Goal: Task Accomplishment & Management: Use online tool/utility

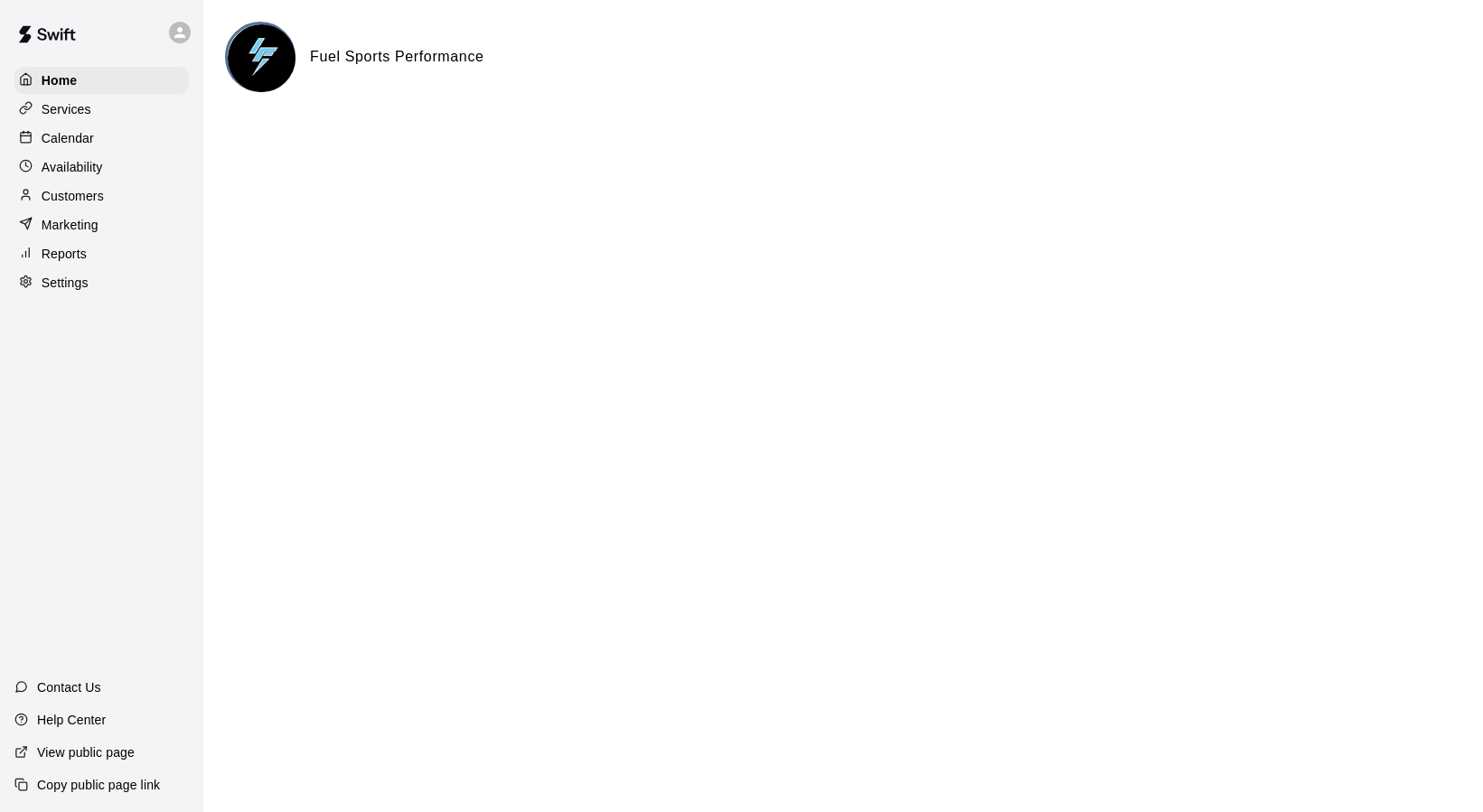
click at [62, 251] on p "Reports" at bounding box center [64, 253] width 45 height 18
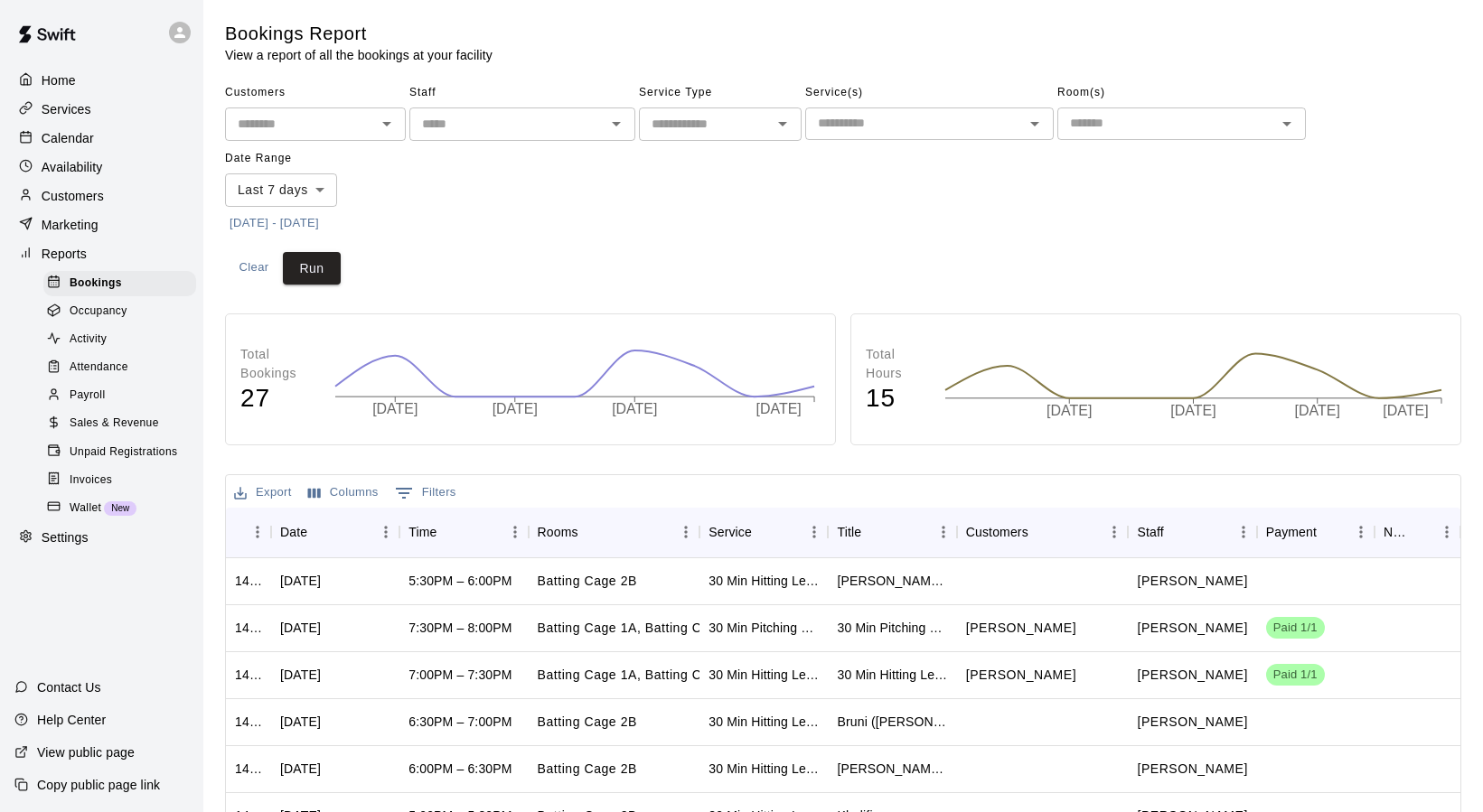
click at [100, 393] on span "Payroll" at bounding box center [87, 395] width 35 height 18
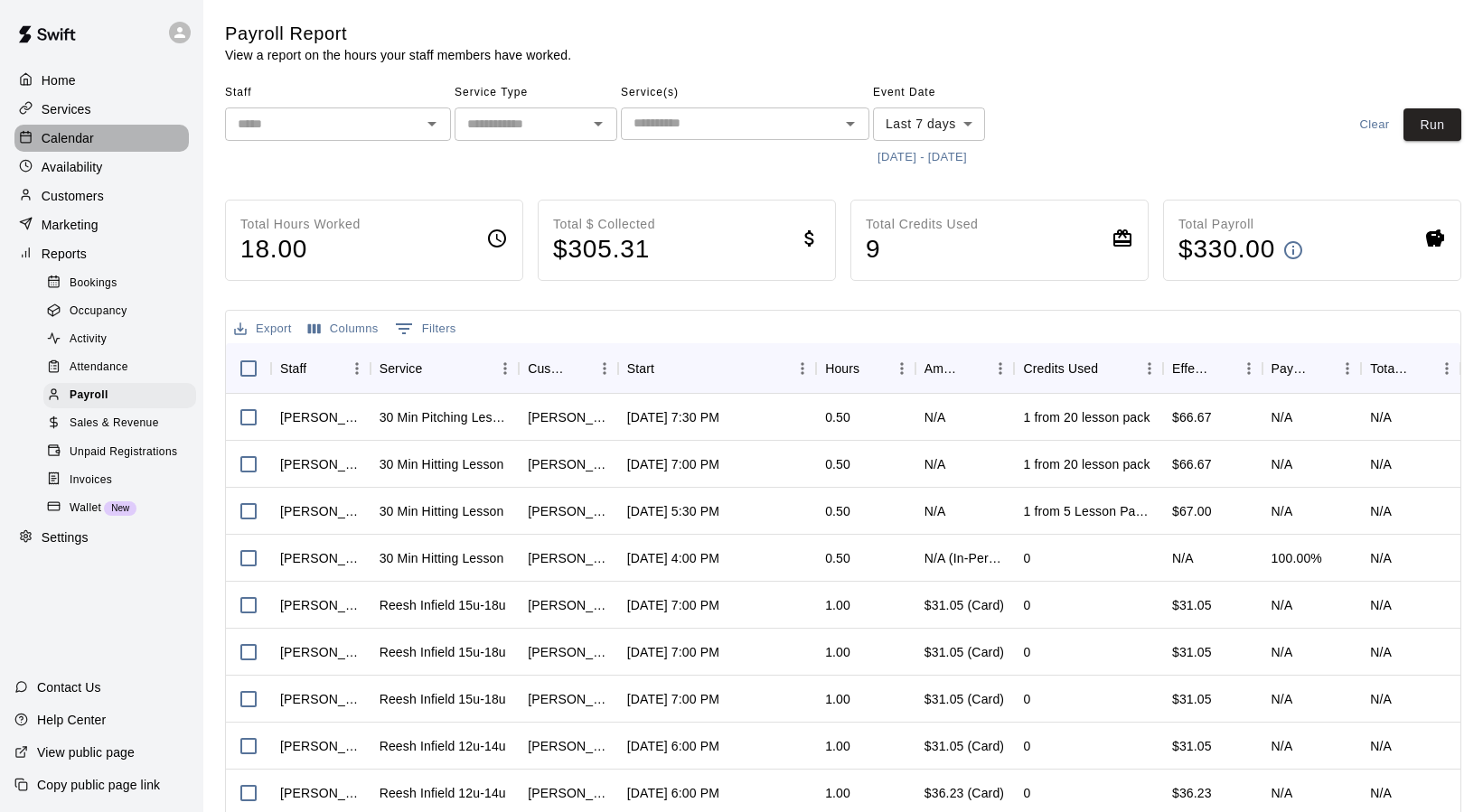
click at [71, 134] on p "Calendar" at bounding box center [68, 137] width 52 height 18
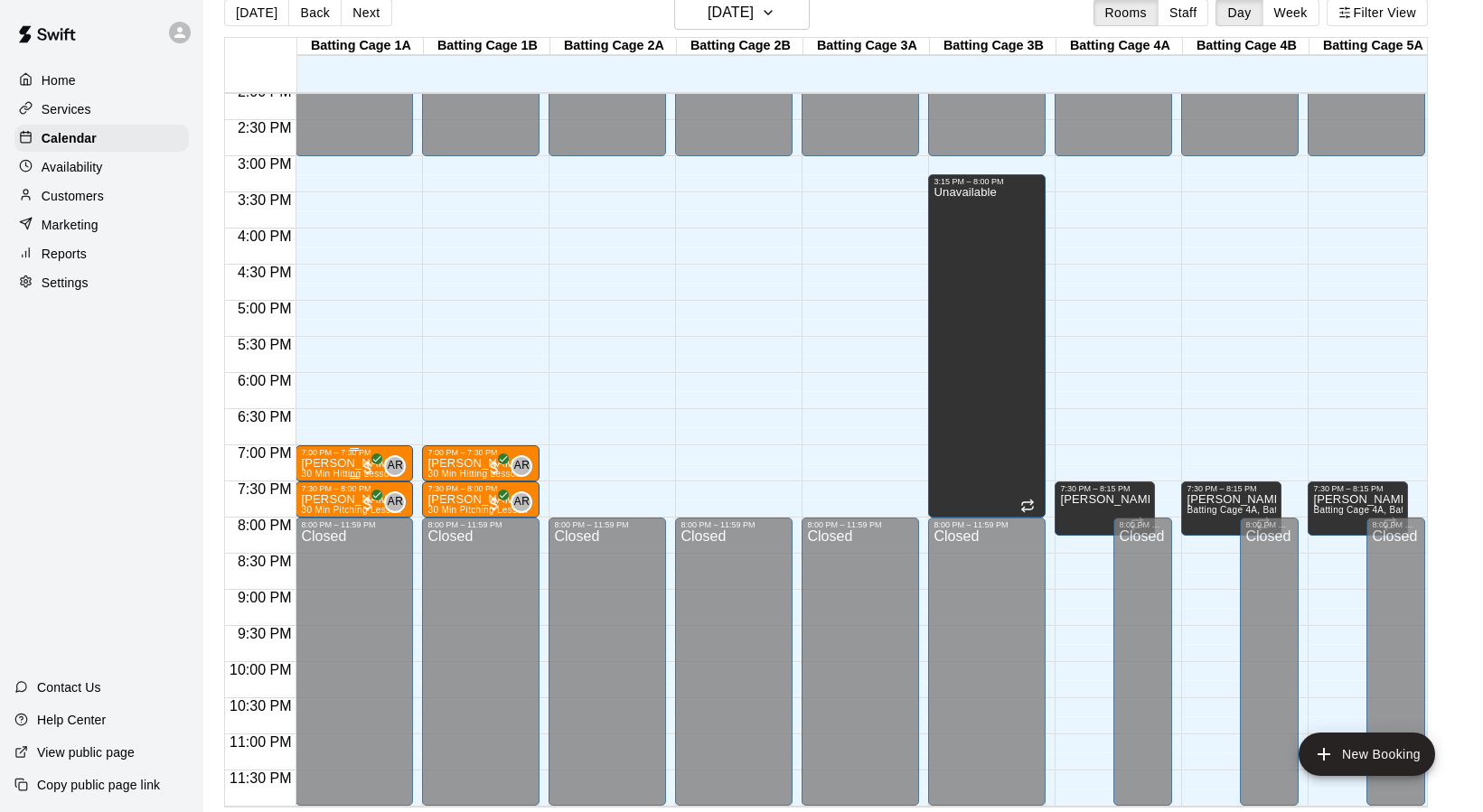
scroll to position [29, 0]
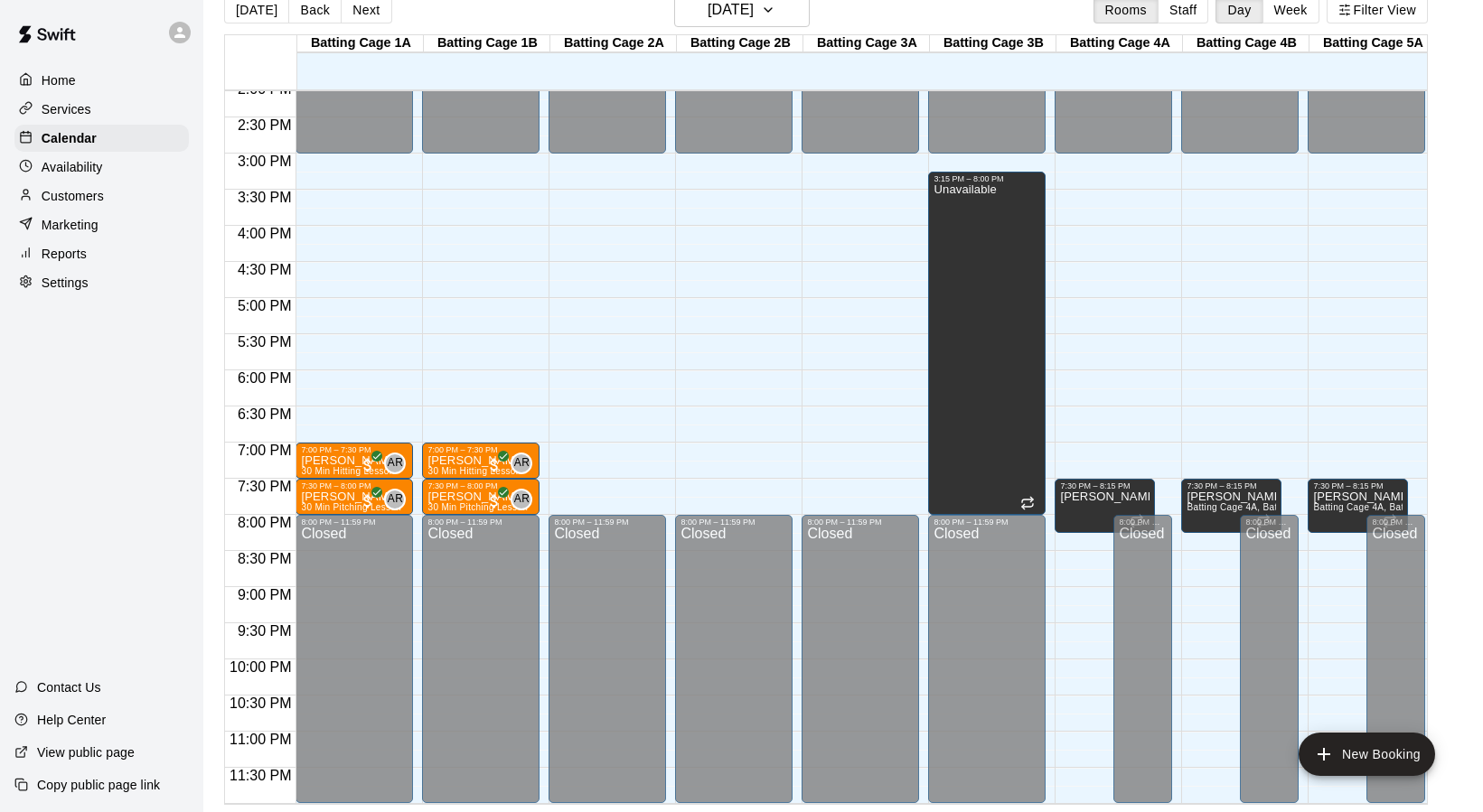
click at [64, 277] on p "Settings" at bounding box center [65, 282] width 47 height 18
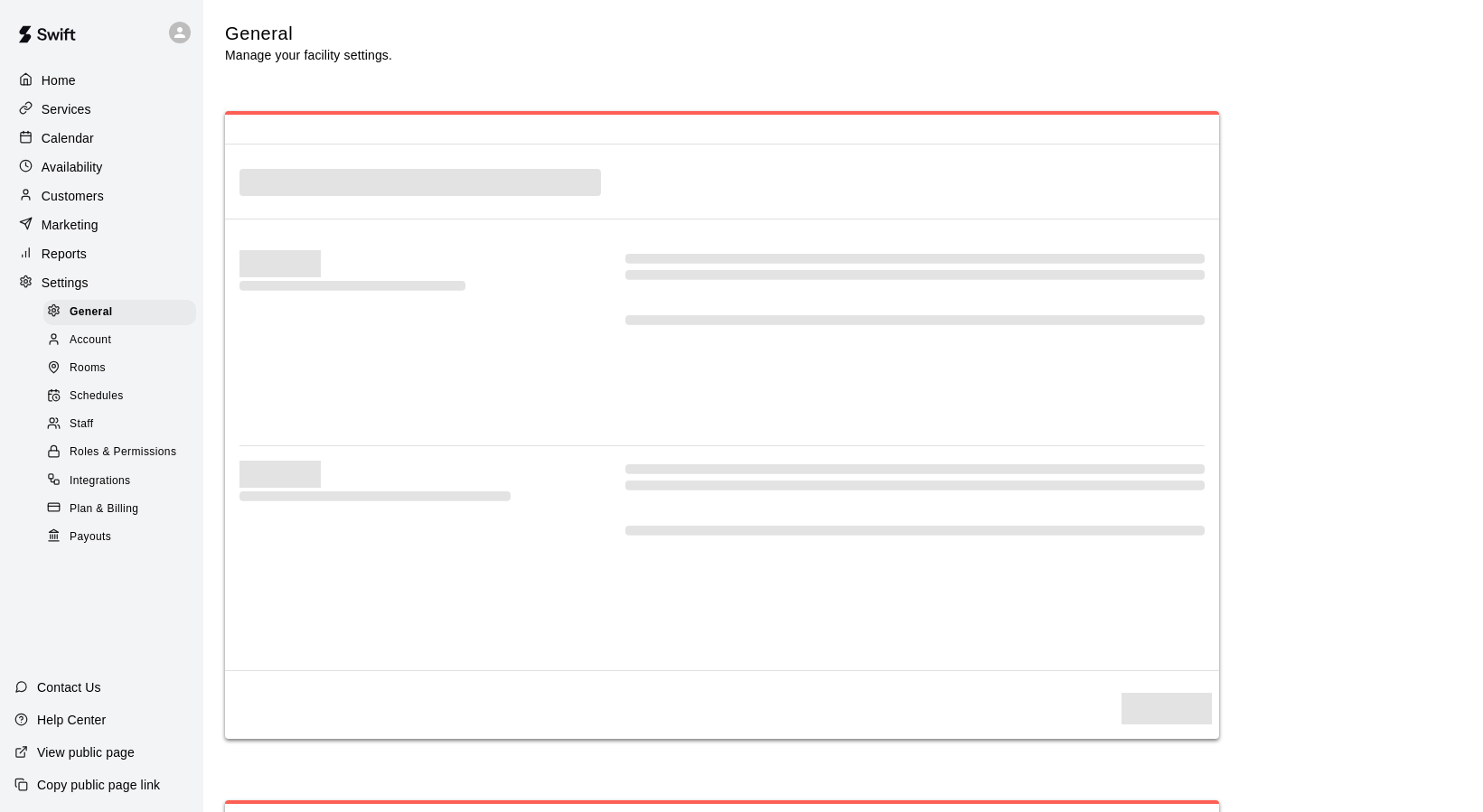
select select "**"
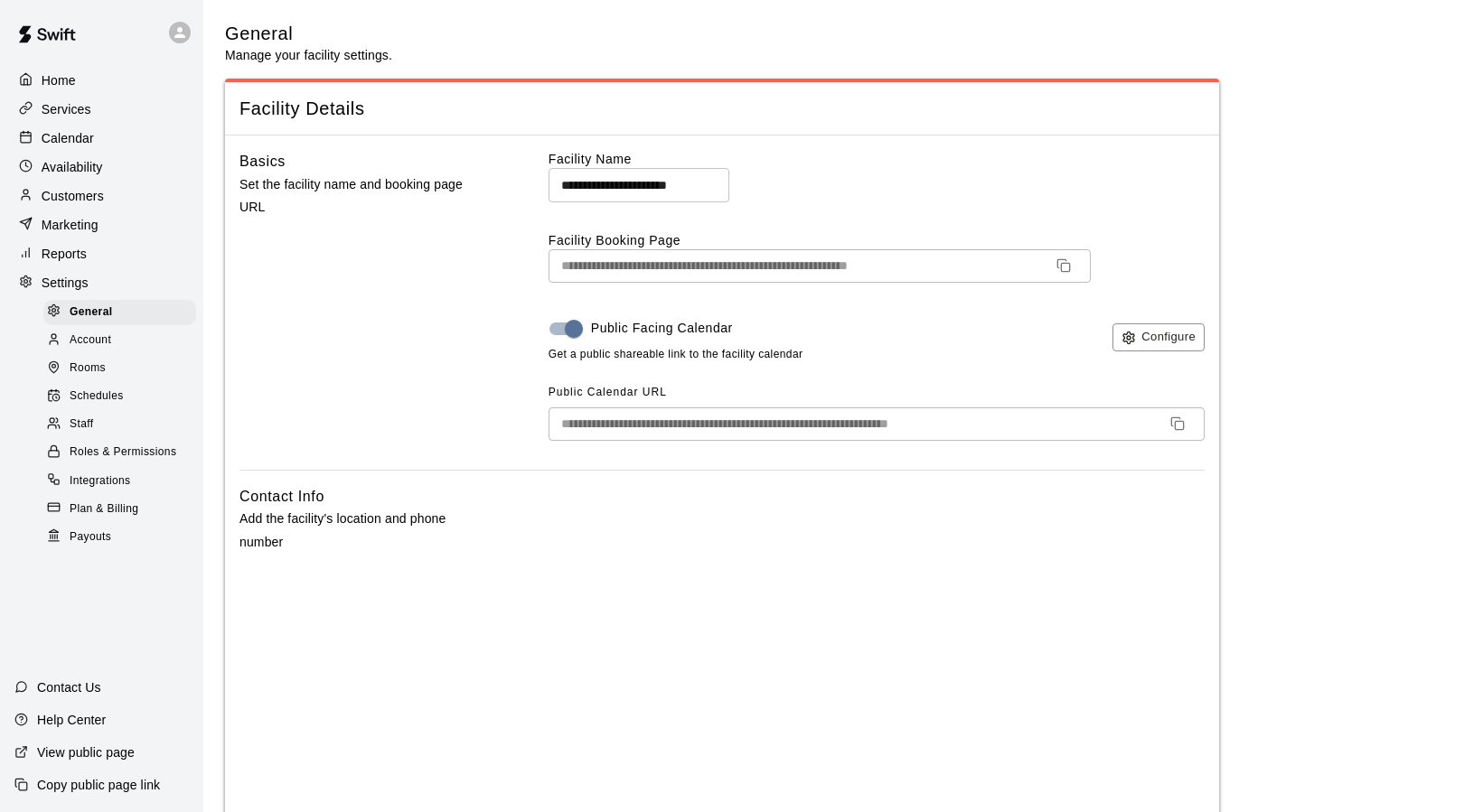
click at [66, 254] on p "Reports" at bounding box center [64, 253] width 45 height 18
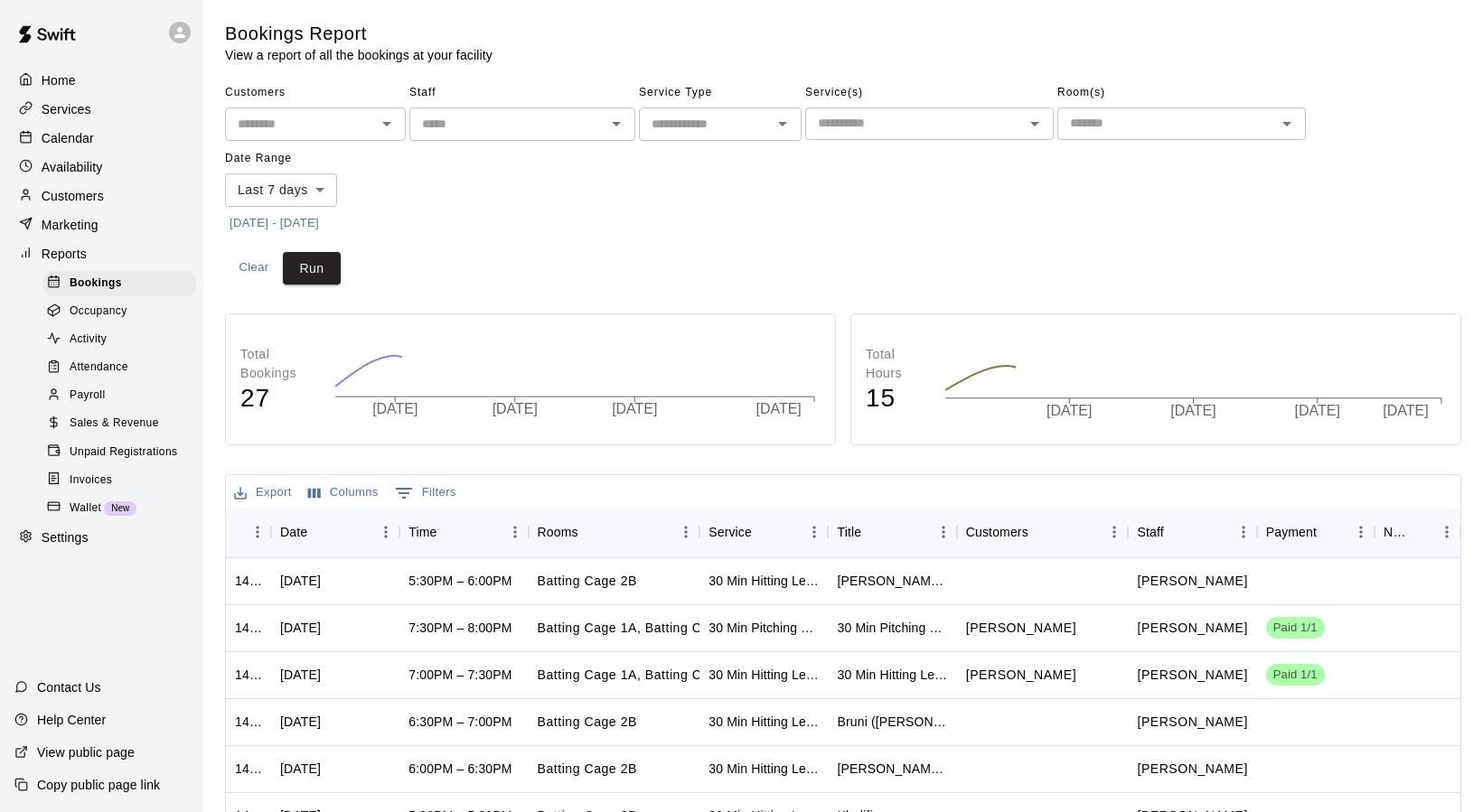
click at [69, 230] on p "Marketing" at bounding box center [70, 224] width 57 height 18
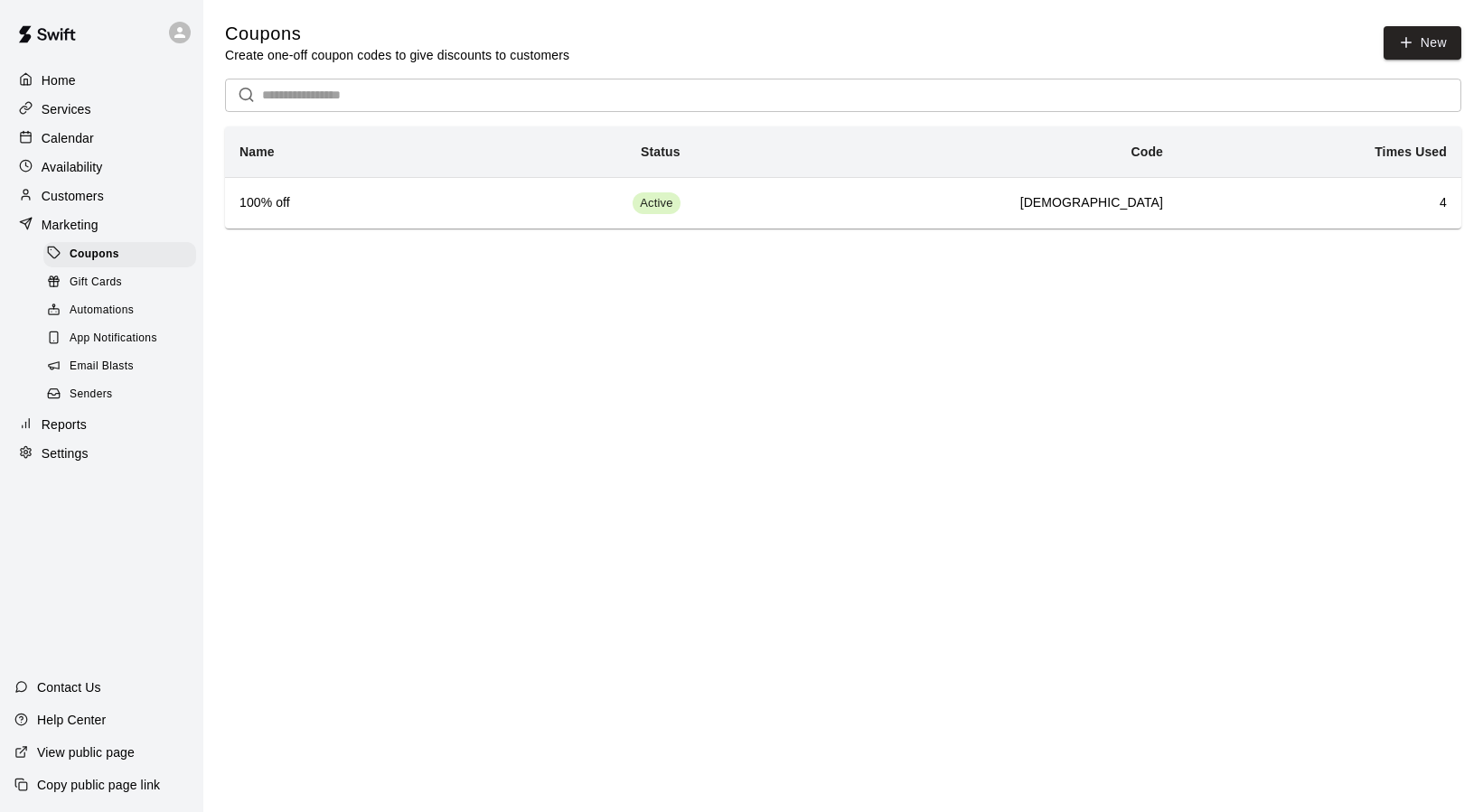
click at [75, 200] on p "Customers" at bounding box center [73, 195] width 63 height 18
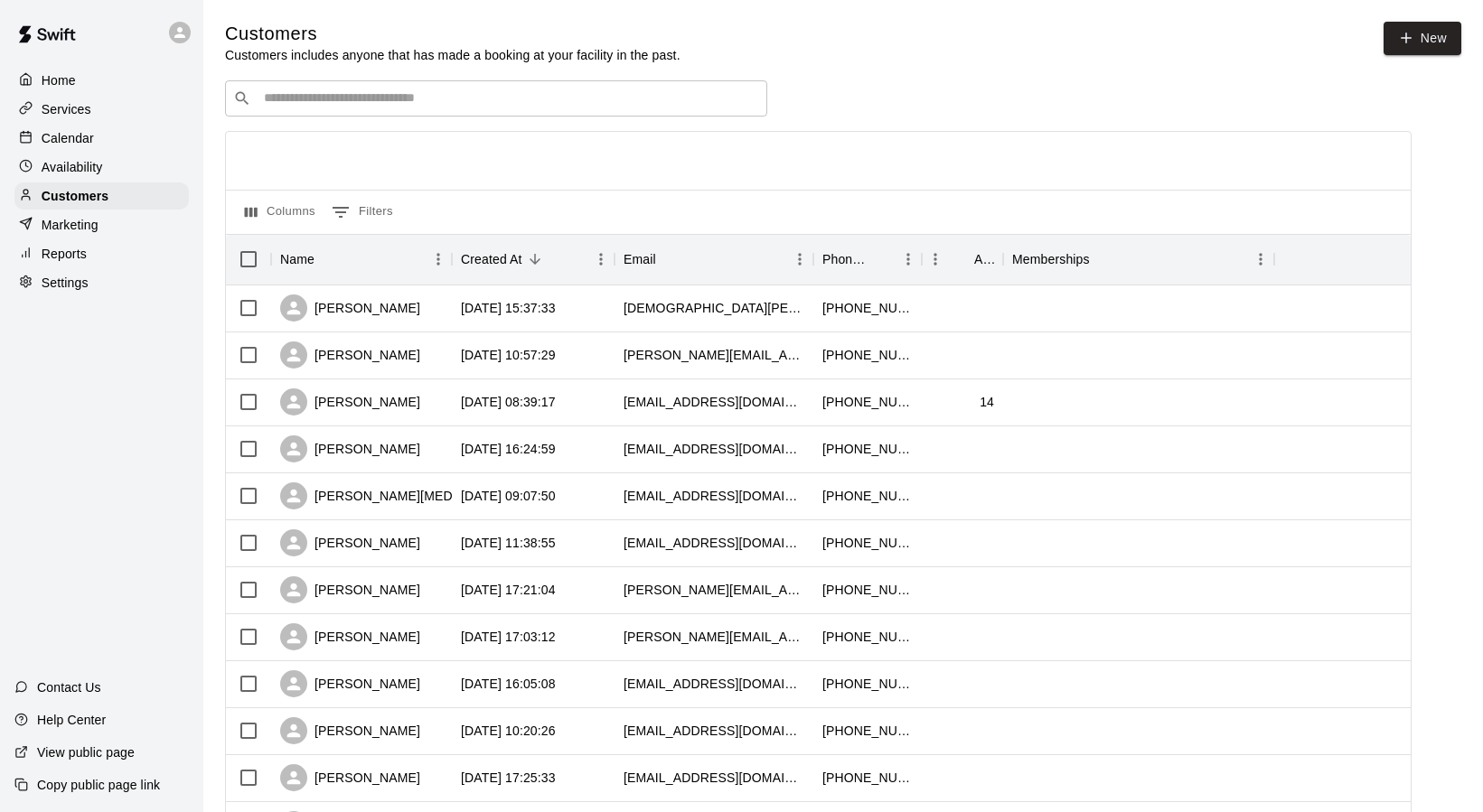
click at [77, 171] on p "Availability" at bounding box center [73, 166] width 62 height 18
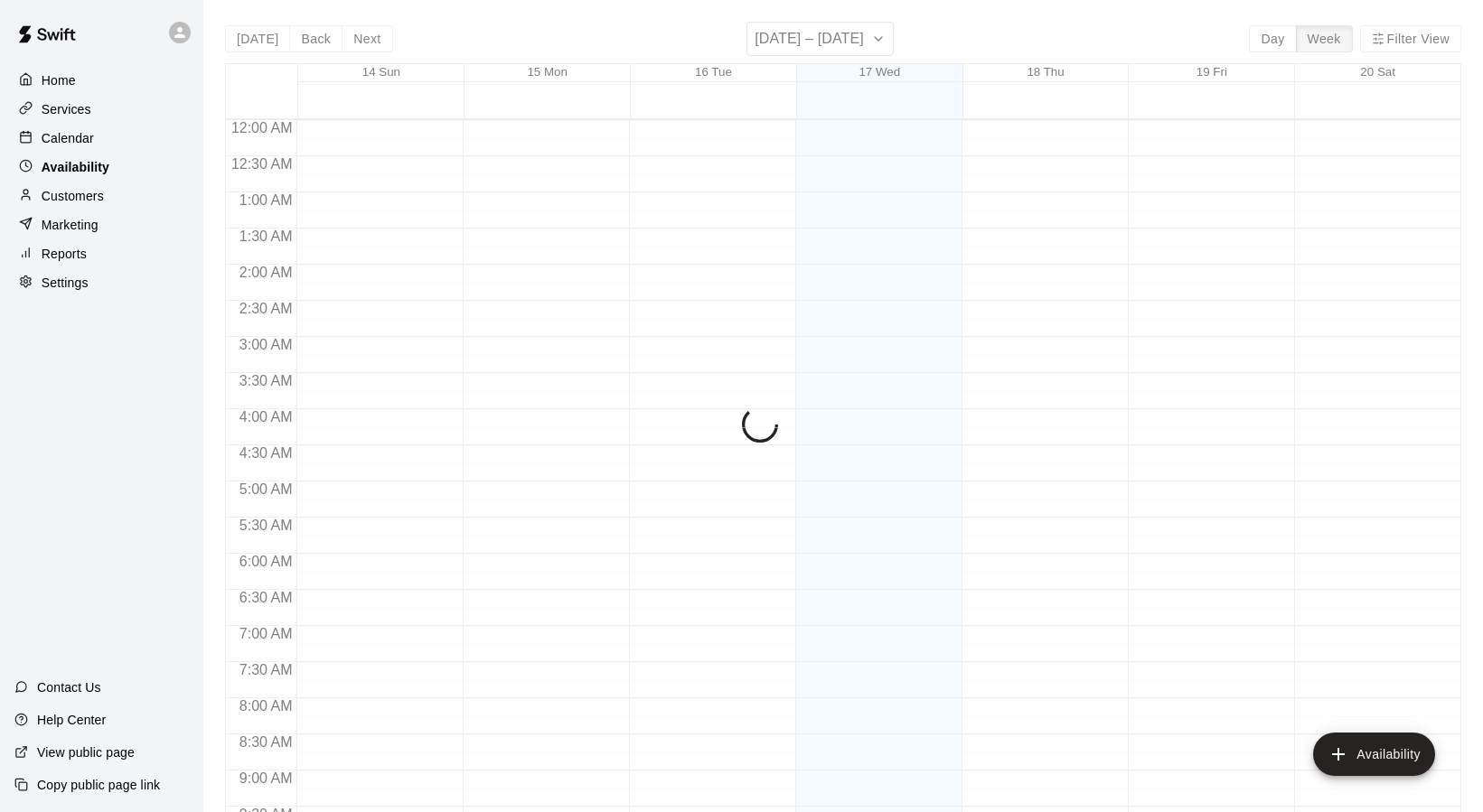
scroll to position [980, 0]
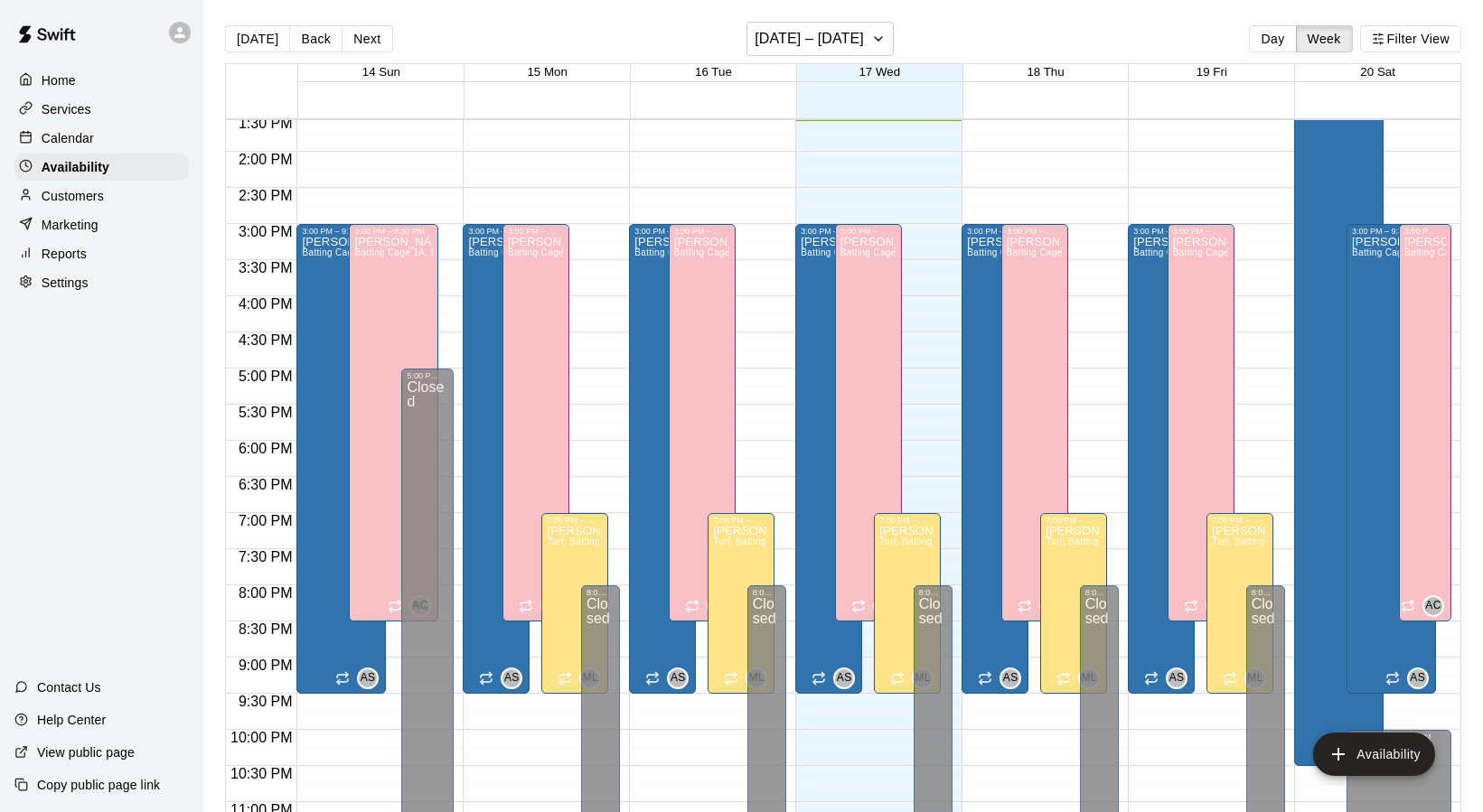
click at [65, 134] on p "Calendar" at bounding box center [68, 137] width 52 height 18
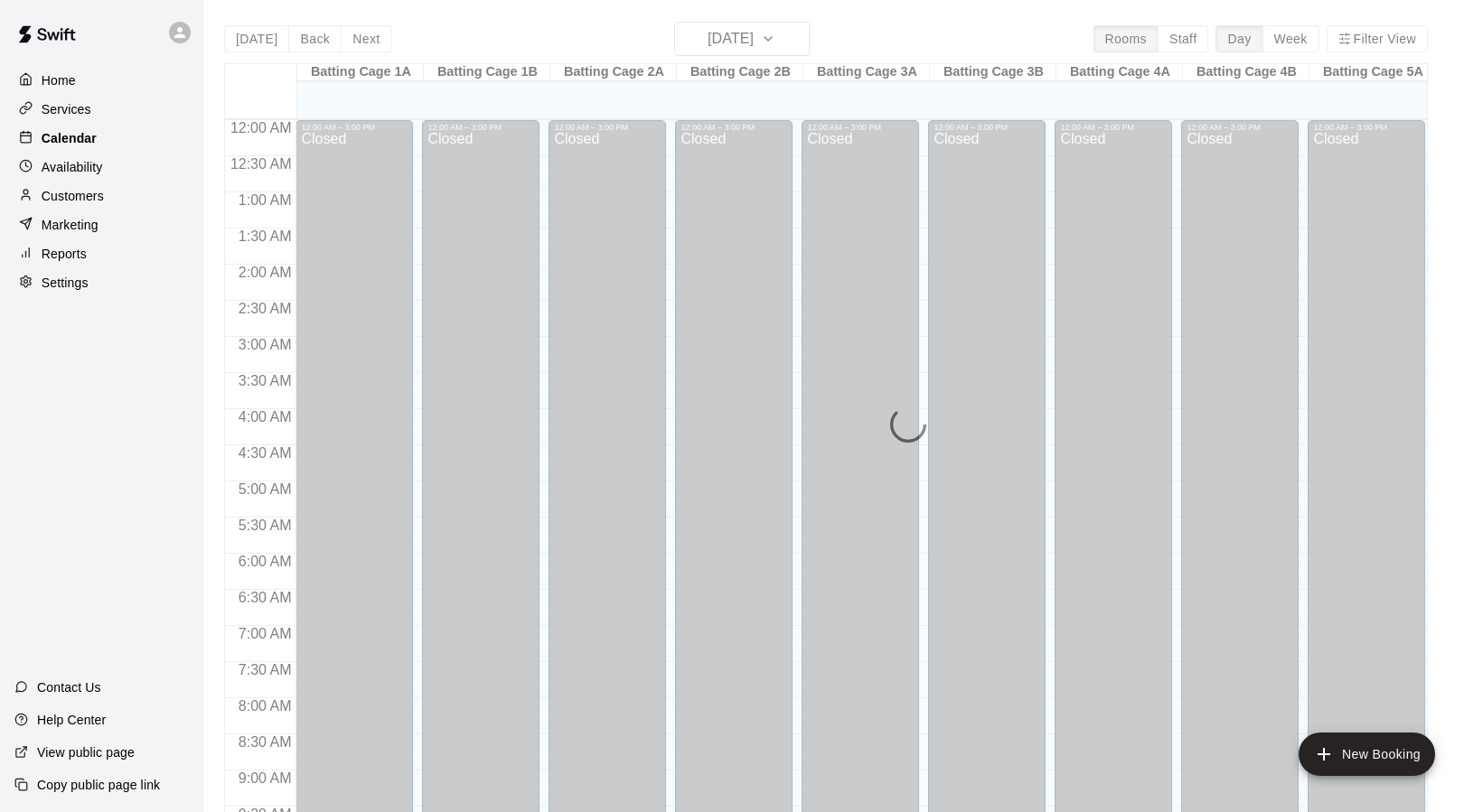
scroll to position [968, 0]
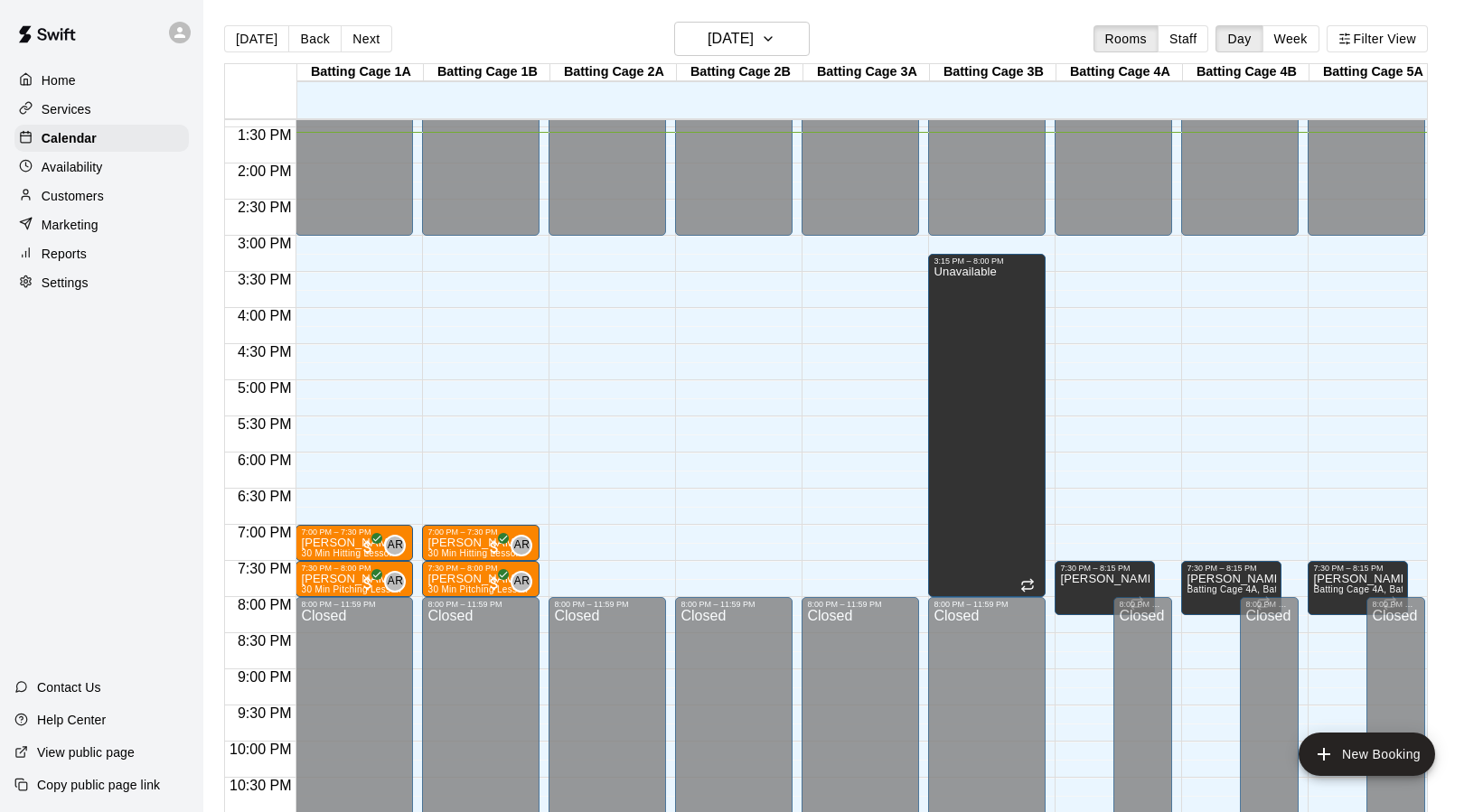
click at [59, 191] on p "Customers" at bounding box center [73, 195] width 63 height 18
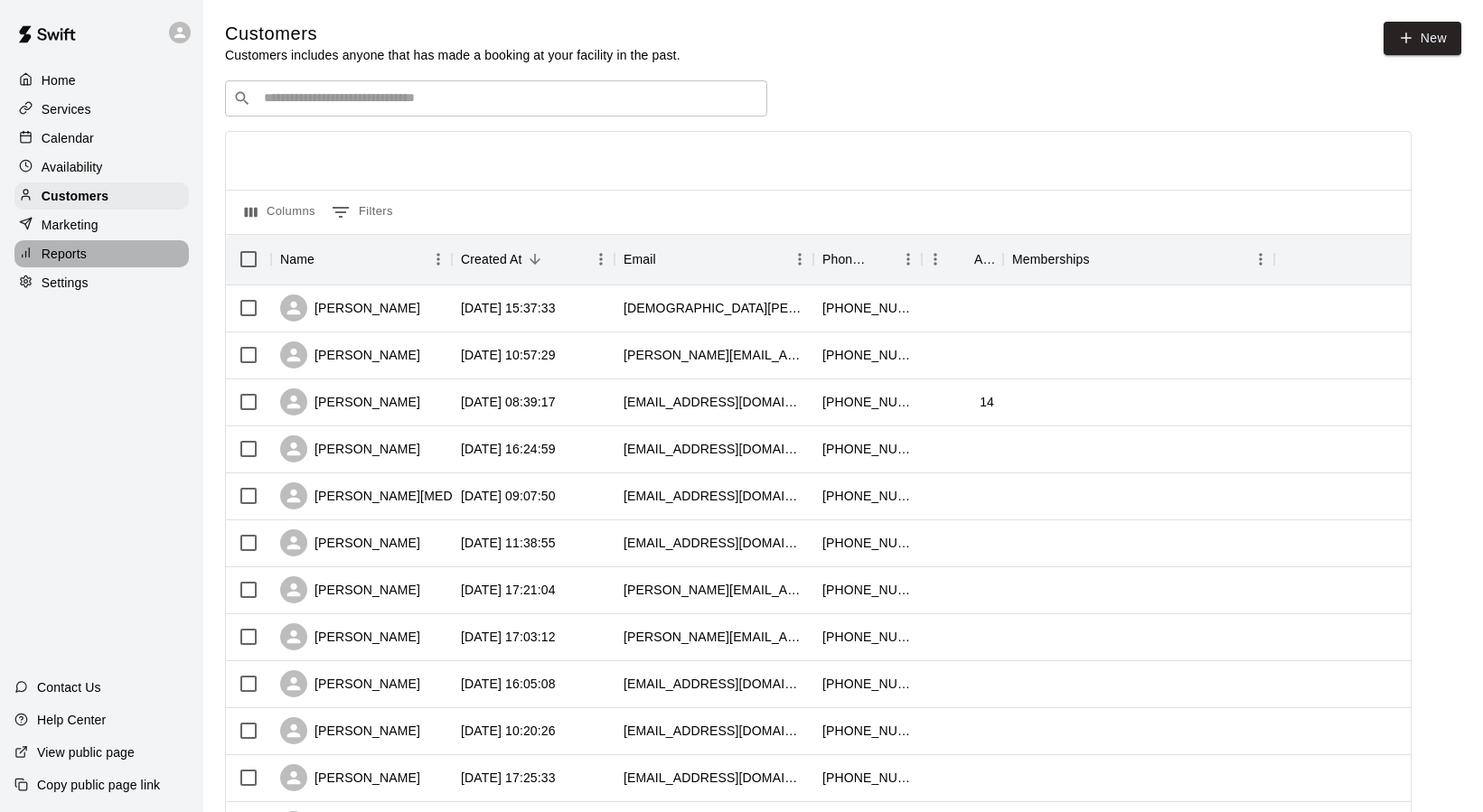
click at [66, 259] on p "Reports" at bounding box center [64, 253] width 45 height 18
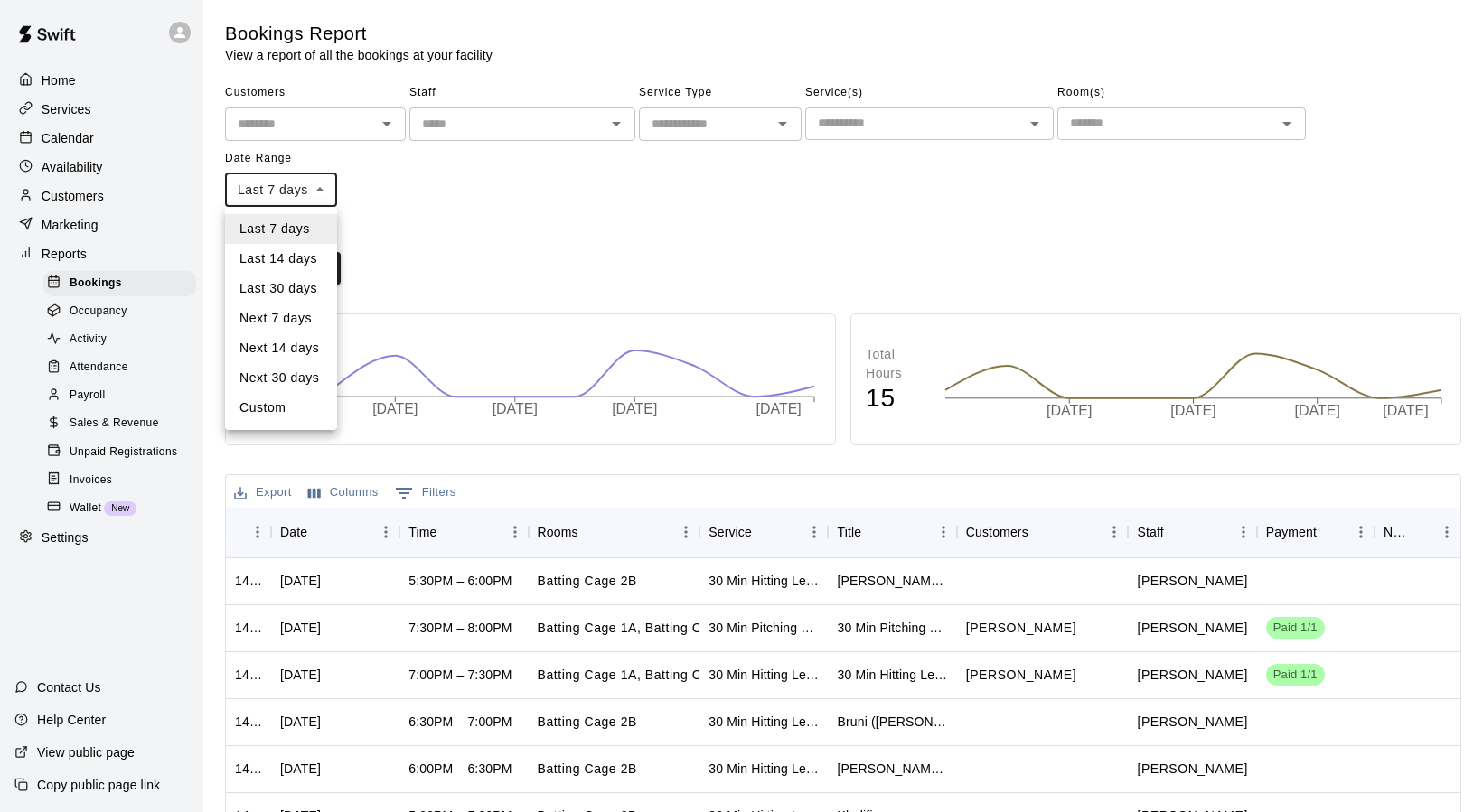
click at [323, 189] on body "Home Services Calendar Availability Customers Marketing Reports Bookings Occupa…" at bounding box center [742, 556] width 1483 height 1113
click at [980, 236] on div at bounding box center [742, 406] width 1483 height 812
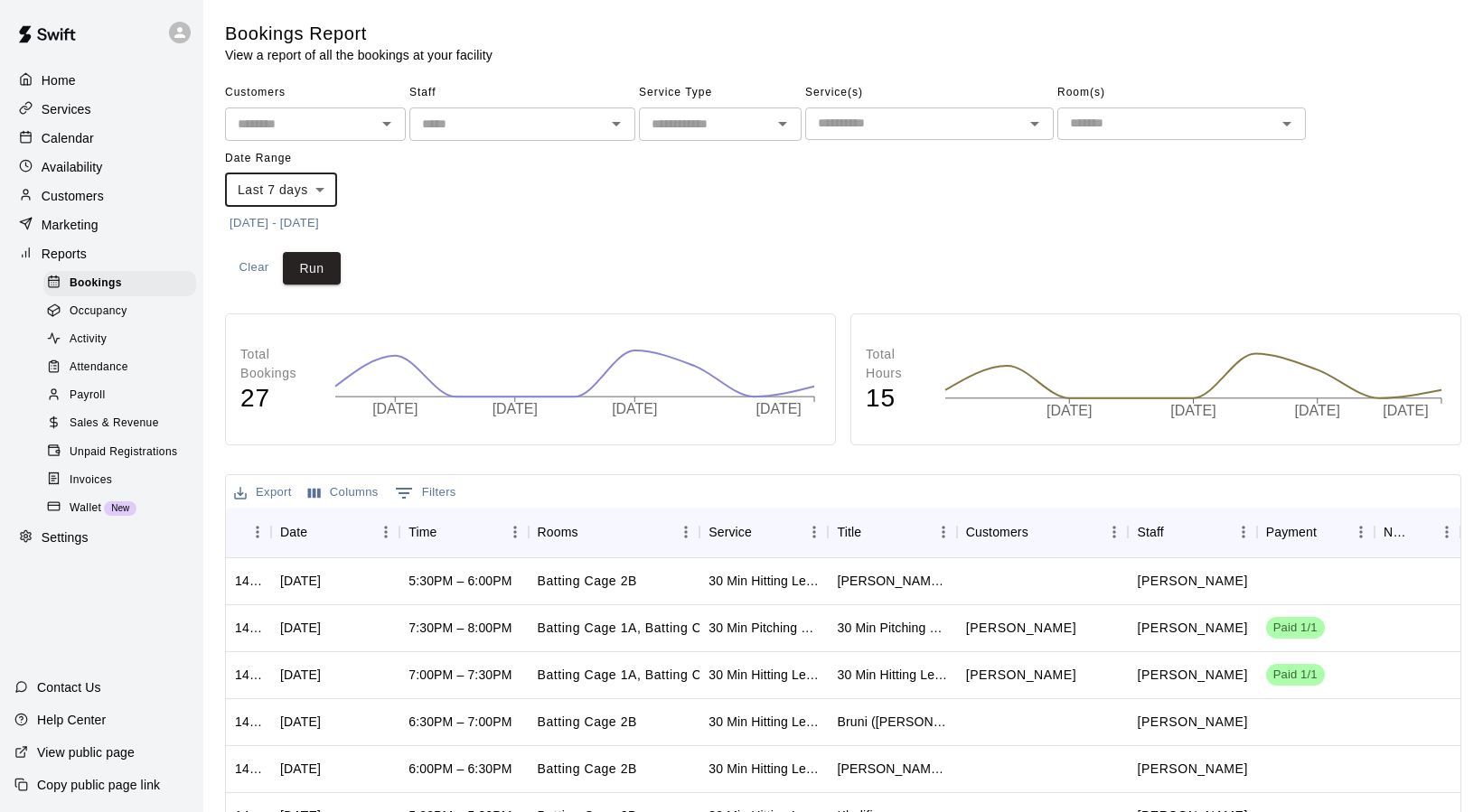
click at [94, 399] on span "Payroll" at bounding box center [87, 395] width 35 height 18
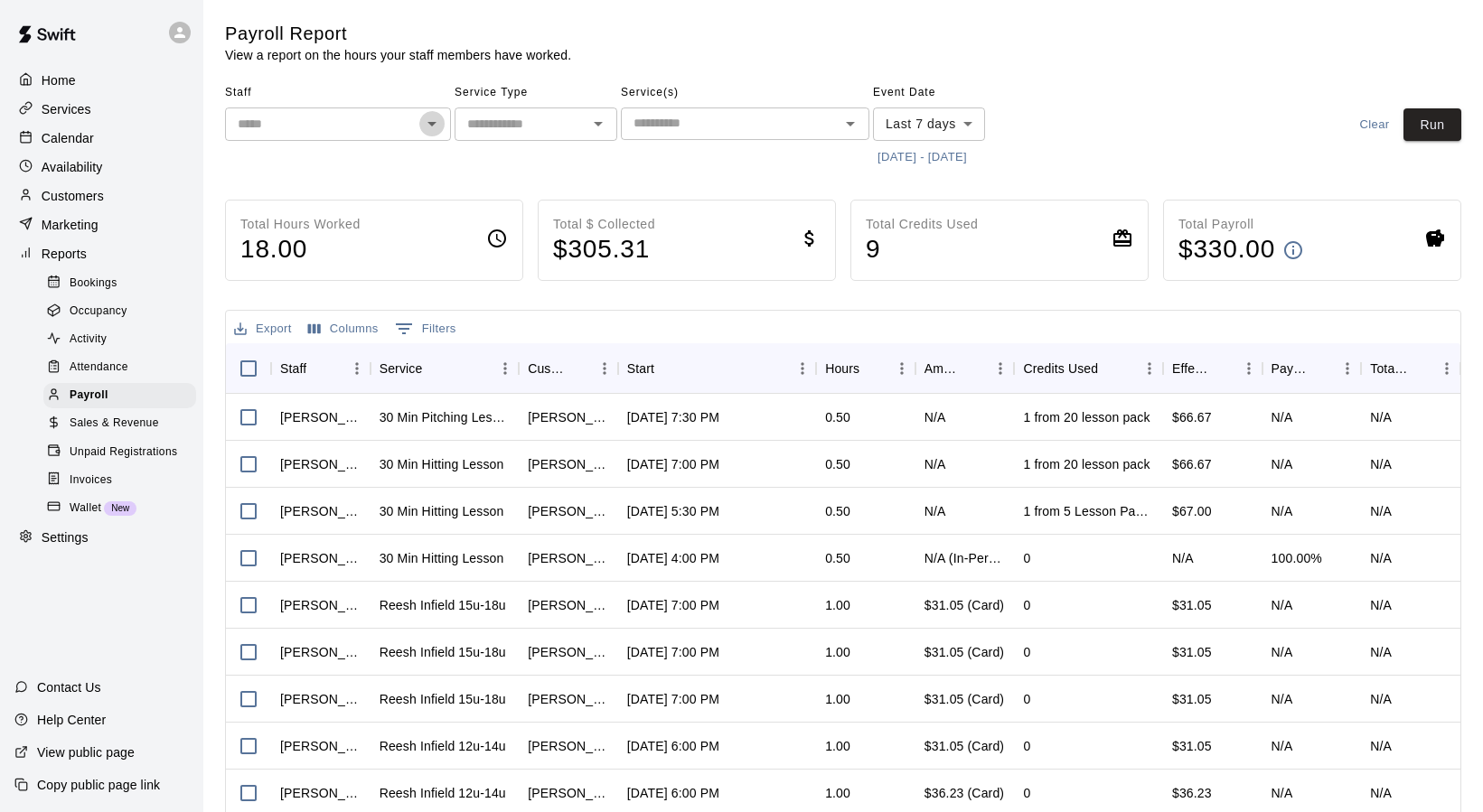
click at [435, 127] on icon "Open" at bounding box center [431, 123] width 21 height 21
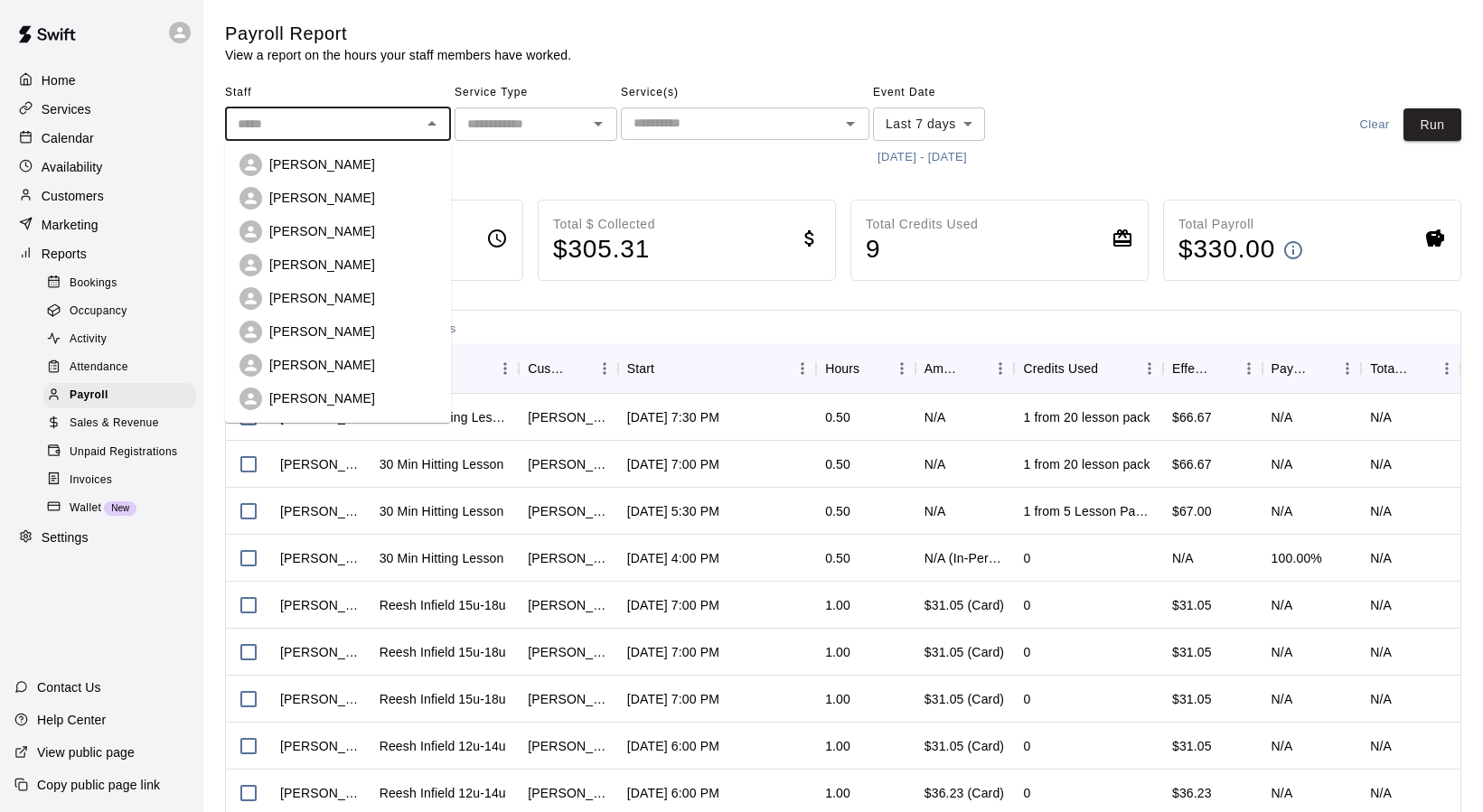
click at [377, 194] on div "[PERSON_NAME]" at bounding box center [352, 197] width 167 height 18
type input "**********"
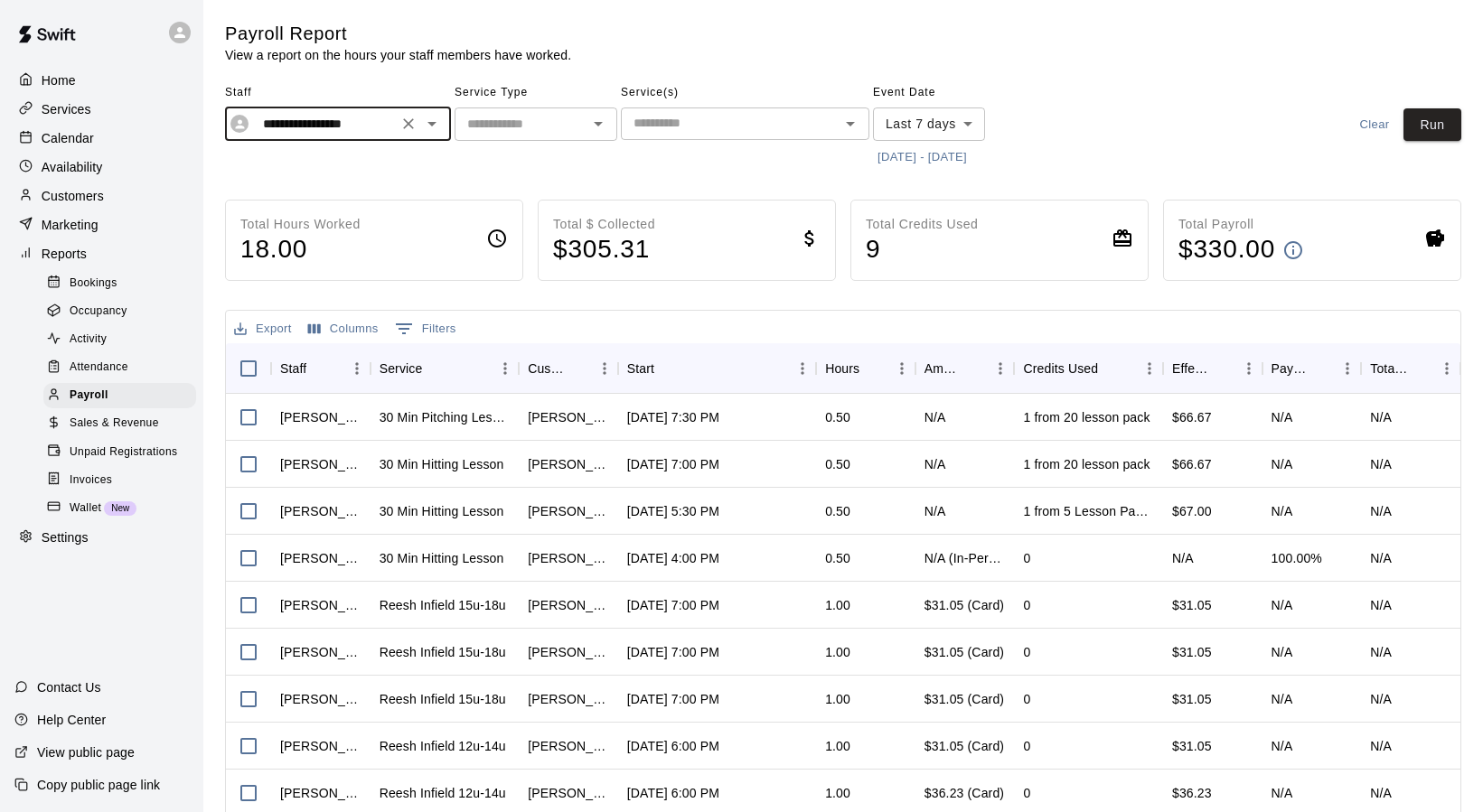
click at [960, 156] on button "[DATE] - [DATE]" at bounding box center [922, 158] width 98 height 28
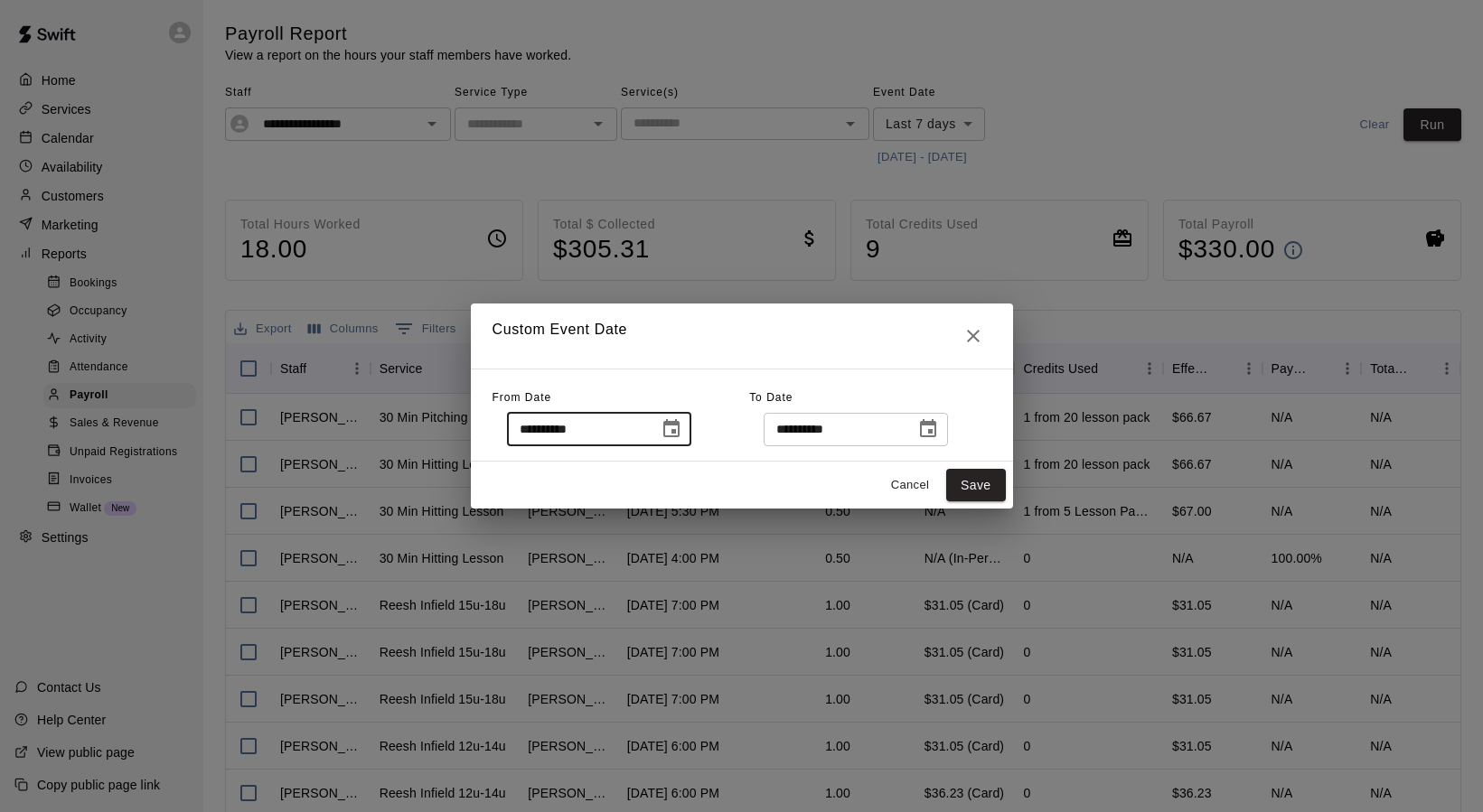
drag, startPoint x: 603, startPoint y: 429, endPoint x: 447, endPoint y: 429, distance: 156.0
click at [507, 429] on input "**********" at bounding box center [576, 429] width 139 height 34
drag, startPoint x: 600, startPoint y: 438, endPoint x: 515, endPoint y: 430, distance: 85.4
click at [515, 430] on input "**********" at bounding box center [576, 429] width 139 height 34
type input "**********"
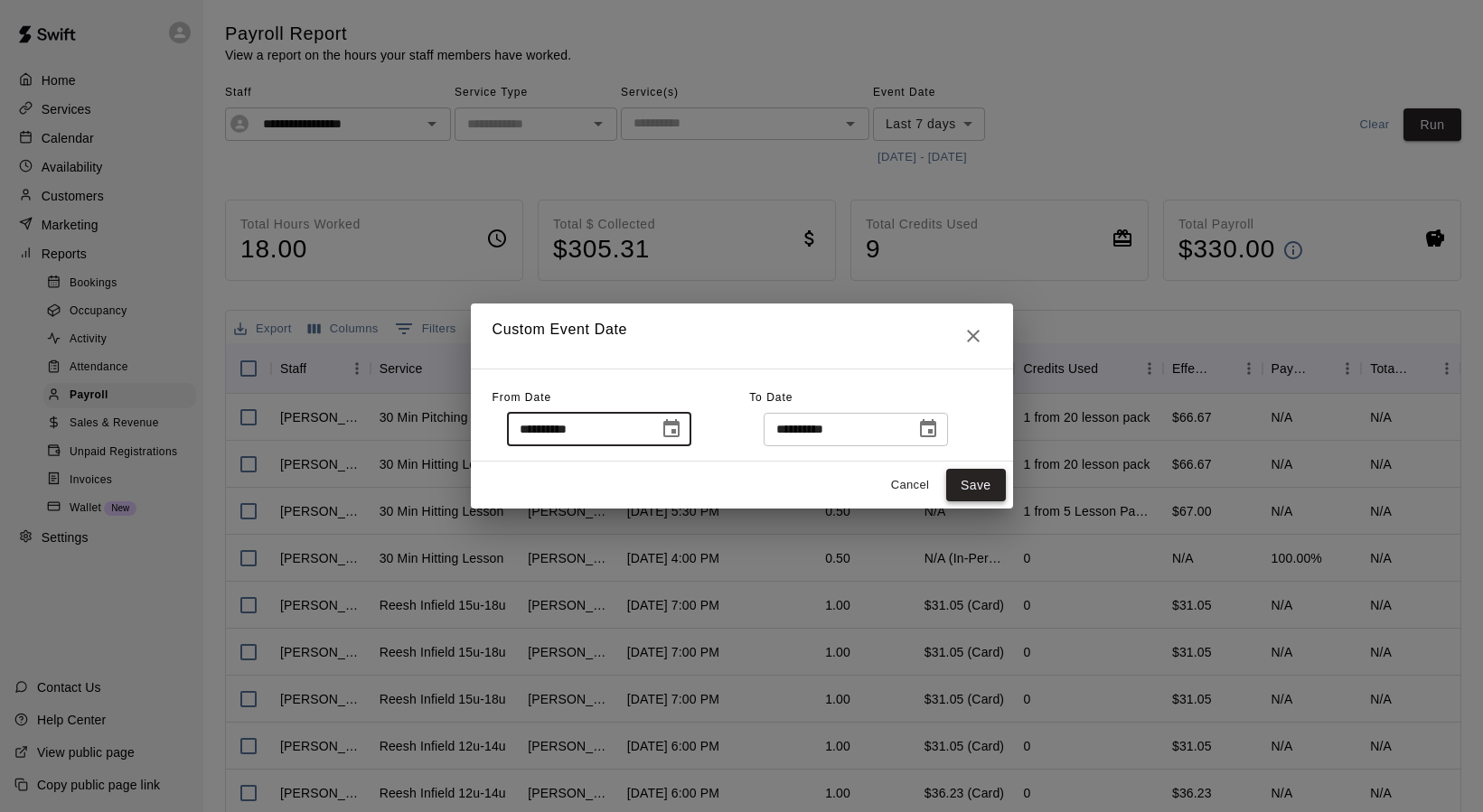
click at [974, 483] on button "Save" at bounding box center [976, 485] width 60 height 34
type input "******"
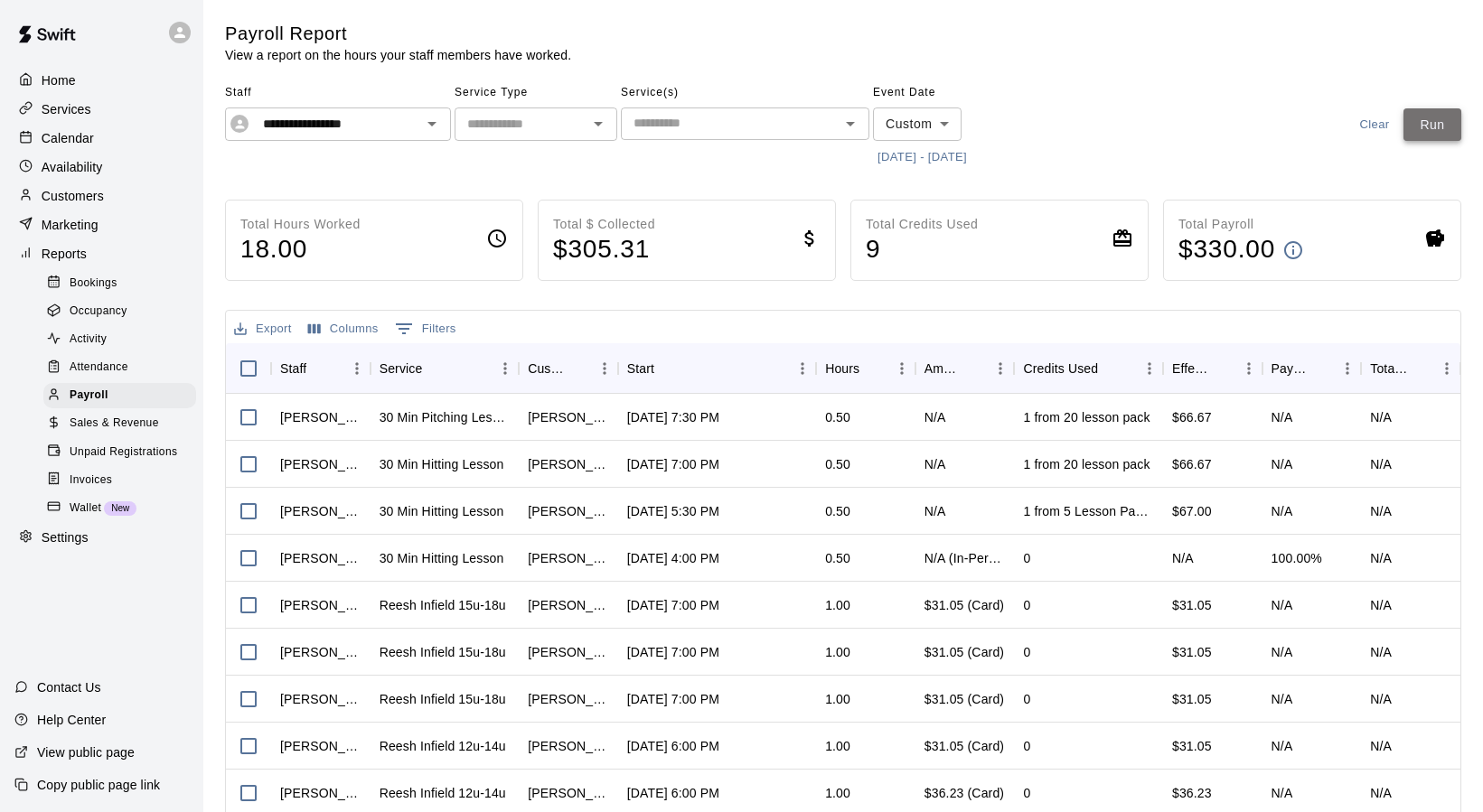
click at [1428, 135] on button "Run" at bounding box center [1433, 125] width 58 height 34
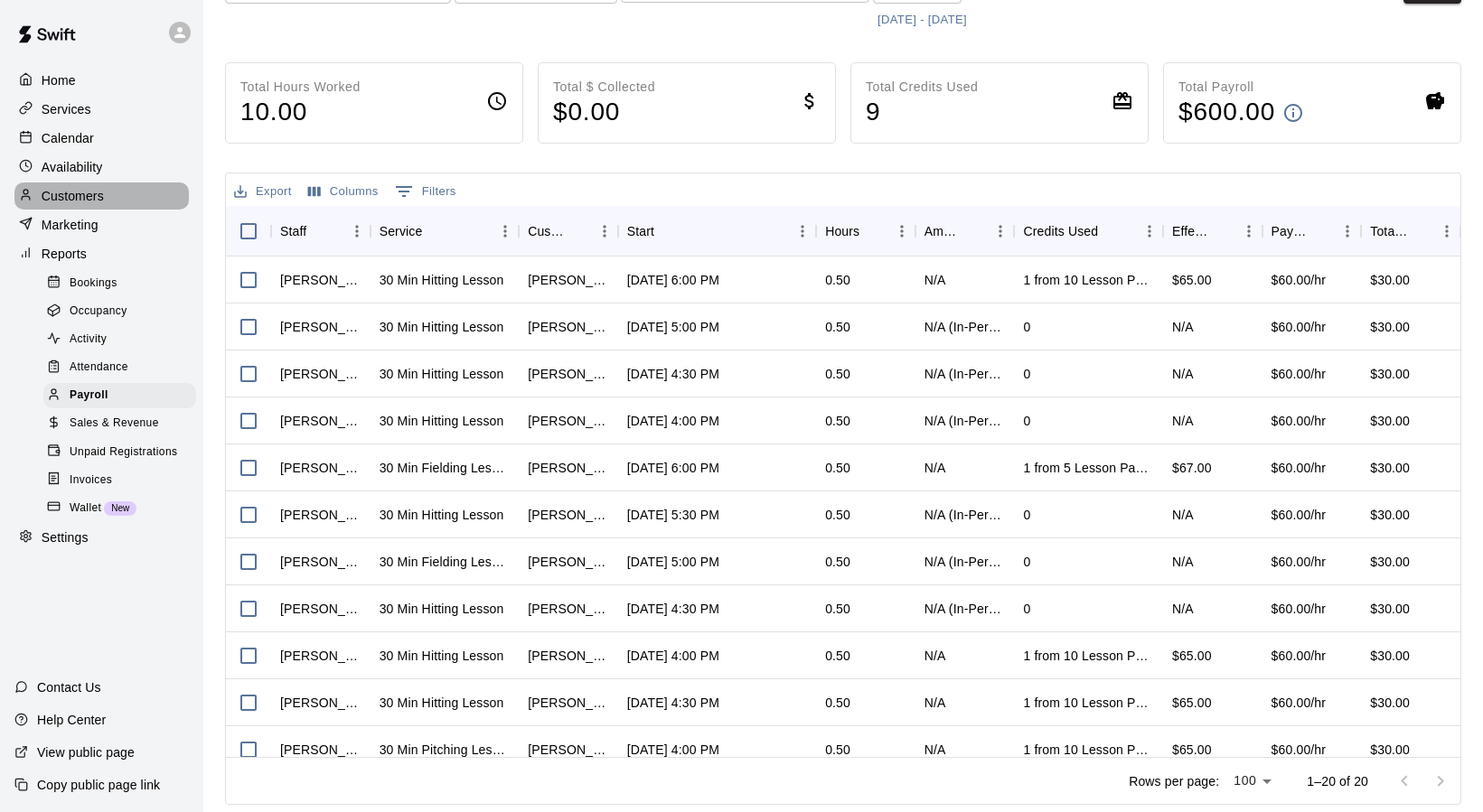
click at [81, 198] on p "Customers" at bounding box center [73, 195] width 63 height 18
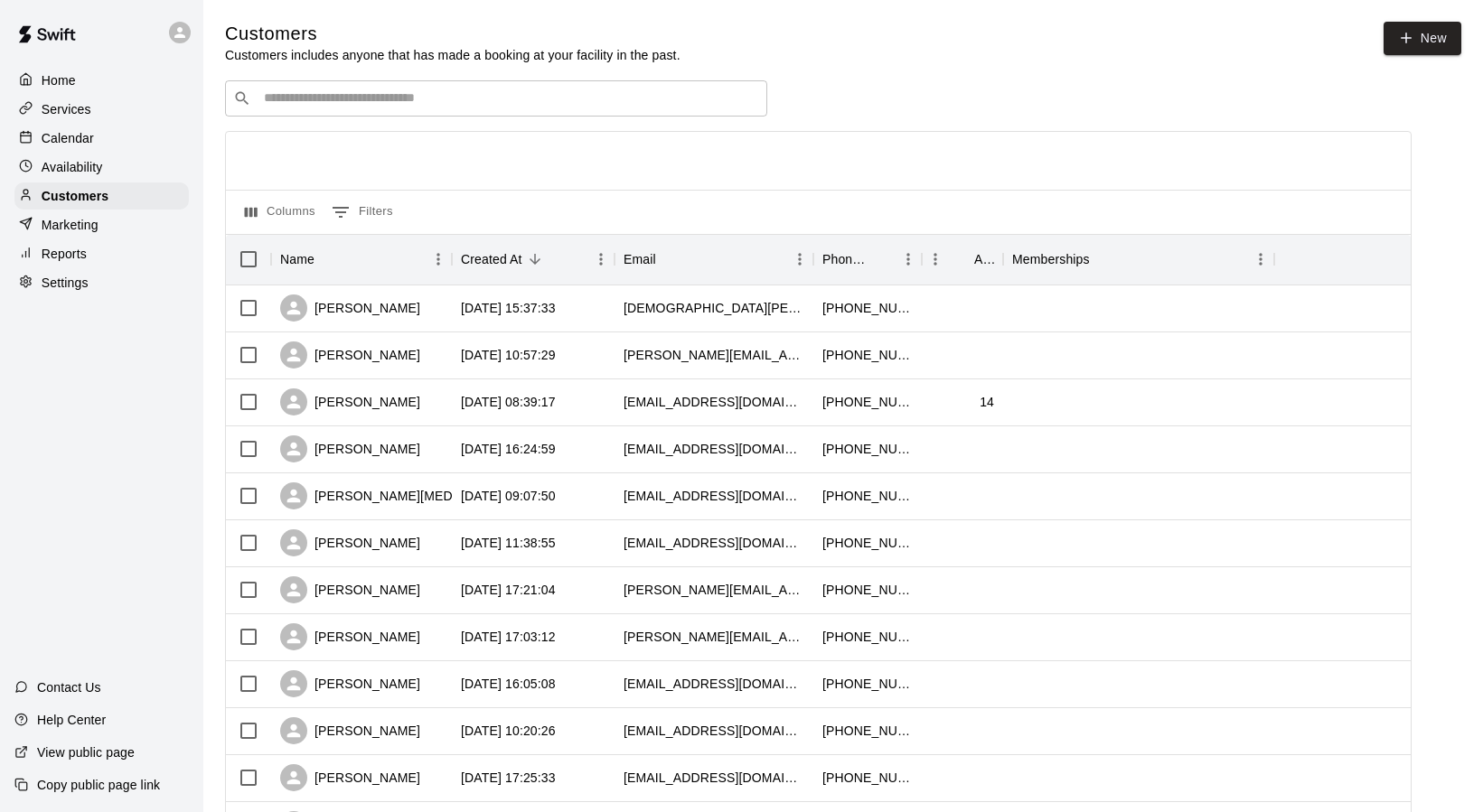
click at [309, 105] on input "Search customers by name or email" at bounding box center [509, 98] width 501 height 18
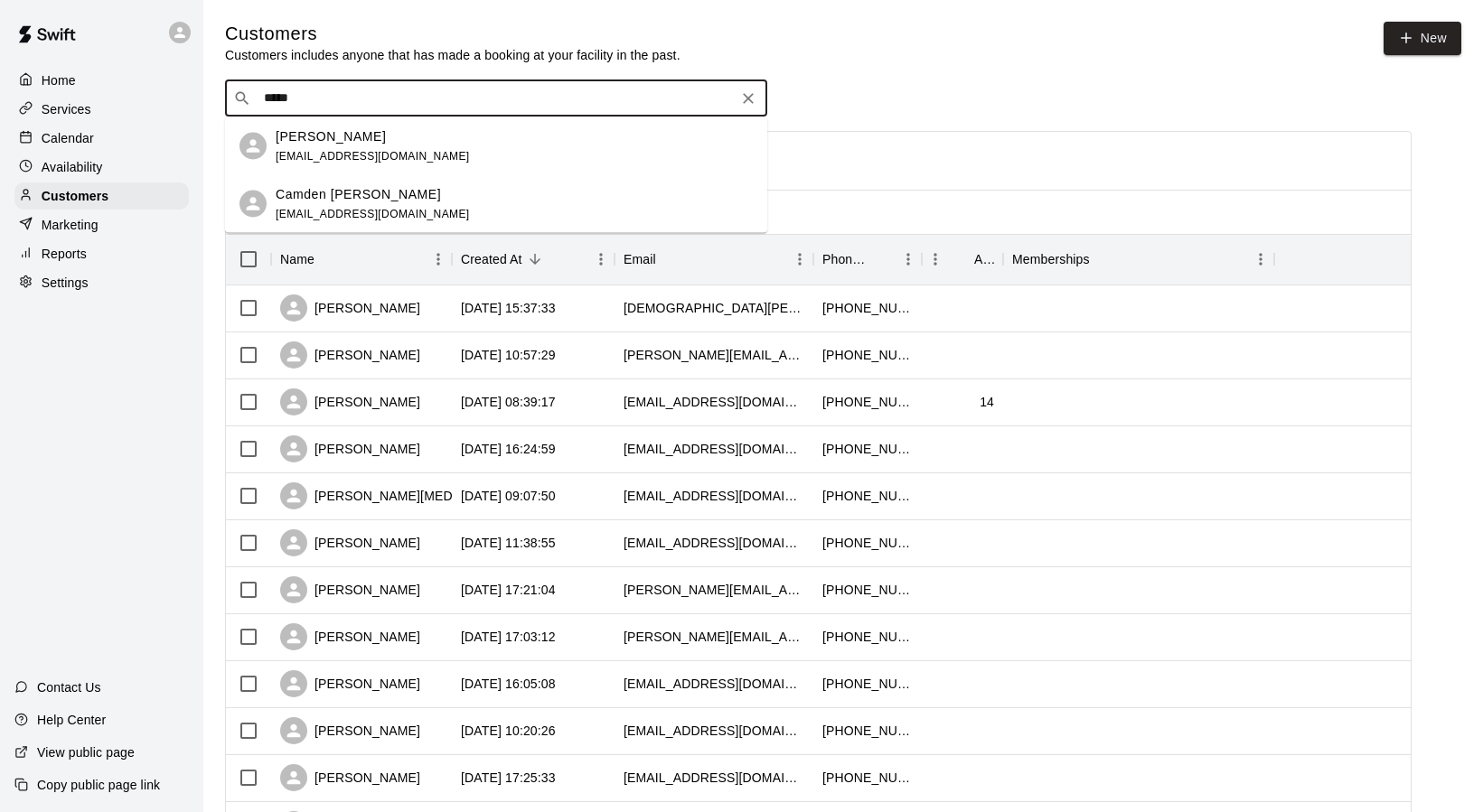
type input "******"
click at [311, 145] on p "[PERSON_NAME]" at bounding box center [331, 135] width 110 height 19
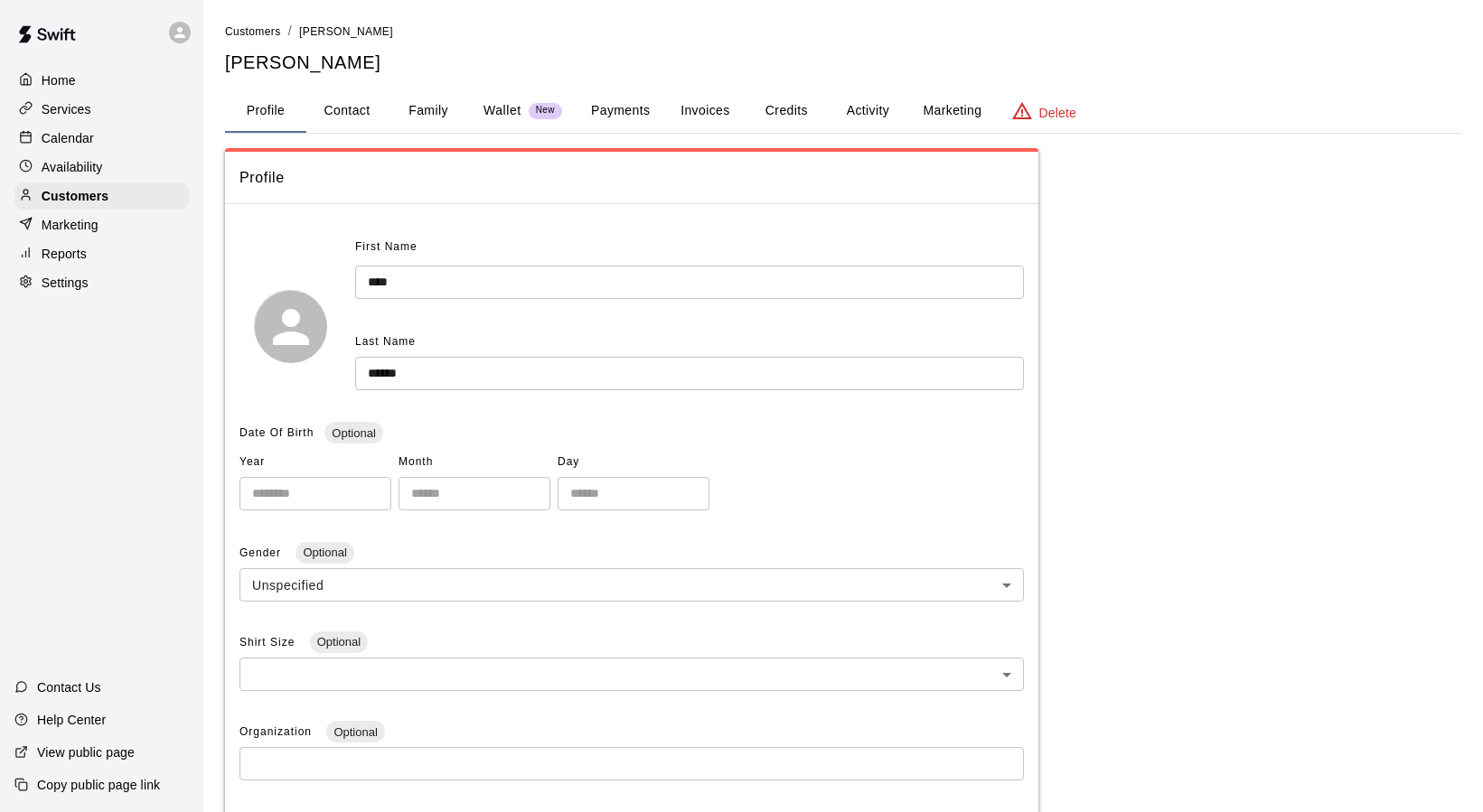
click at [894, 105] on button "Activity" at bounding box center [867, 111] width 81 height 43
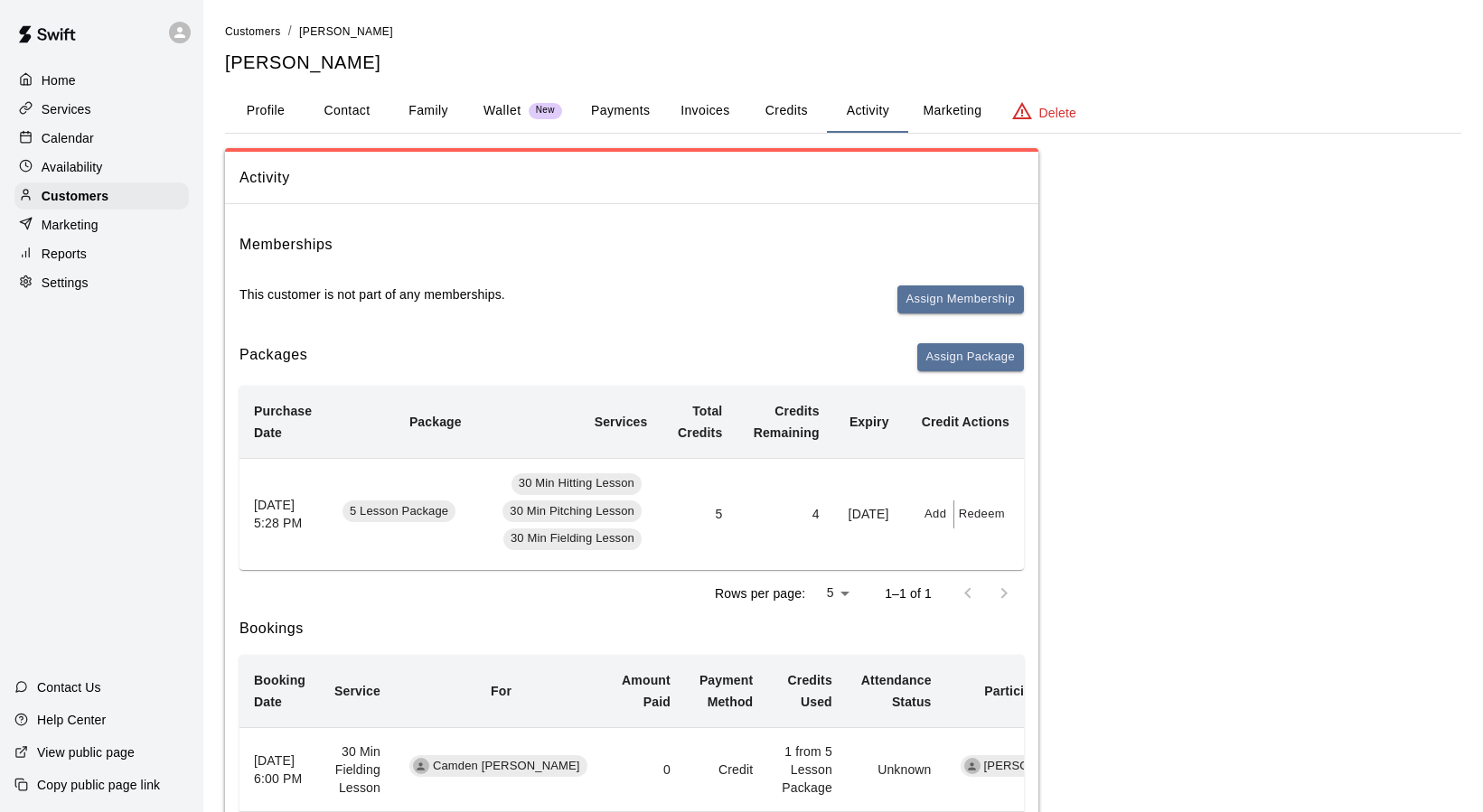
click at [72, 257] on p "Reports" at bounding box center [64, 253] width 45 height 18
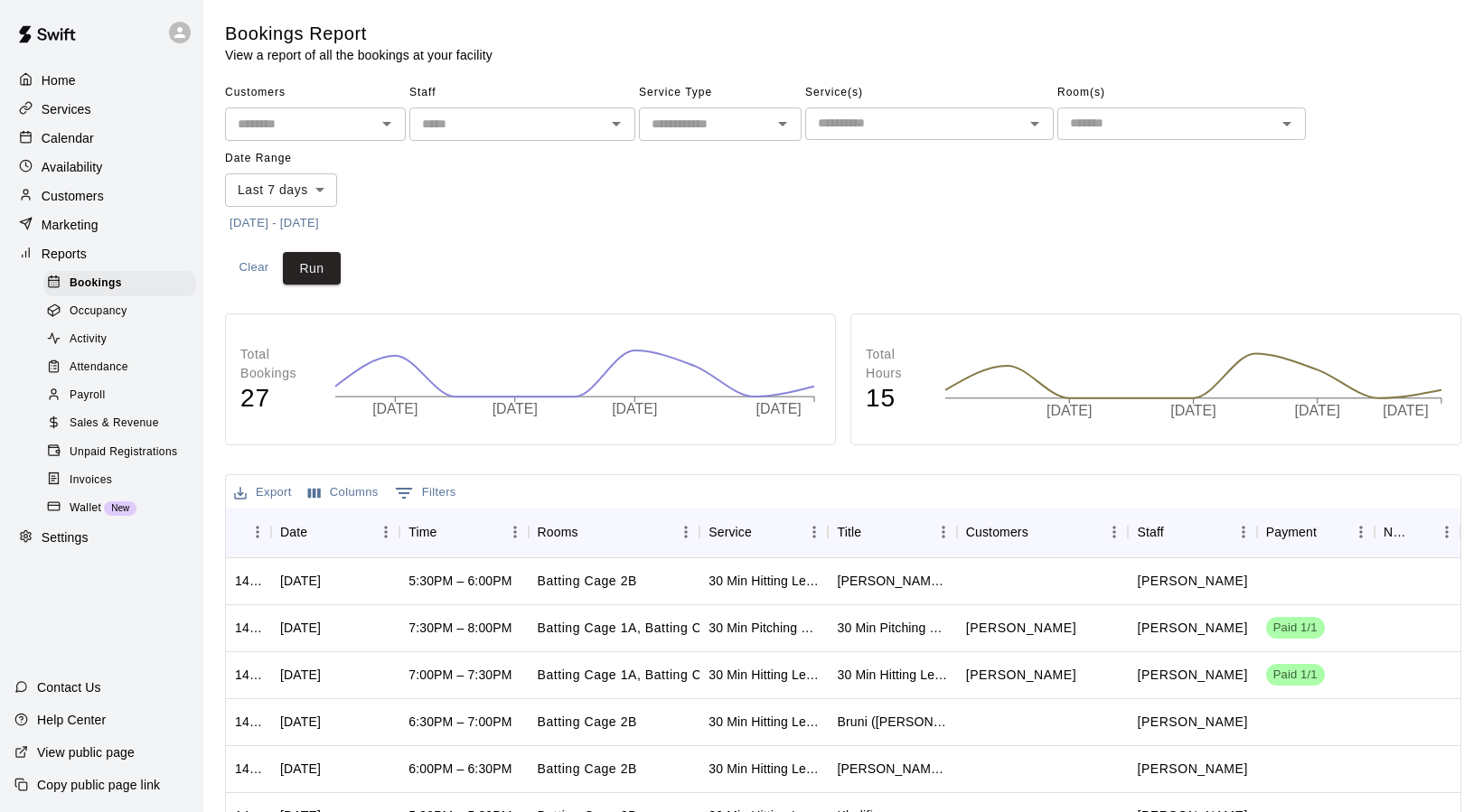
click at [105, 395] on span "Payroll" at bounding box center [87, 395] width 35 height 18
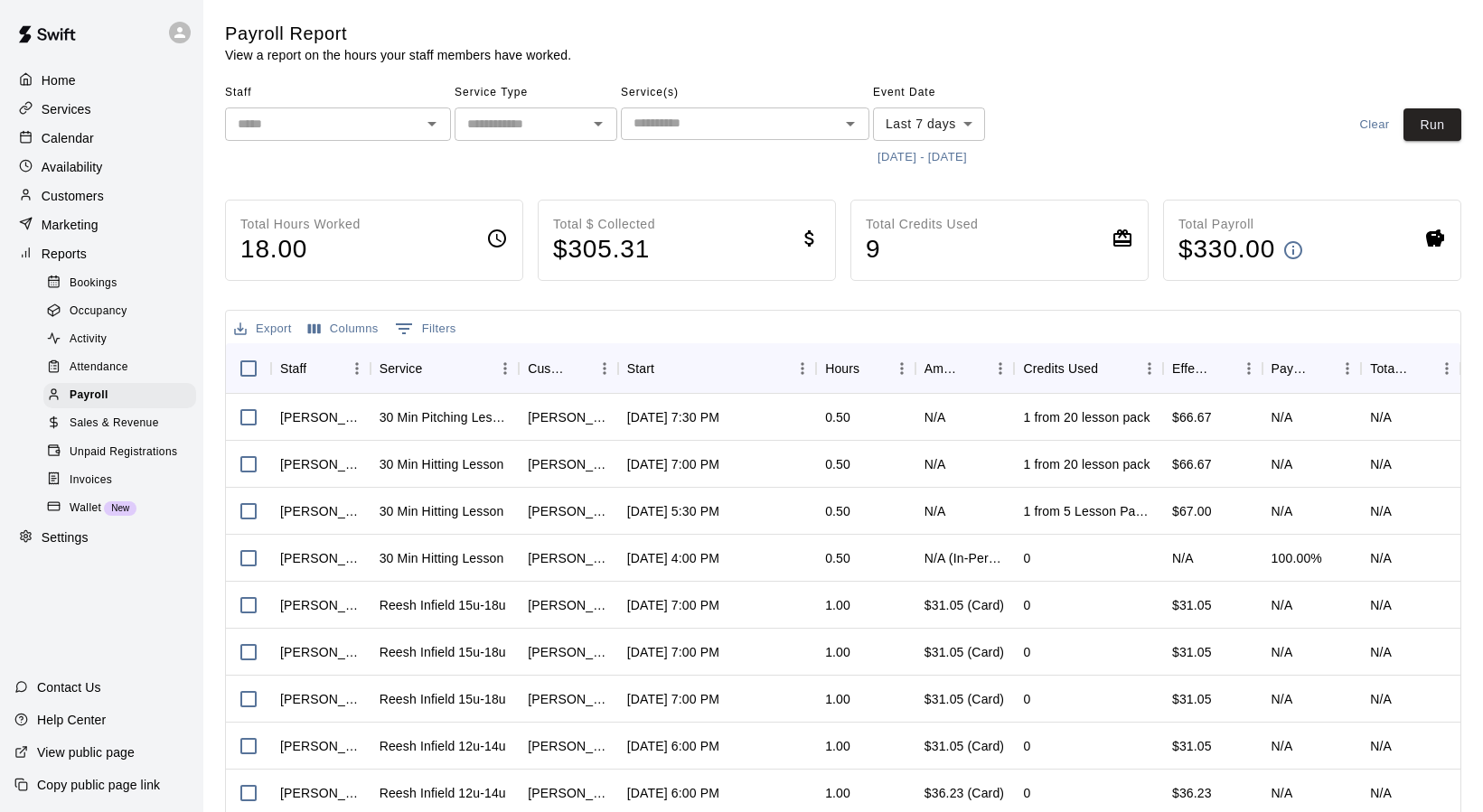
click at [431, 126] on icon "Open" at bounding box center [431, 123] width 21 height 21
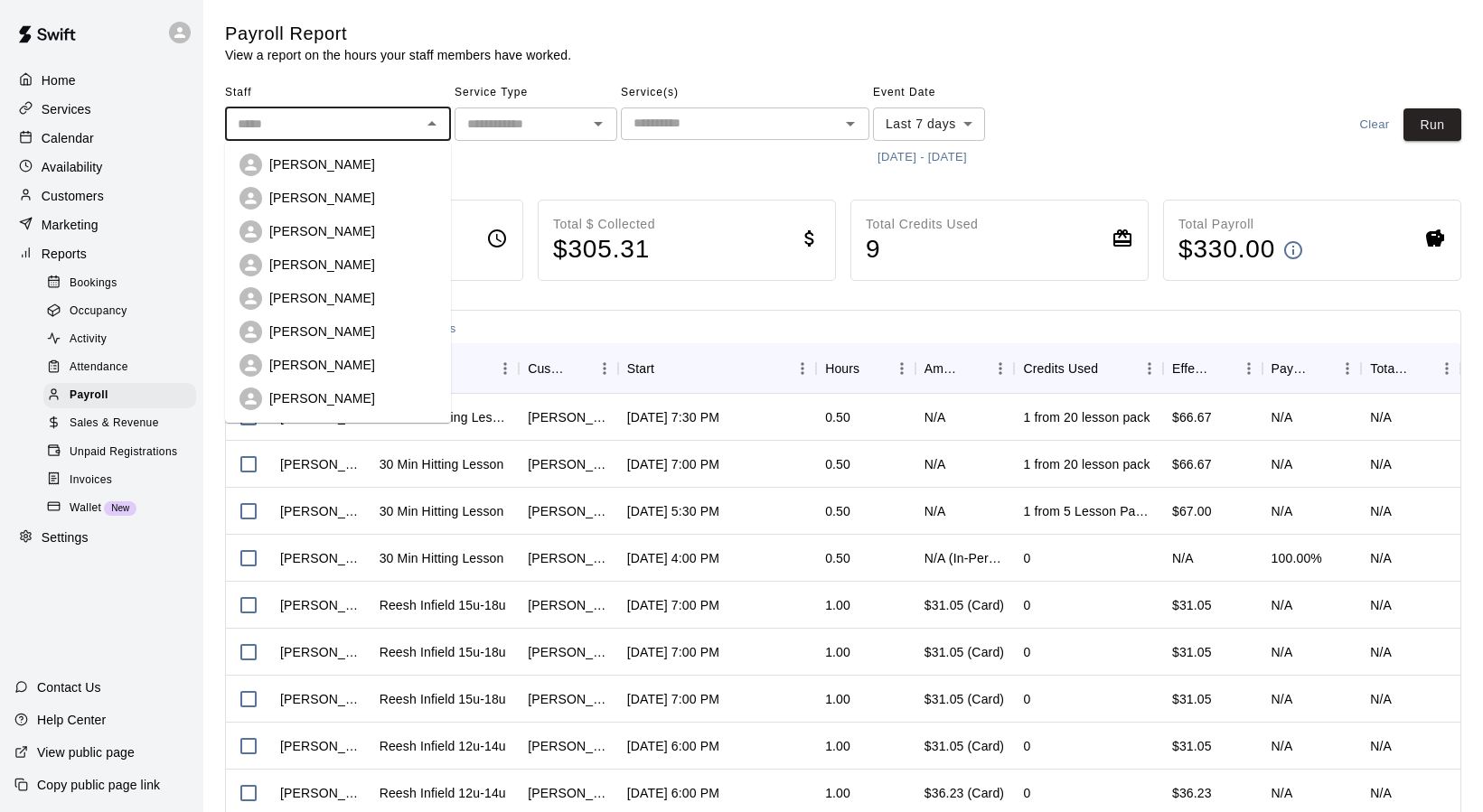
click at [1154, 129] on div "Staff ​ [PERSON_NAME] [PERSON_NAME] [PERSON_NAME] [PERSON_NAME] [PERSON_NAME] […" at bounding box center [843, 125] width 1236 height 93
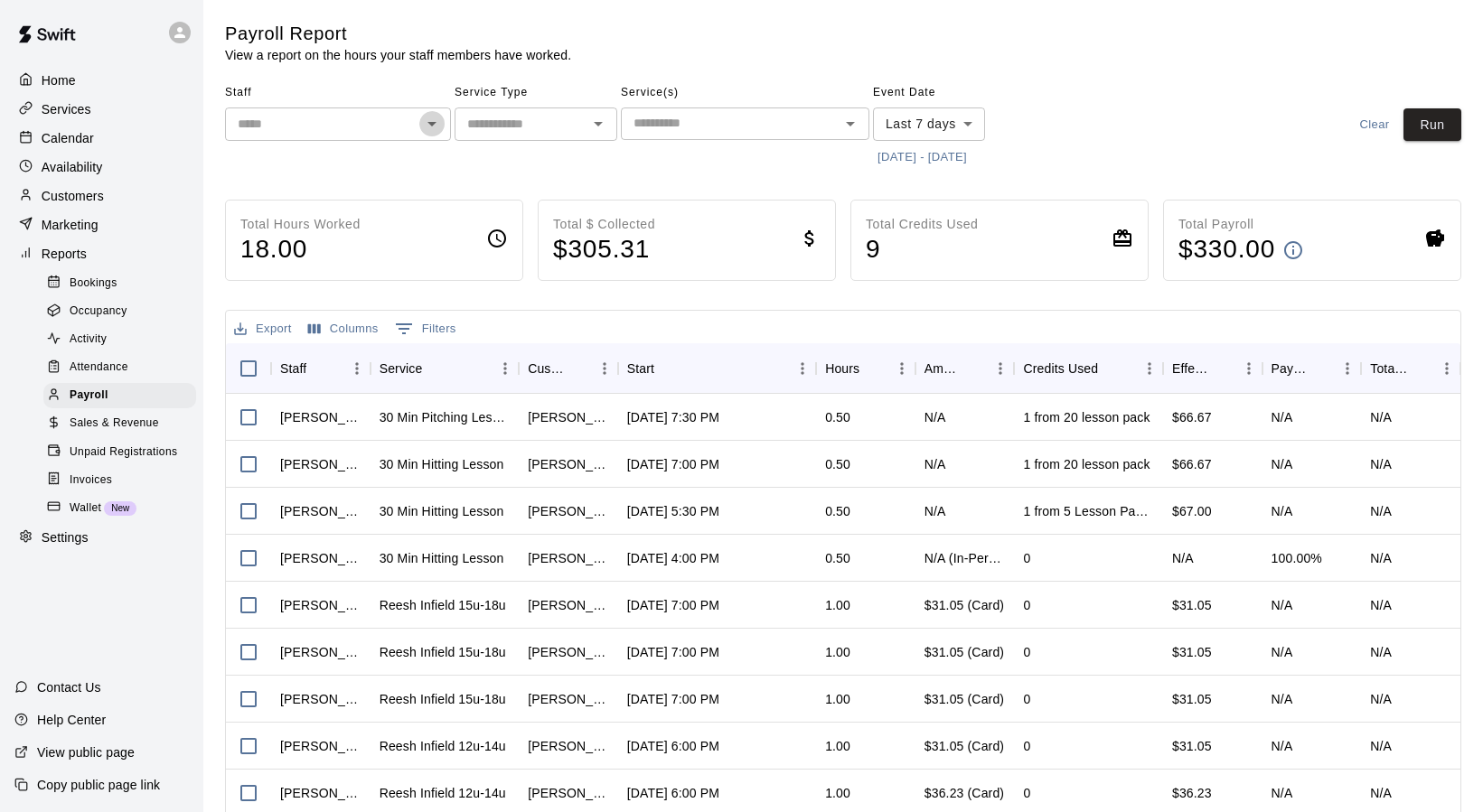
click at [435, 126] on icon "Open" at bounding box center [431, 123] width 21 height 21
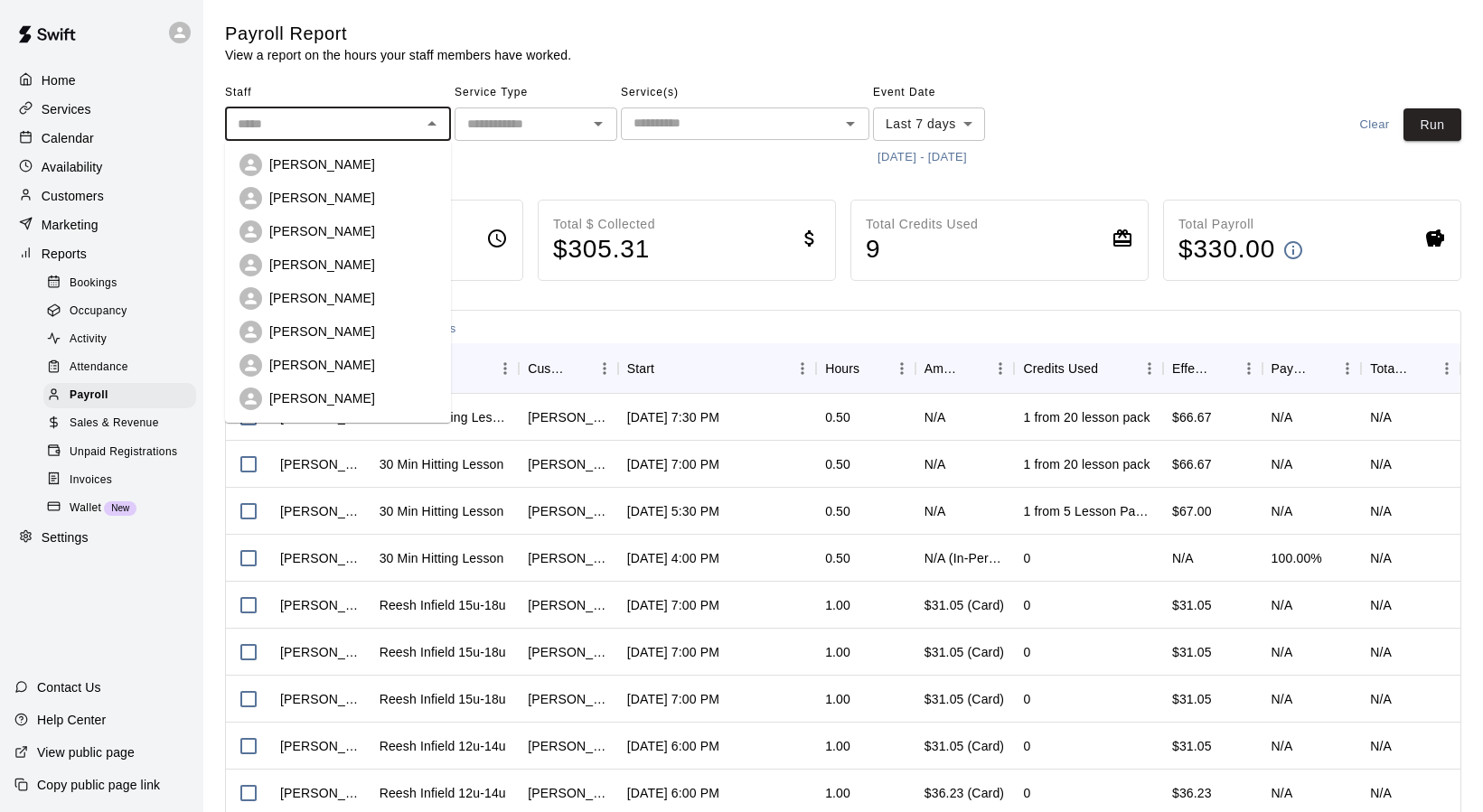
click at [353, 197] on p "[PERSON_NAME]" at bounding box center [321, 197] width 106 height 18
type input "**********"
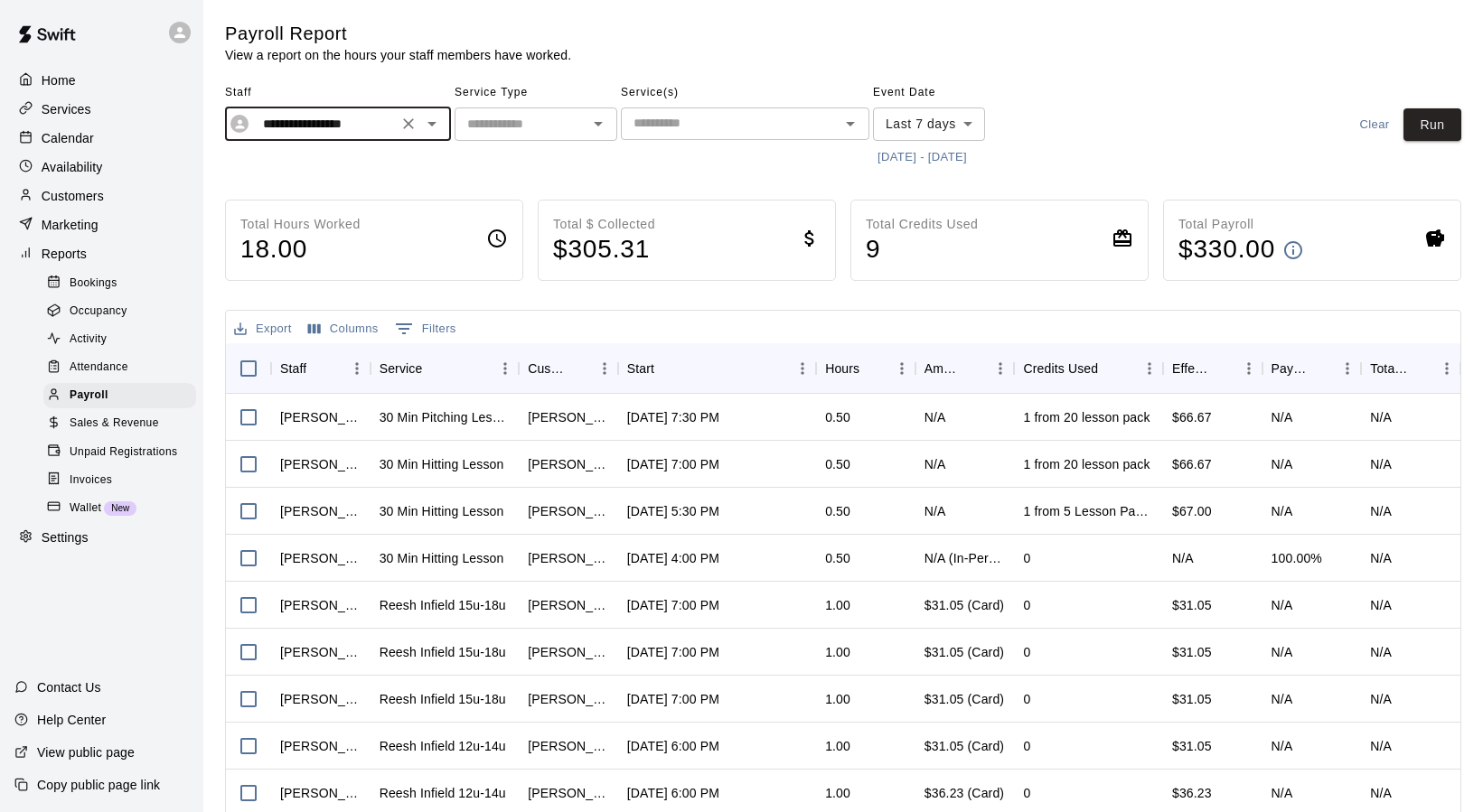
click at [933, 132] on body "**********" at bounding box center [742, 474] width 1483 height 949
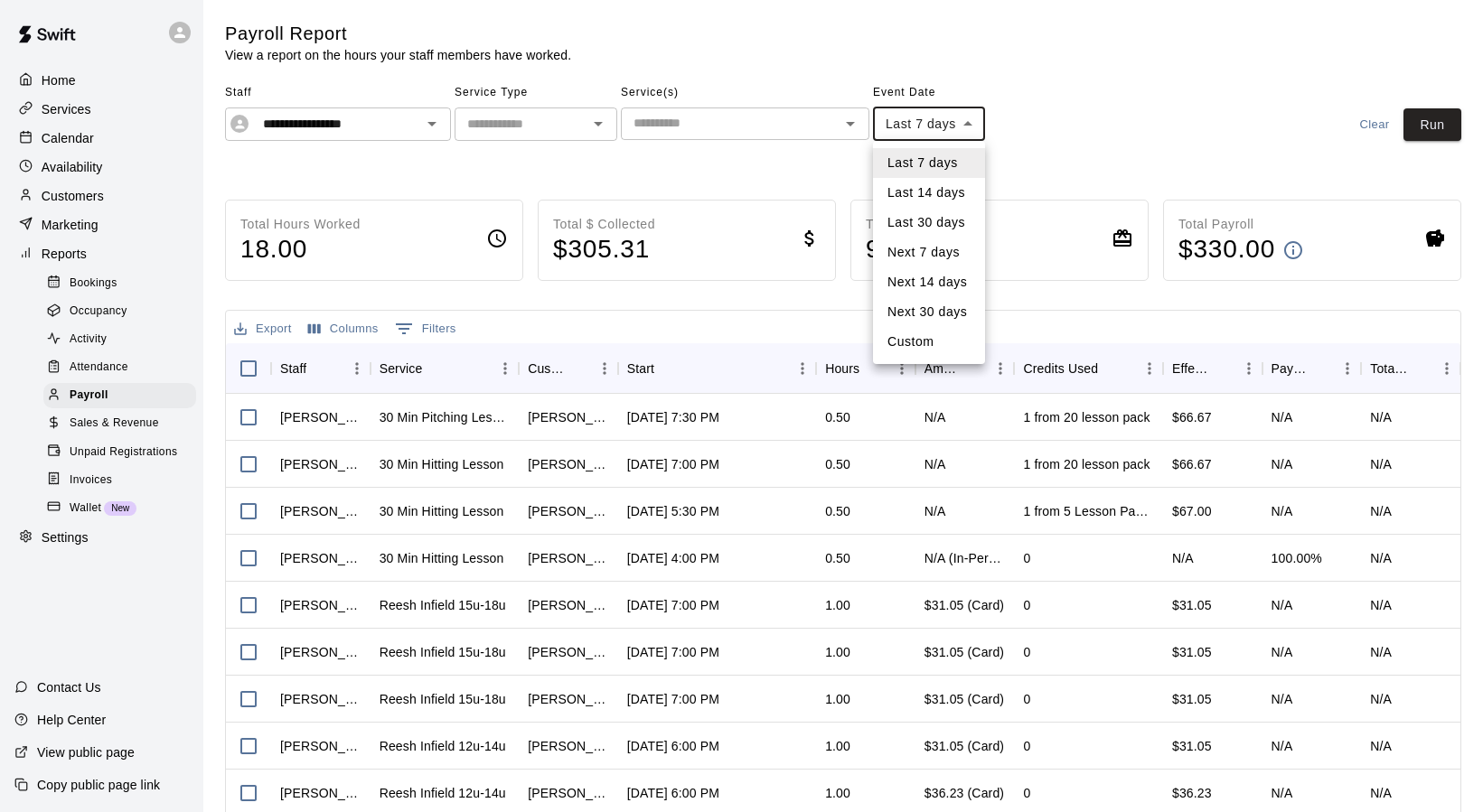
click at [1049, 137] on div at bounding box center [742, 406] width 1483 height 812
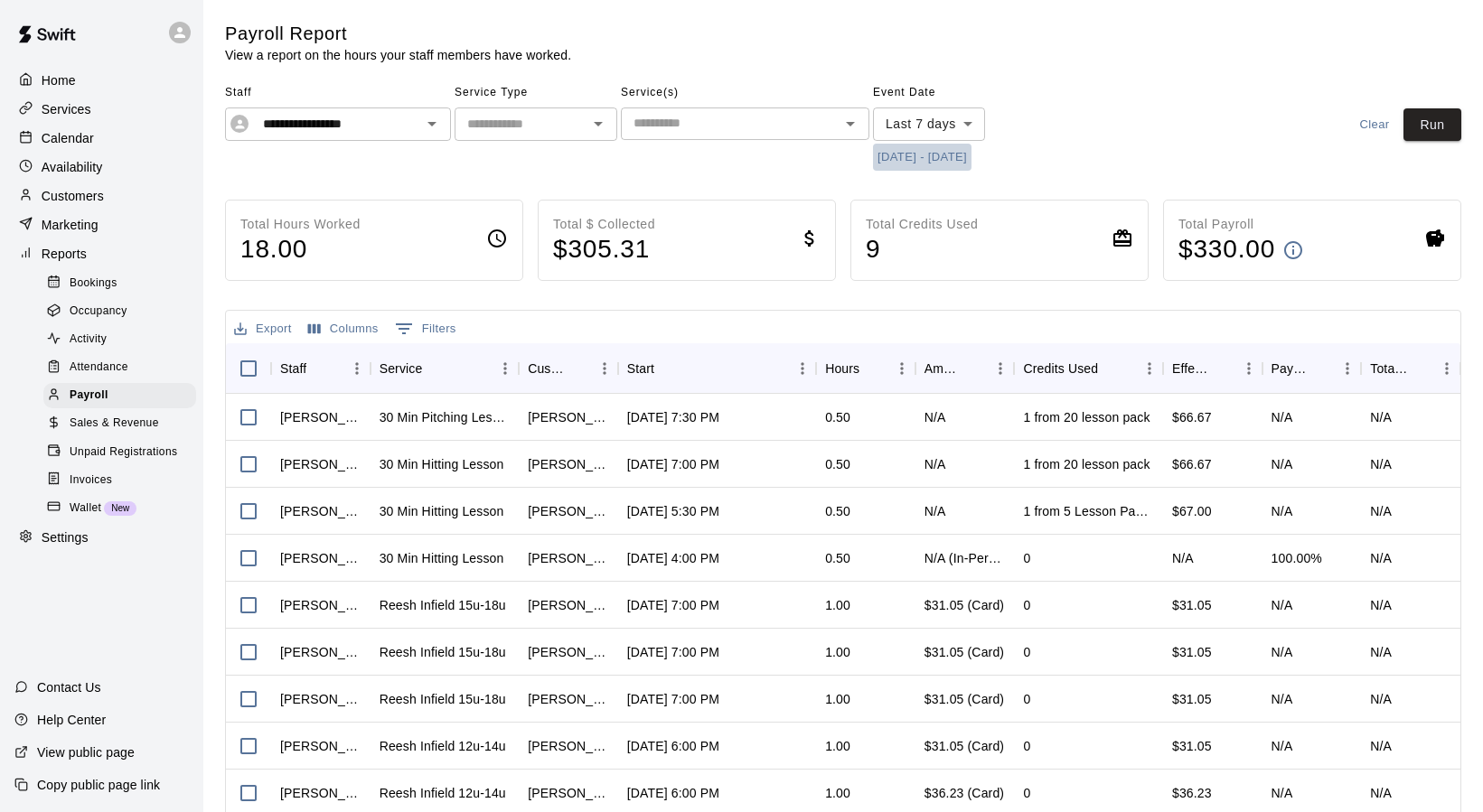
click at [911, 156] on button "[DATE] - [DATE]" at bounding box center [922, 158] width 98 height 28
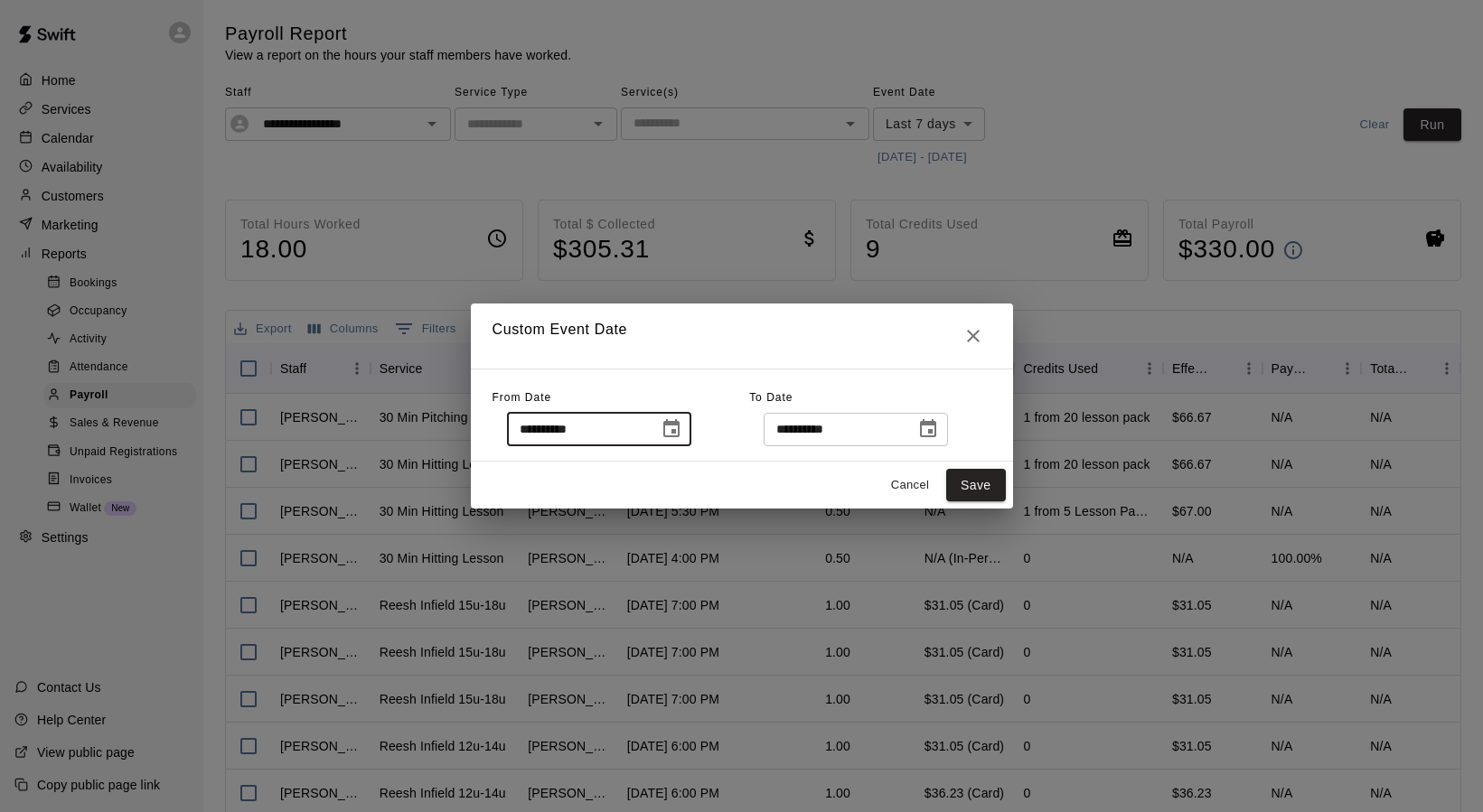
click at [554, 432] on input "**********" at bounding box center [576, 429] width 139 height 34
type input "**********"
click at [983, 484] on button "Save" at bounding box center [976, 485] width 60 height 34
type input "******"
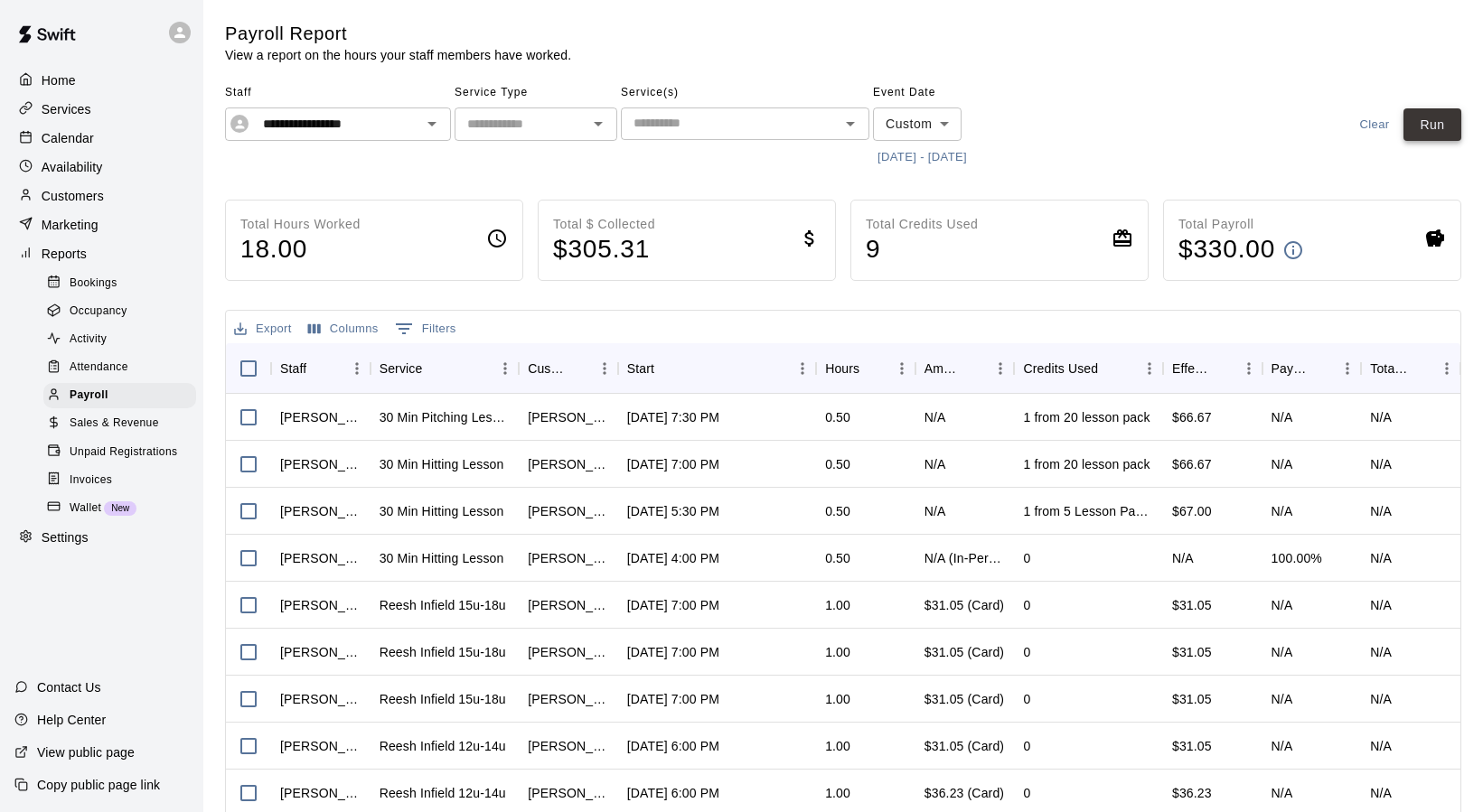
click at [1439, 124] on button "Run" at bounding box center [1433, 125] width 58 height 34
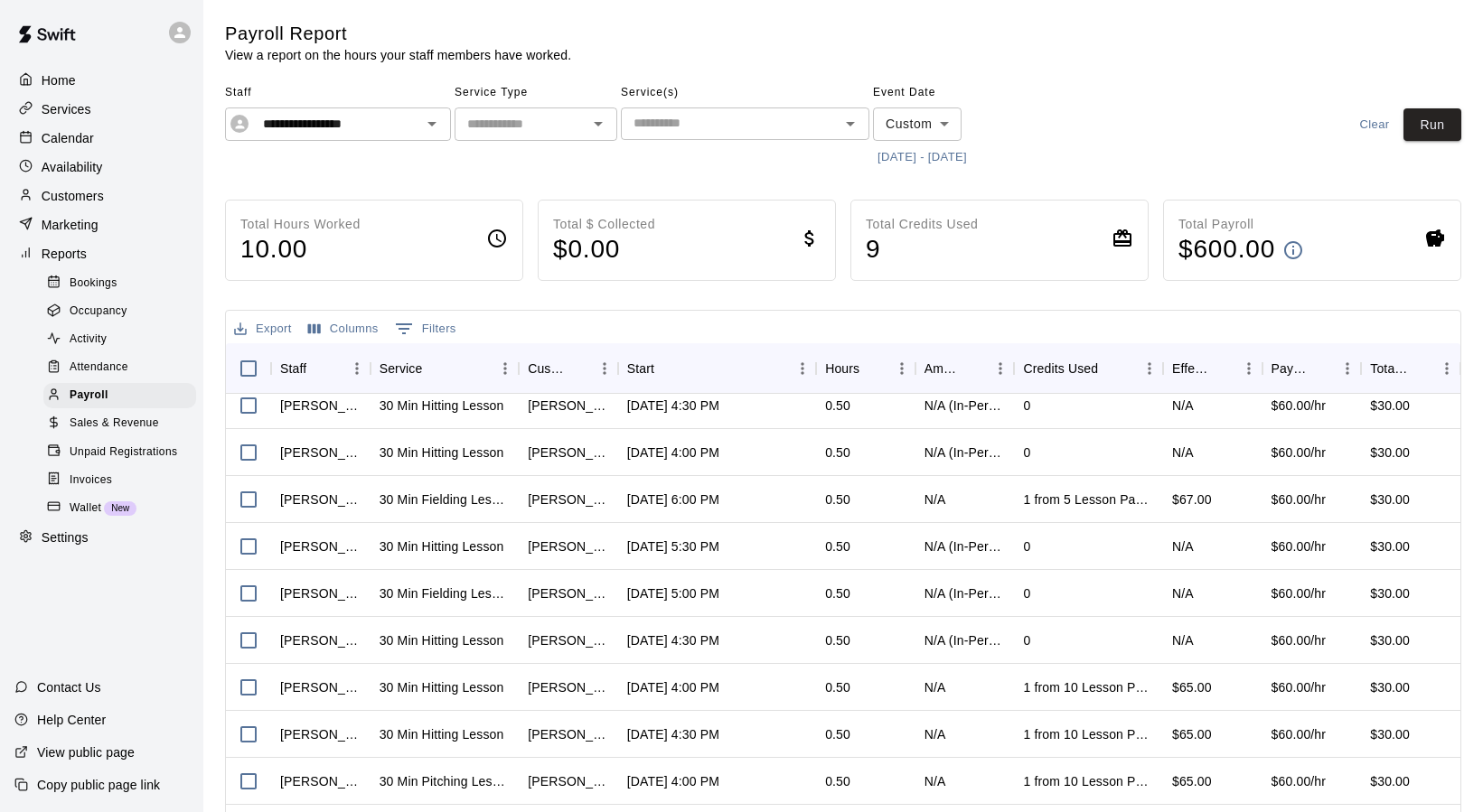
scroll to position [110, 0]
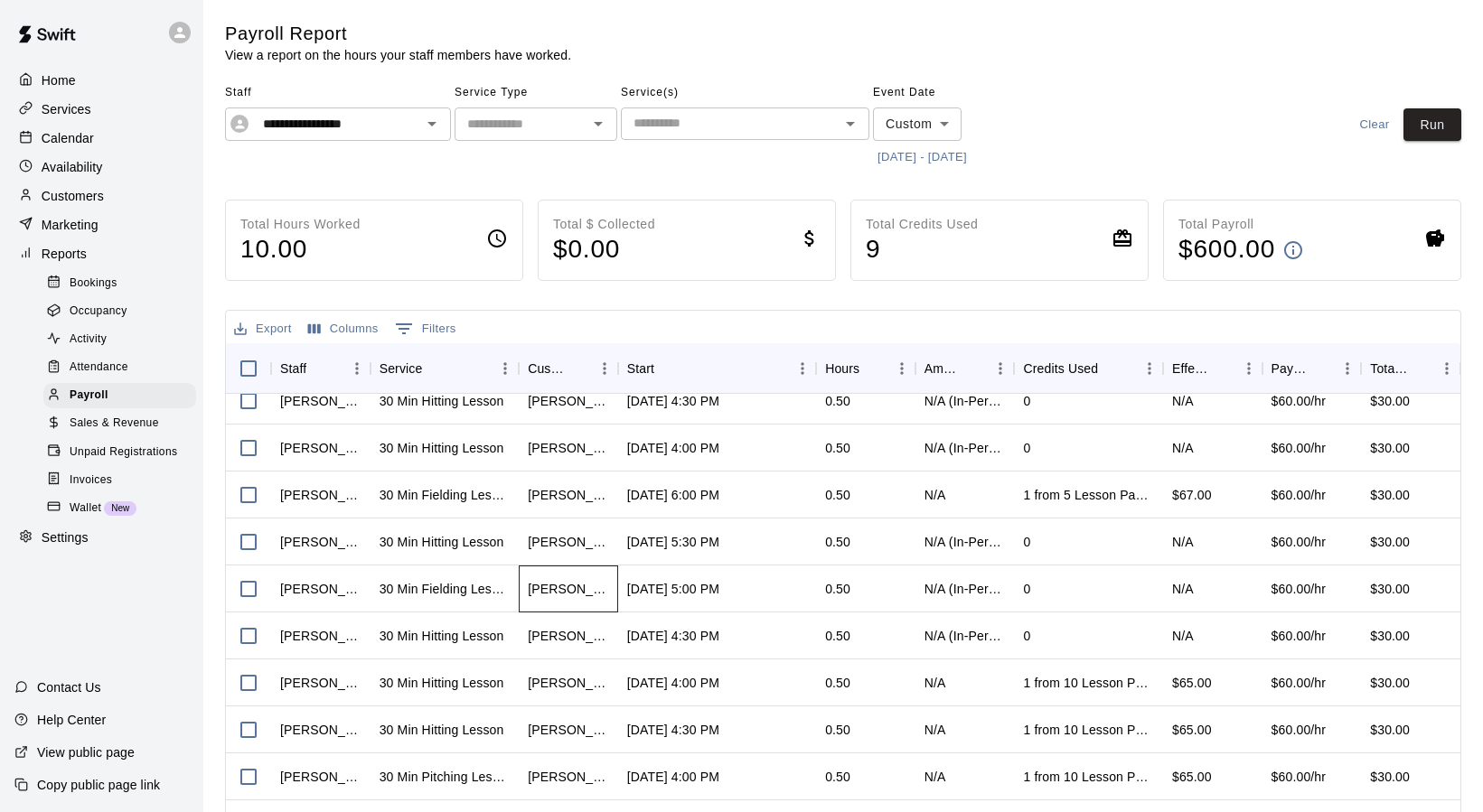
click at [569, 584] on div "[PERSON_NAME]" at bounding box center [568, 588] width 81 height 18
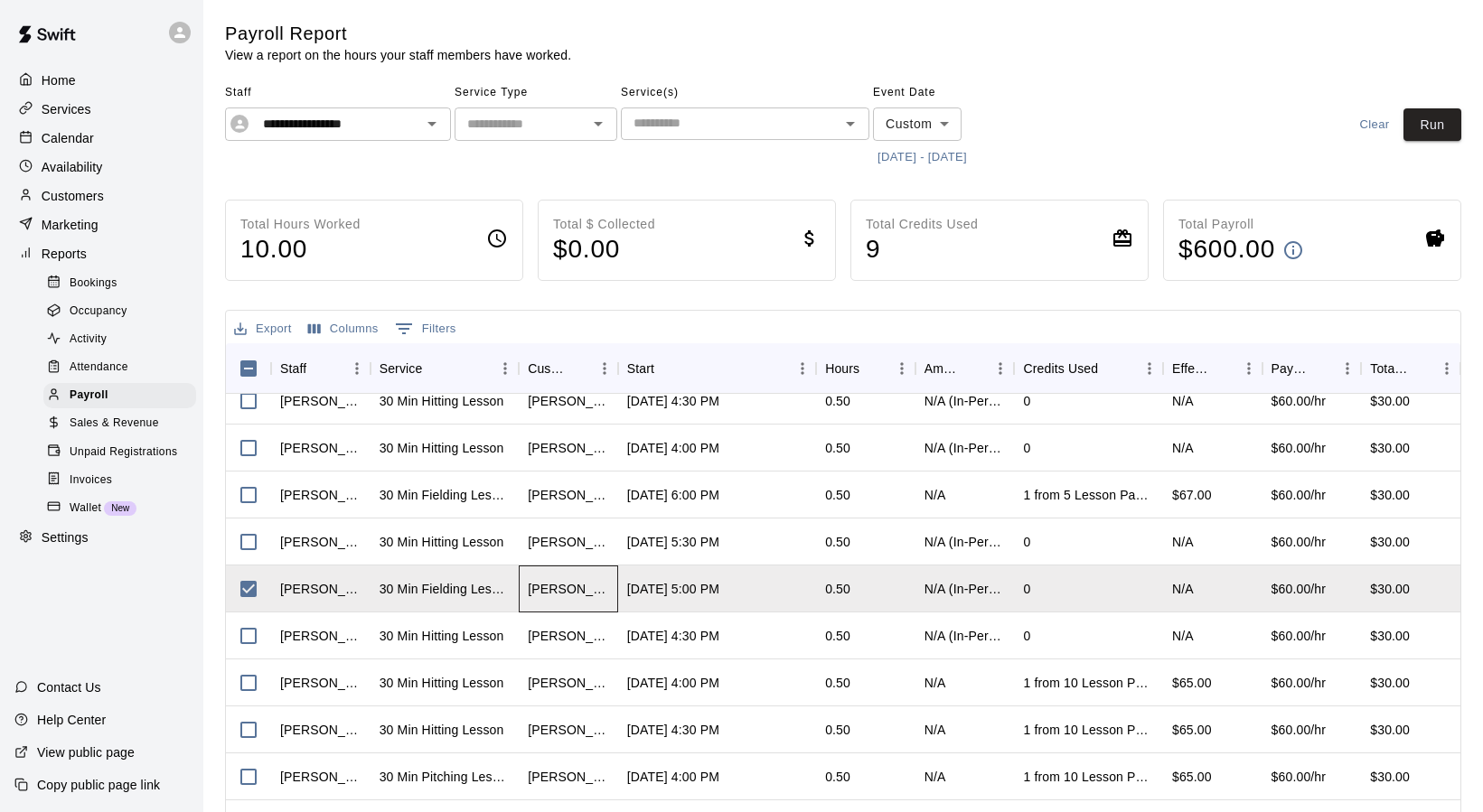
click at [537, 592] on div "[PERSON_NAME]" at bounding box center [568, 588] width 81 height 18
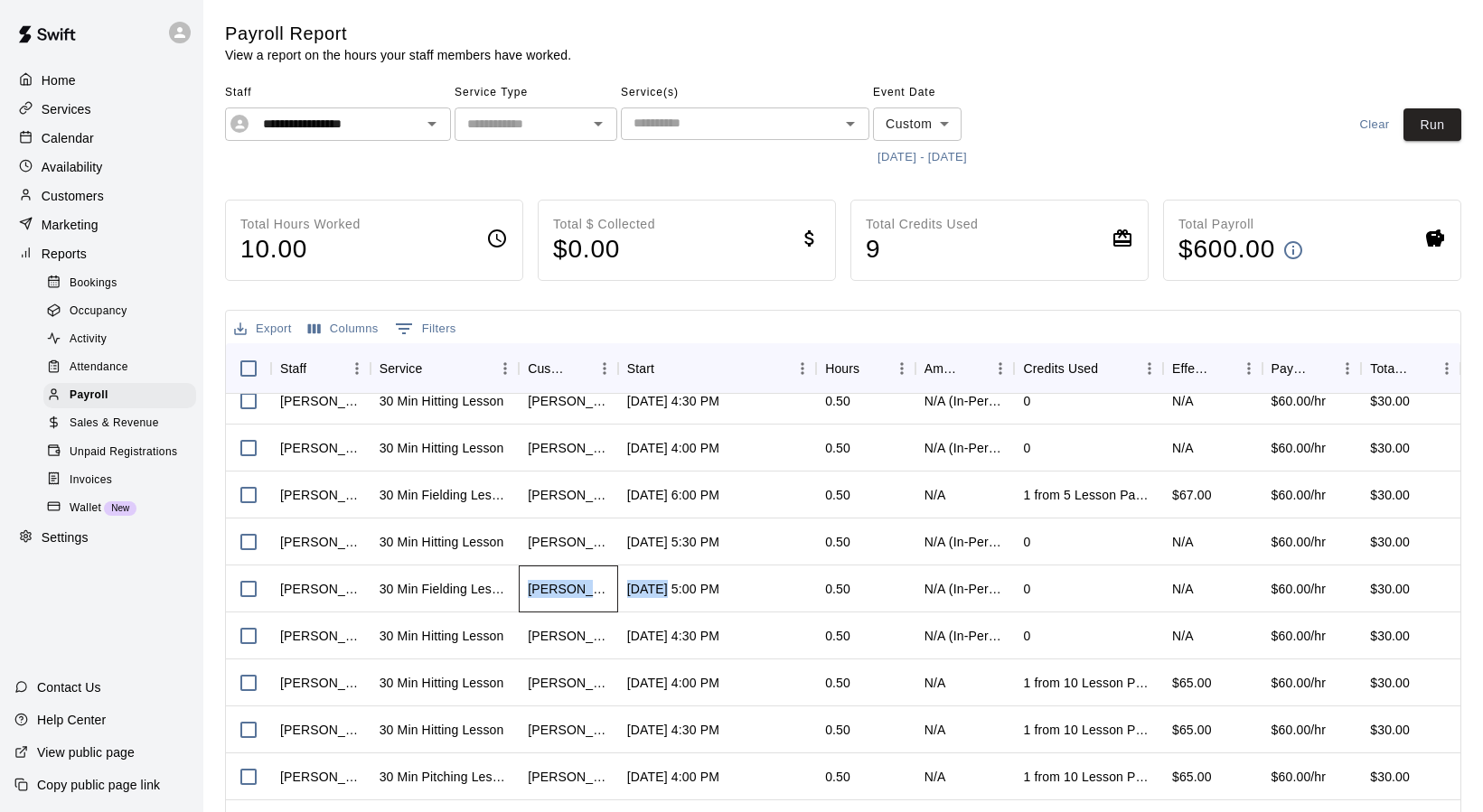
drag, startPoint x: 527, startPoint y: 592, endPoint x: 664, endPoint y: 595, distance: 137.0
click at [618, 595] on div "[PERSON_NAME]" at bounding box center [568, 589] width 99 height 47
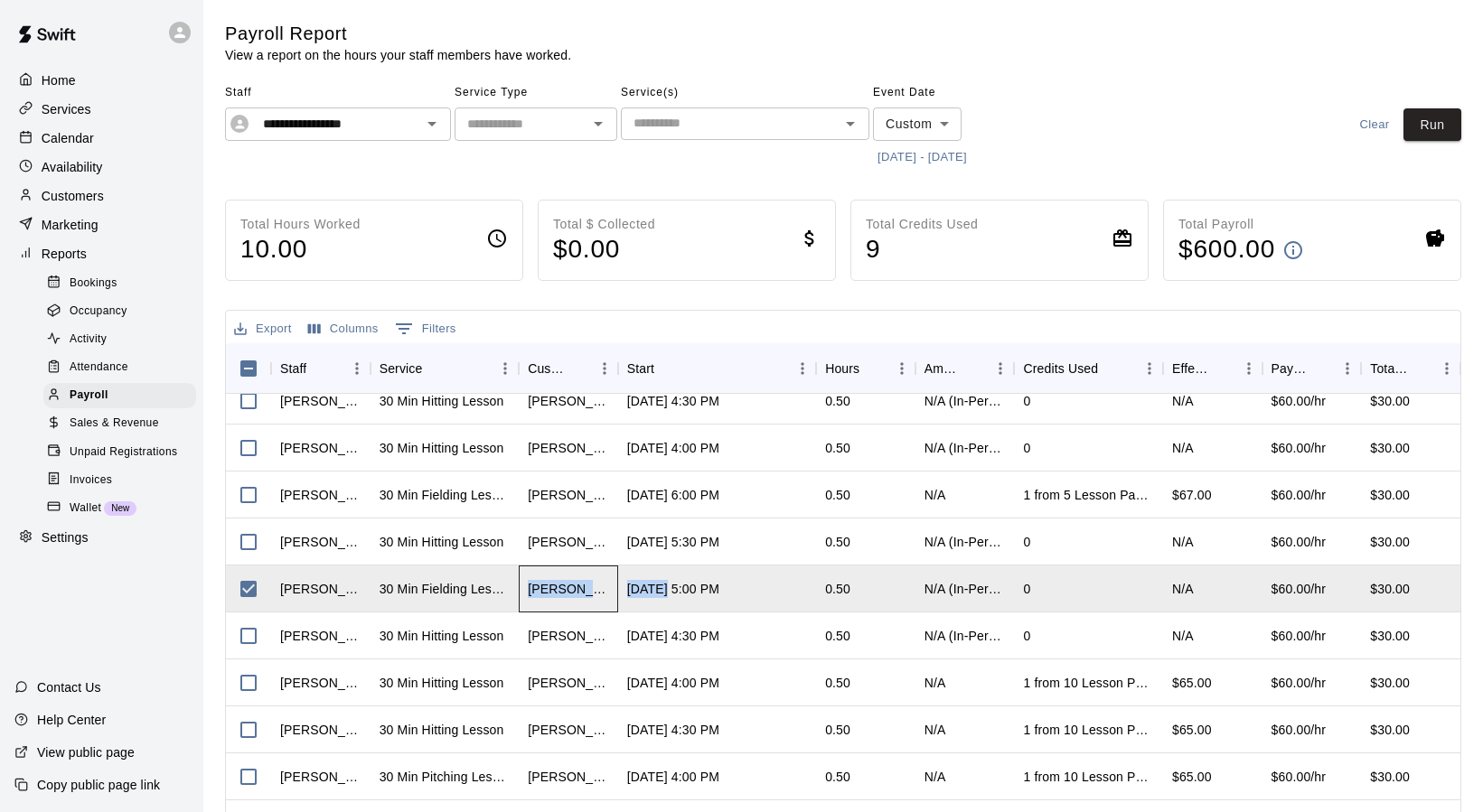
click at [589, 599] on div "[PERSON_NAME]" at bounding box center [568, 589] width 99 height 47
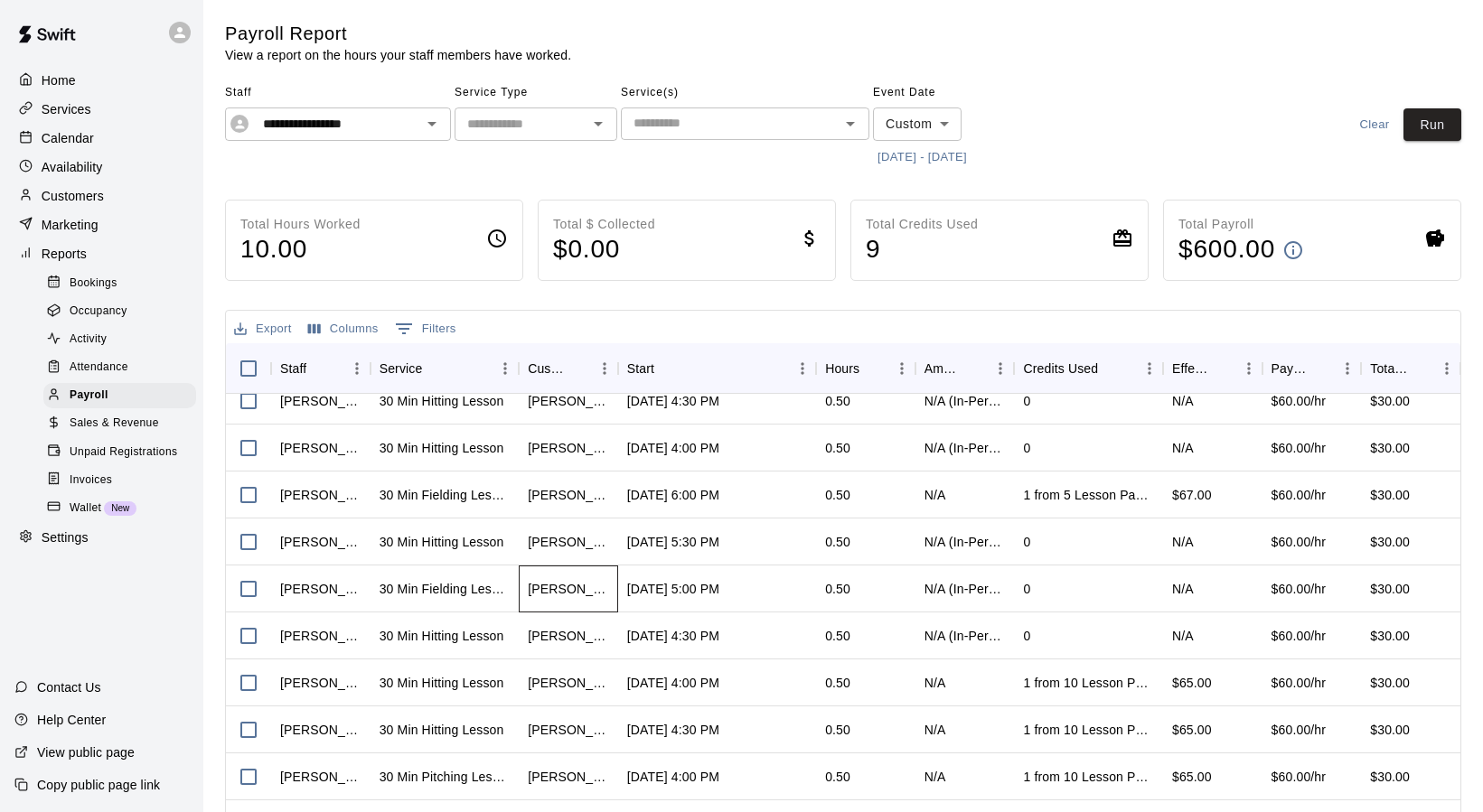
drag, startPoint x: 598, startPoint y: 590, endPoint x: 586, endPoint y: 590, distance: 12.0
click at [586, 590] on div "[PERSON_NAME]" at bounding box center [568, 588] width 81 height 18
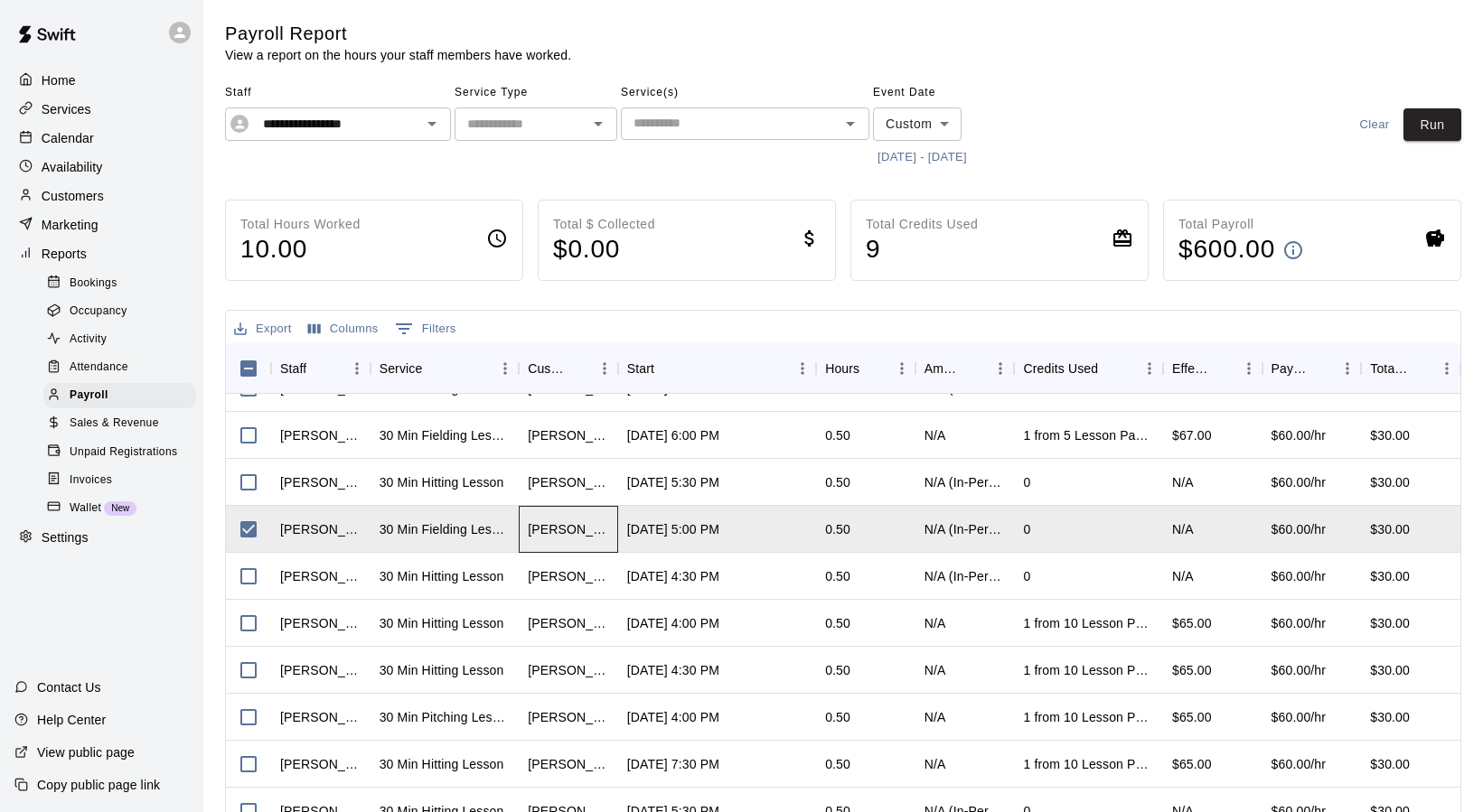
scroll to position [216, 0]
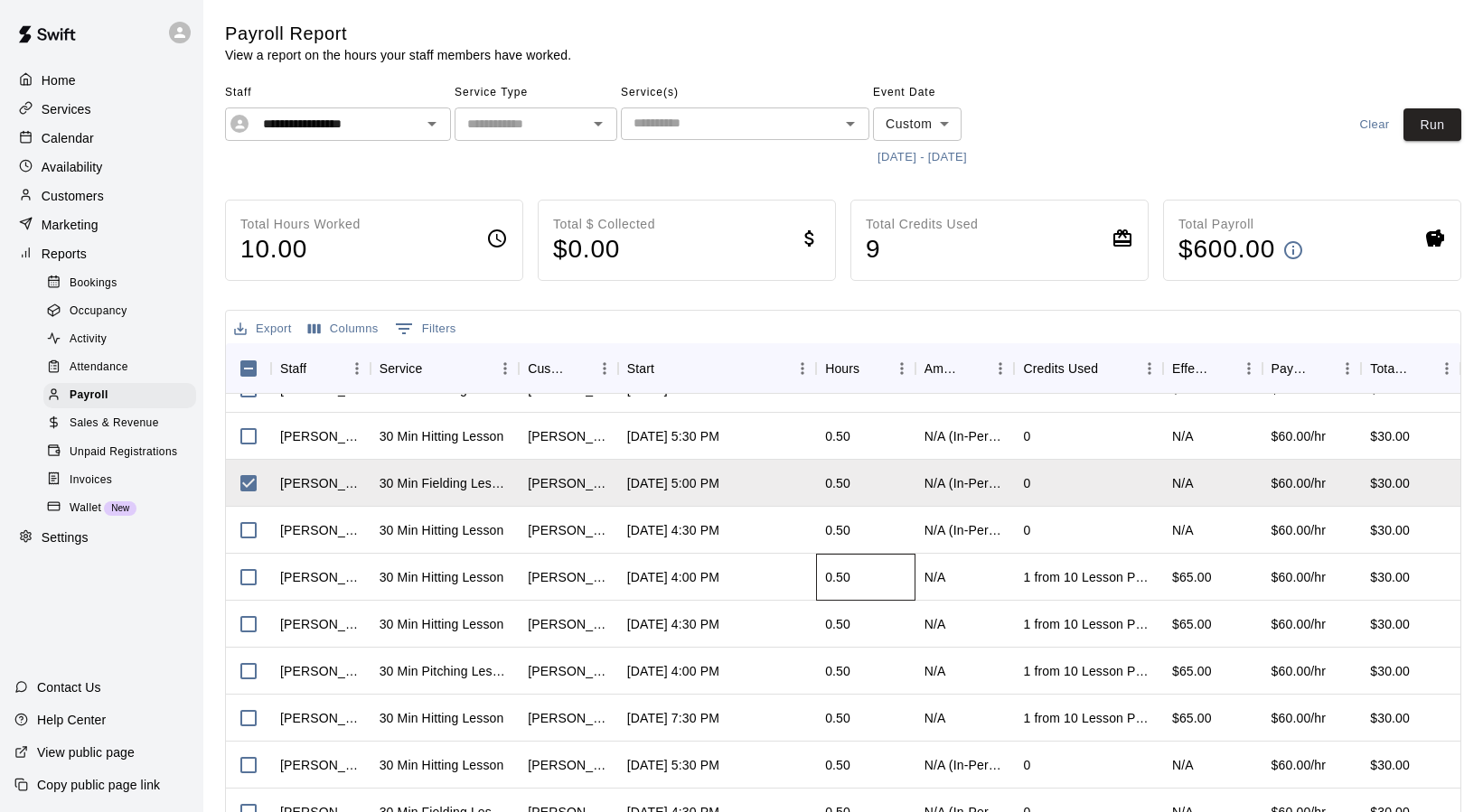
click at [882, 585] on div "0.50" at bounding box center [866, 577] width 99 height 47
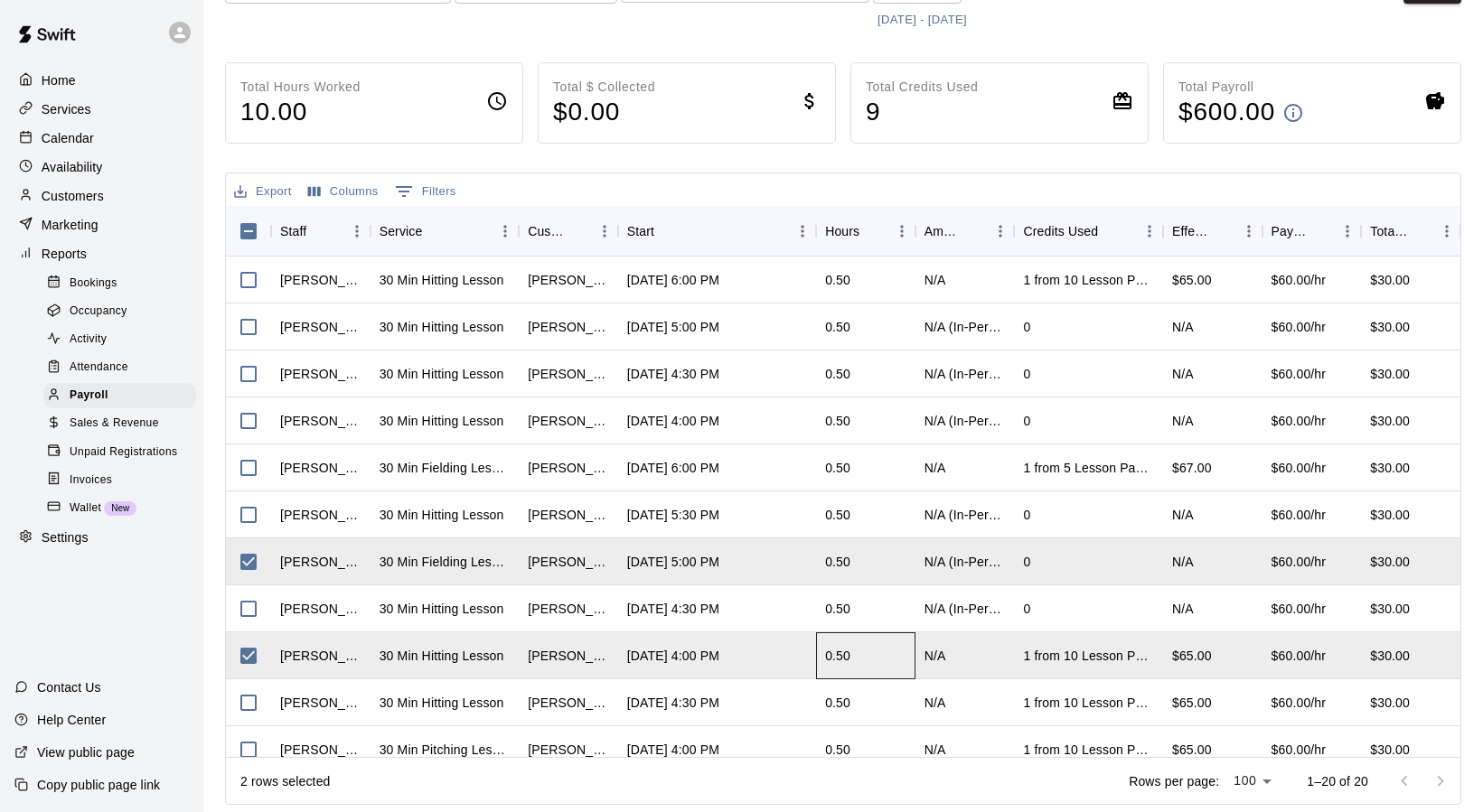
scroll to position [0, 0]
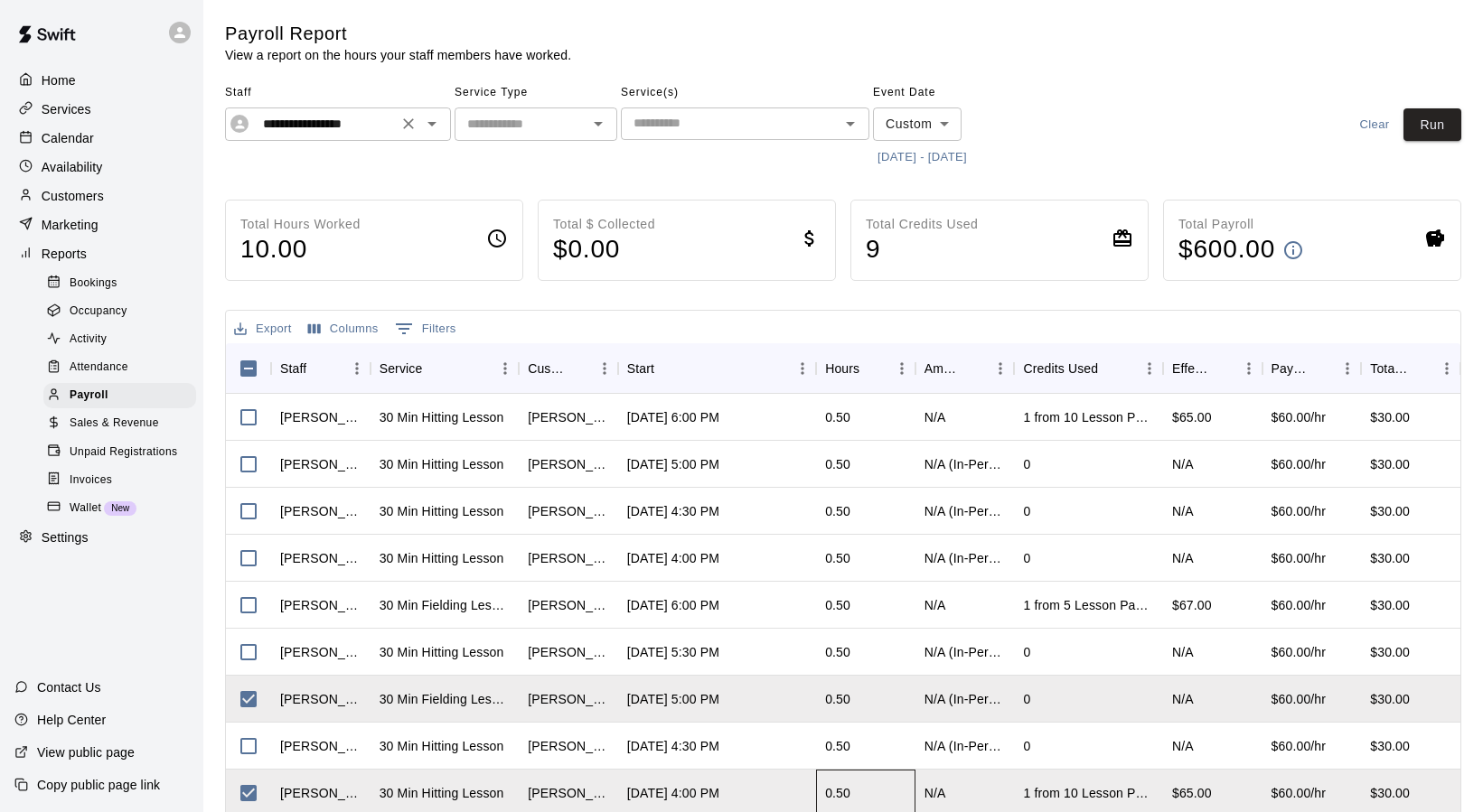
click at [429, 125] on icon "Open" at bounding box center [431, 123] width 21 height 21
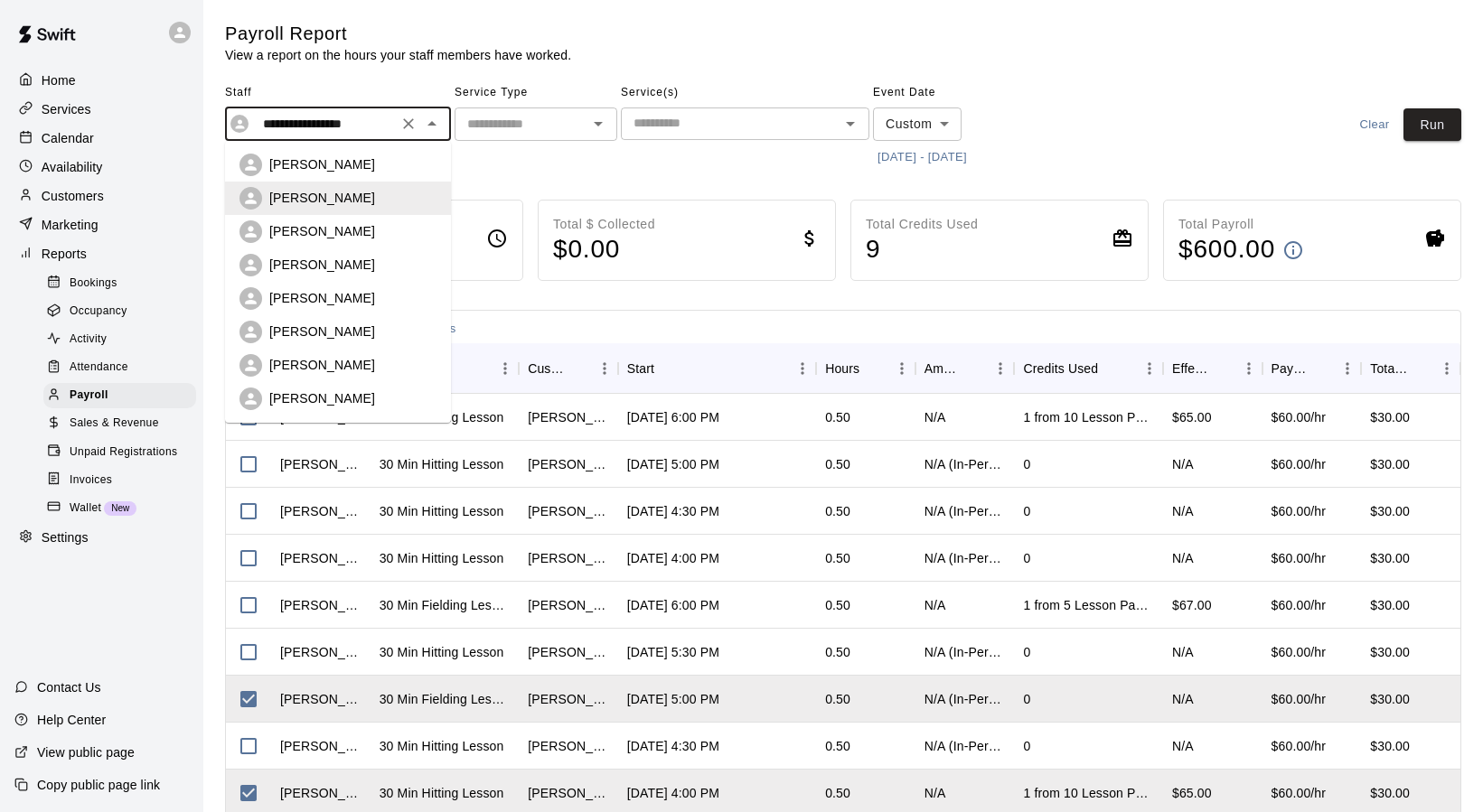
click at [323, 175] on div "[PERSON_NAME]" at bounding box center [337, 164] width 197 height 22
type input "**********"
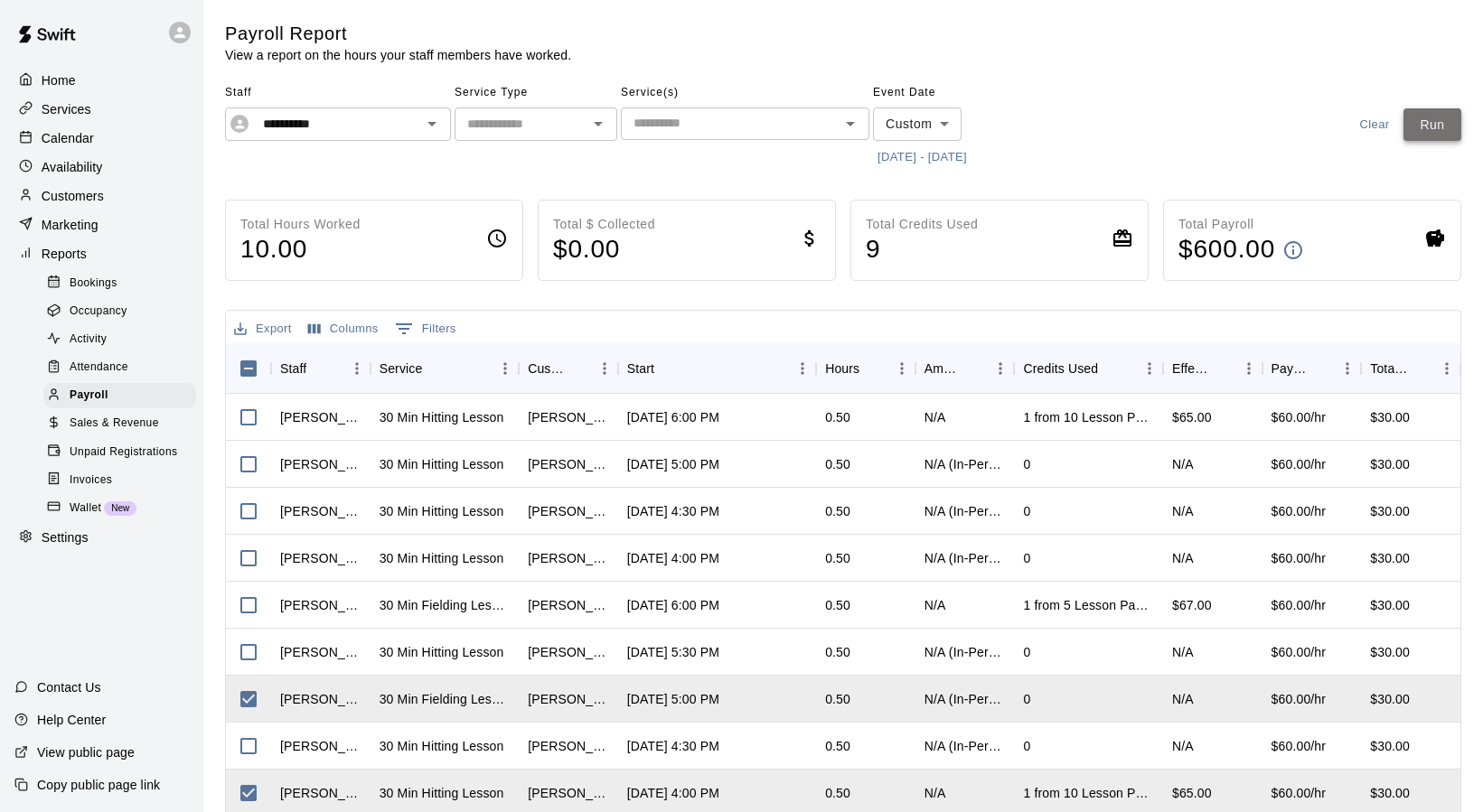
click at [1421, 128] on button "Run" at bounding box center [1433, 125] width 58 height 34
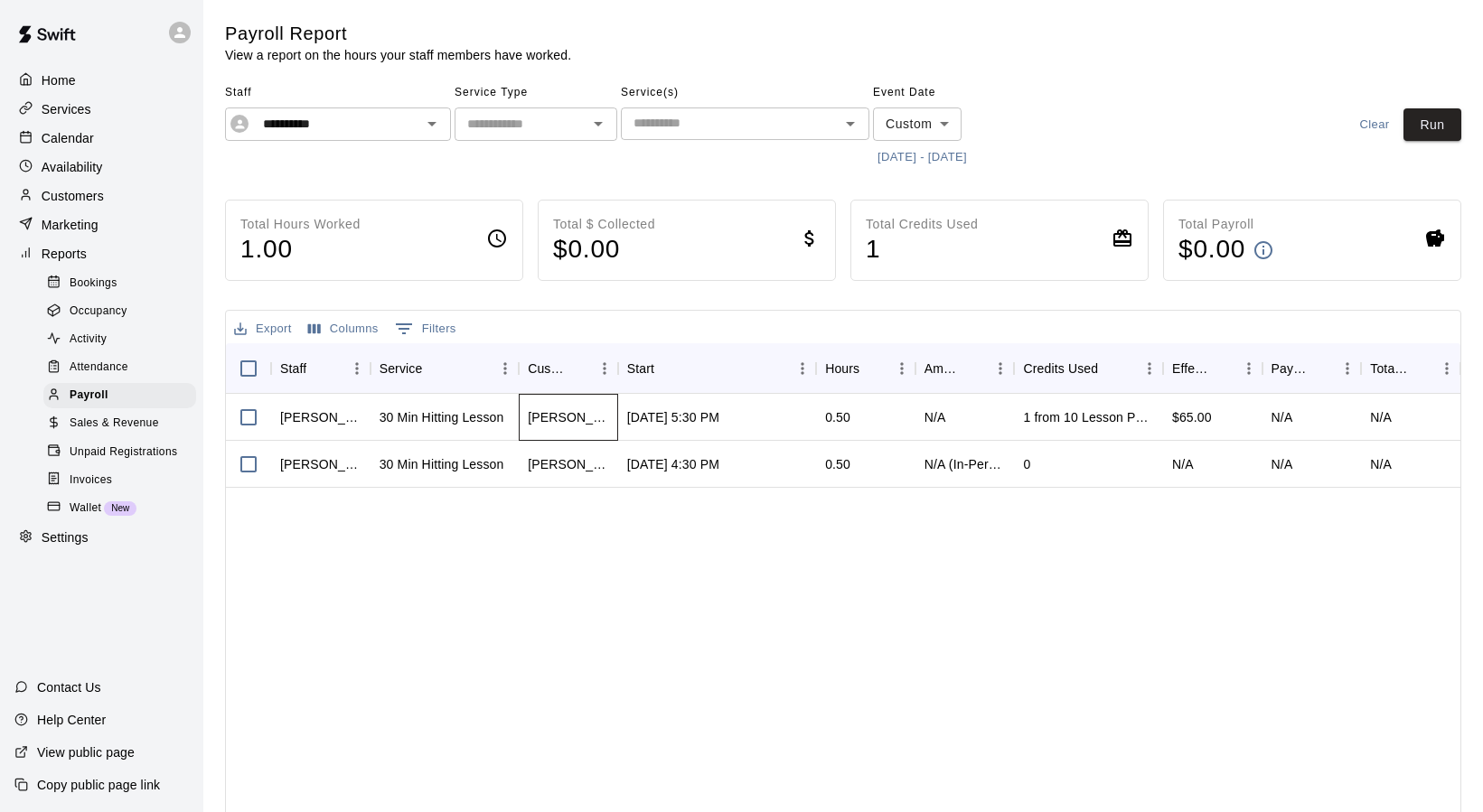
click at [572, 421] on div "[PERSON_NAME]" at bounding box center [568, 416] width 81 height 18
click at [108, 419] on span "Sales & Revenue" at bounding box center [114, 423] width 90 height 18
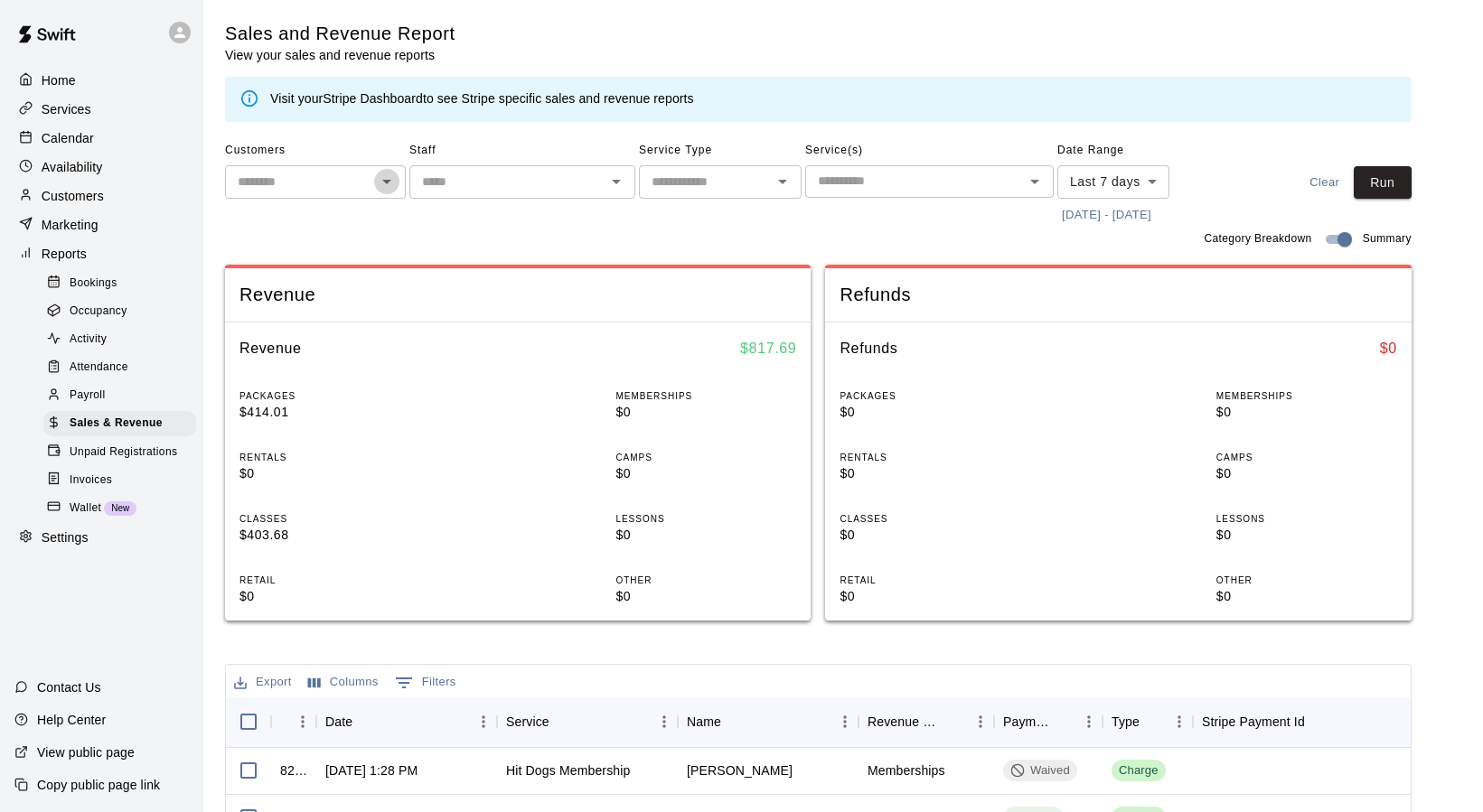
click at [389, 185] on icon "Open" at bounding box center [386, 181] width 21 height 21
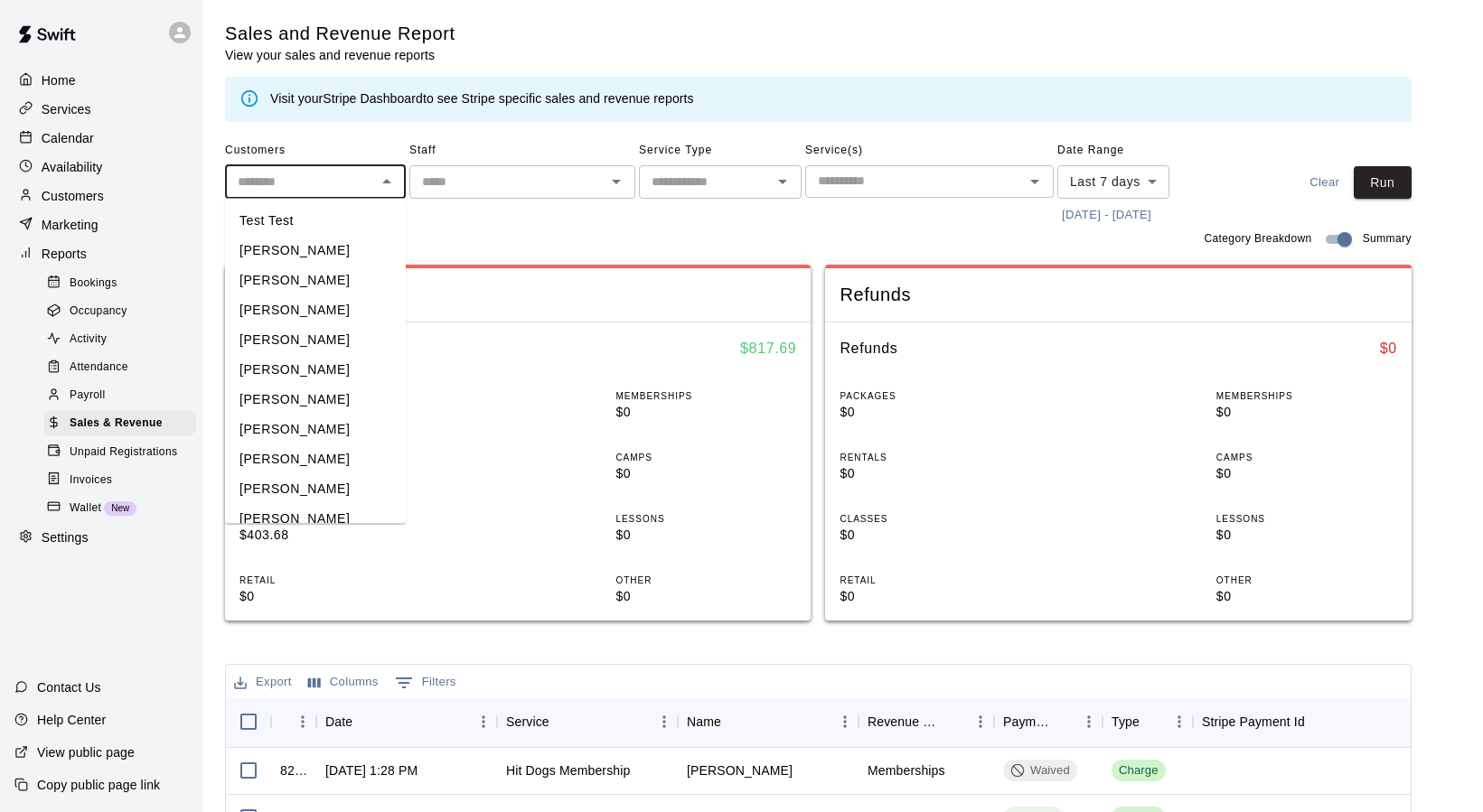
click at [389, 185] on icon "Close" at bounding box center [386, 181] width 21 height 21
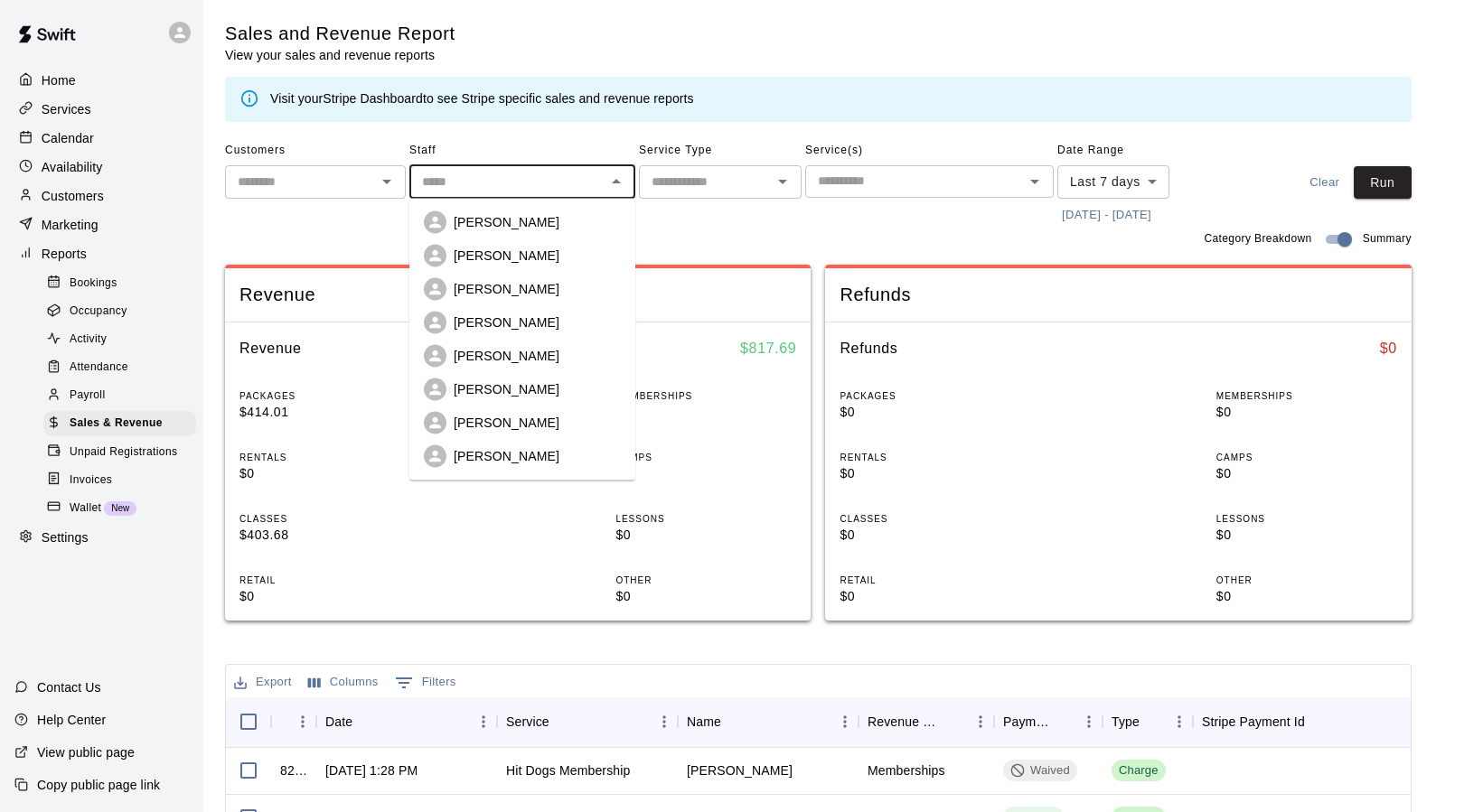
click at [515, 187] on input "text" at bounding box center [507, 182] width 185 height 22
click at [496, 217] on p "[PERSON_NAME]" at bounding box center [506, 221] width 106 height 18
type input "**********"
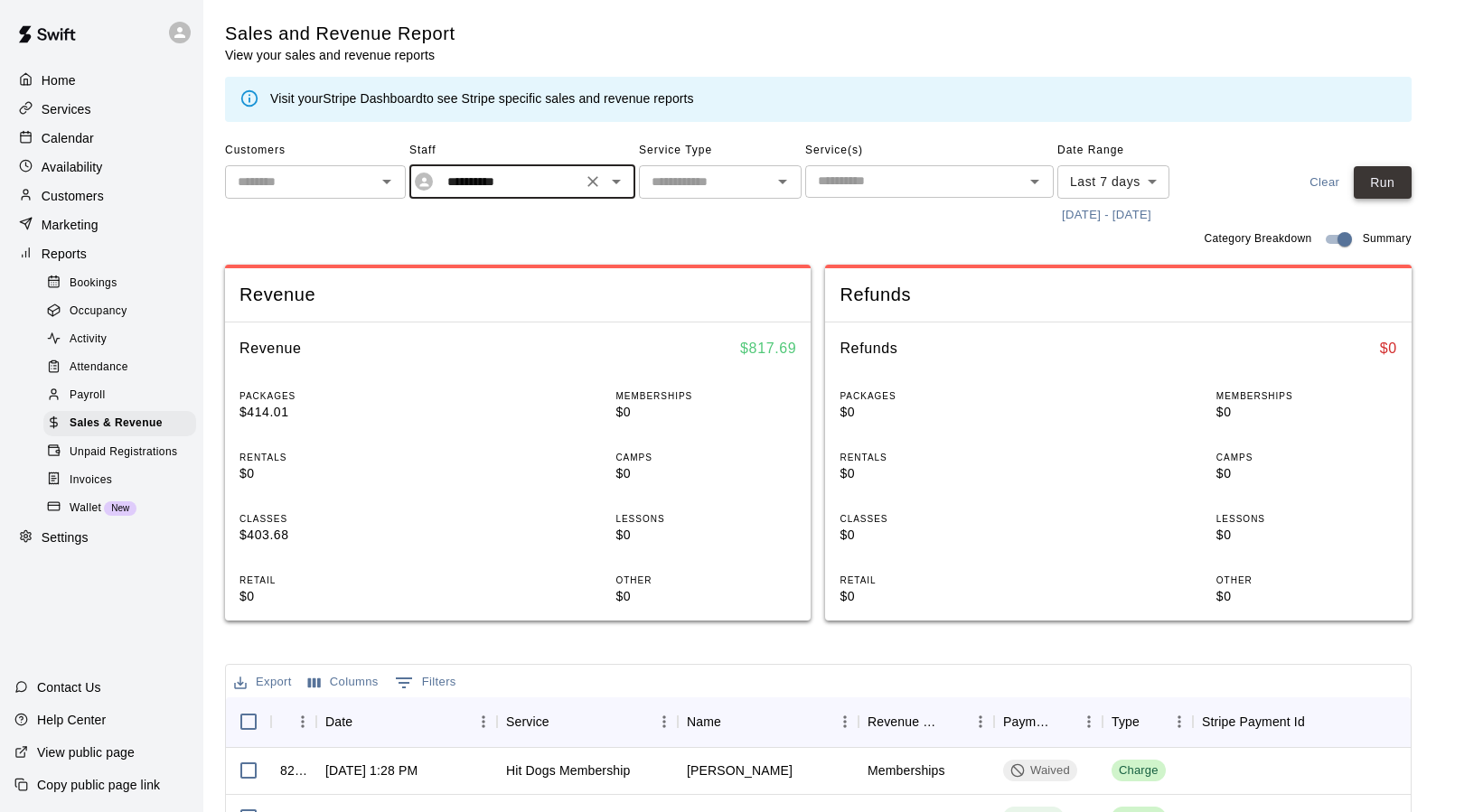
click at [1382, 175] on button "Run" at bounding box center [1382, 183] width 58 height 34
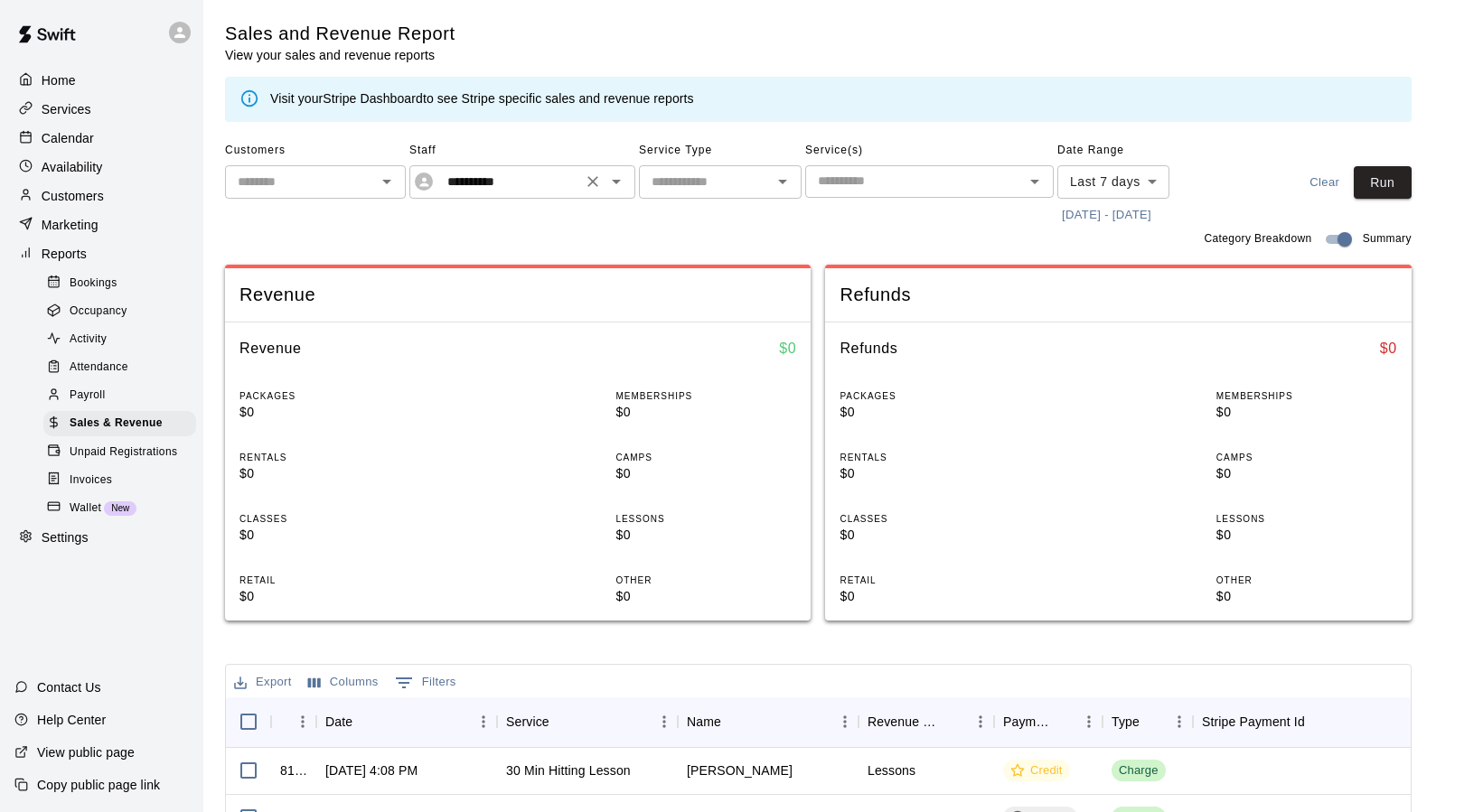
click at [614, 188] on icon "Open" at bounding box center [615, 181] width 21 height 21
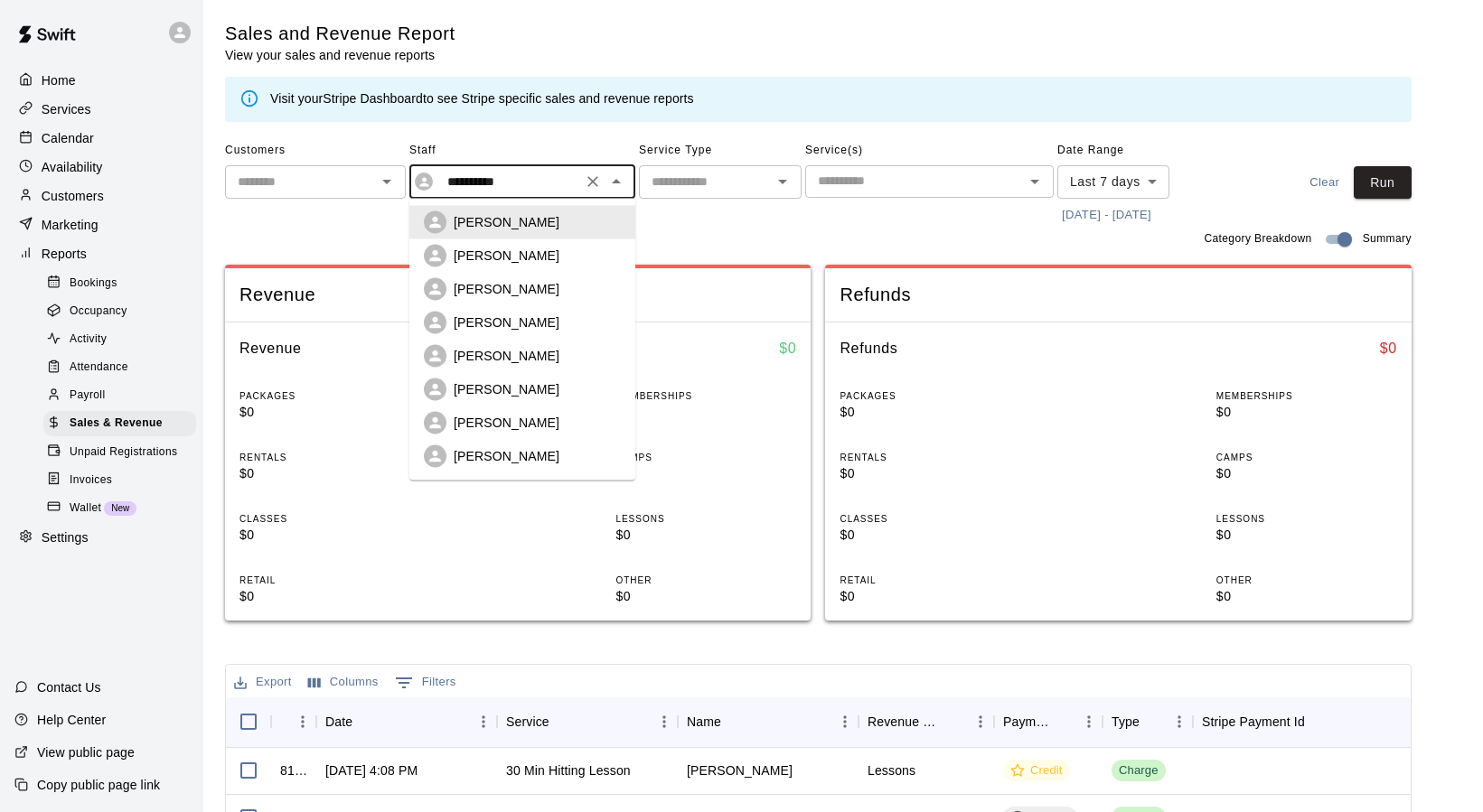
click at [591, 186] on icon "Clear" at bounding box center [592, 181] width 18 height 18
click at [388, 181] on icon "Open" at bounding box center [387, 182] width 9 height 5
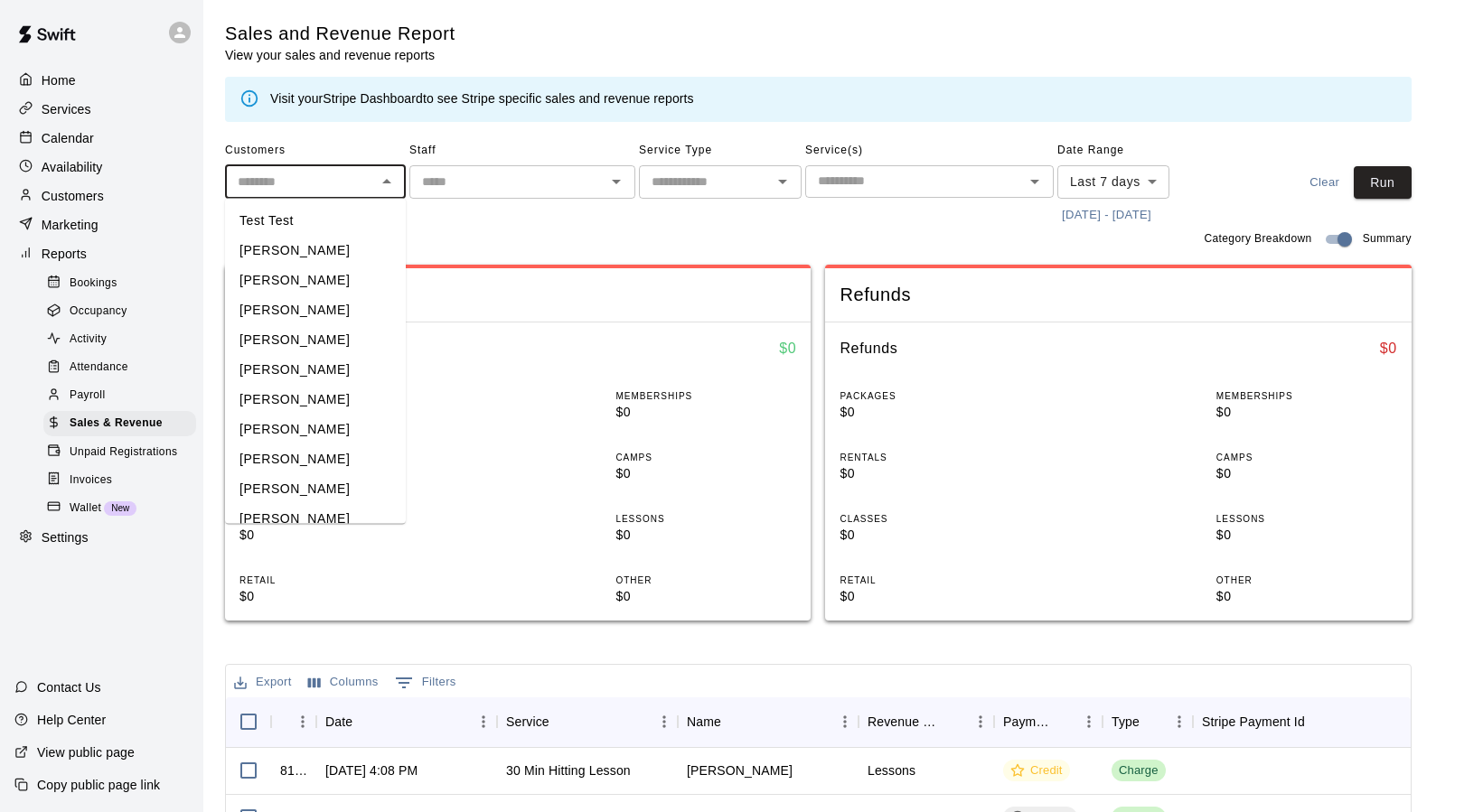
click at [429, 139] on span "Staff" at bounding box center [522, 150] width 226 height 29
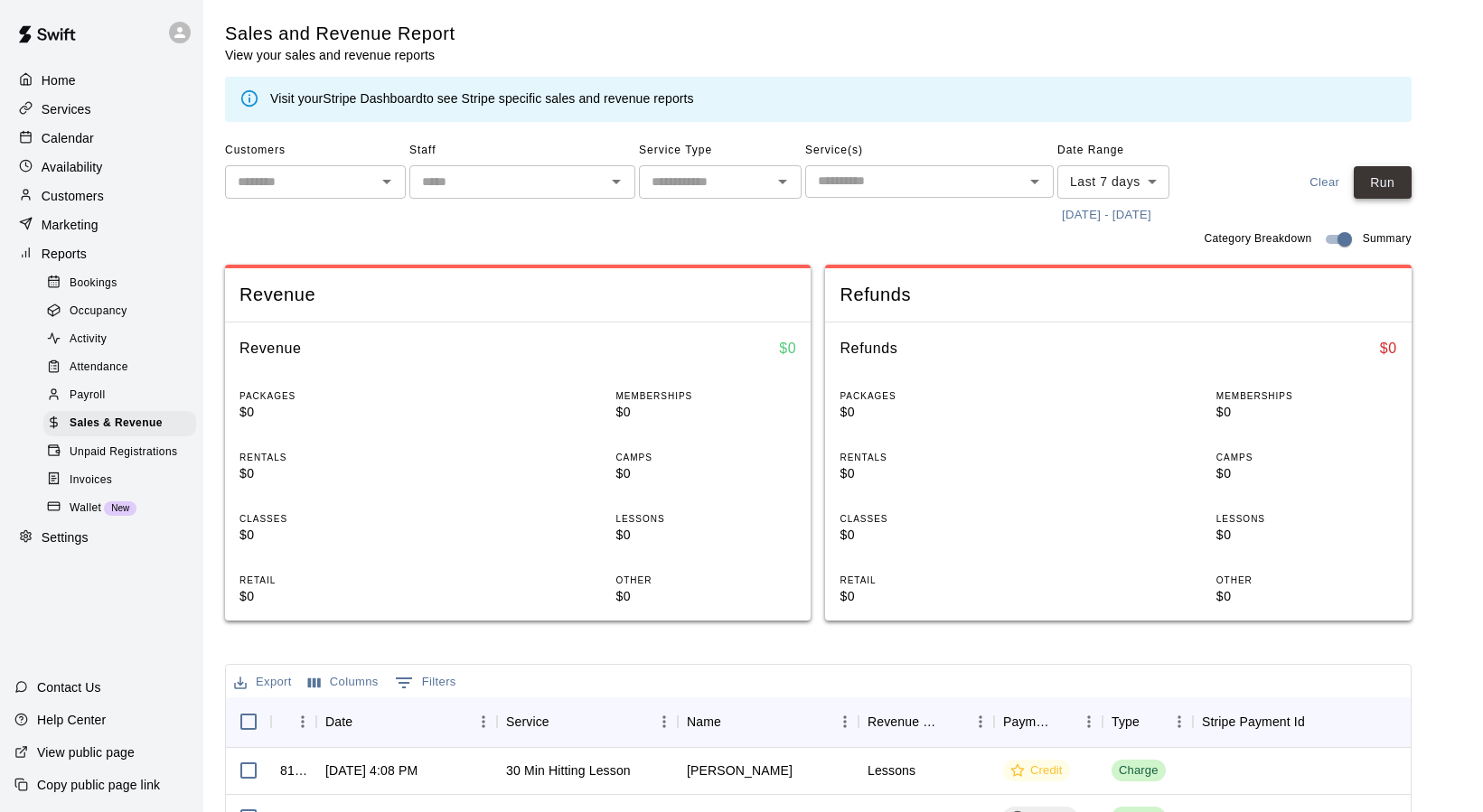
click at [1398, 173] on button "Run" at bounding box center [1382, 183] width 58 height 34
click at [69, 398] on span "Payroll" at bounding box center [87, 395] width 35 height 18
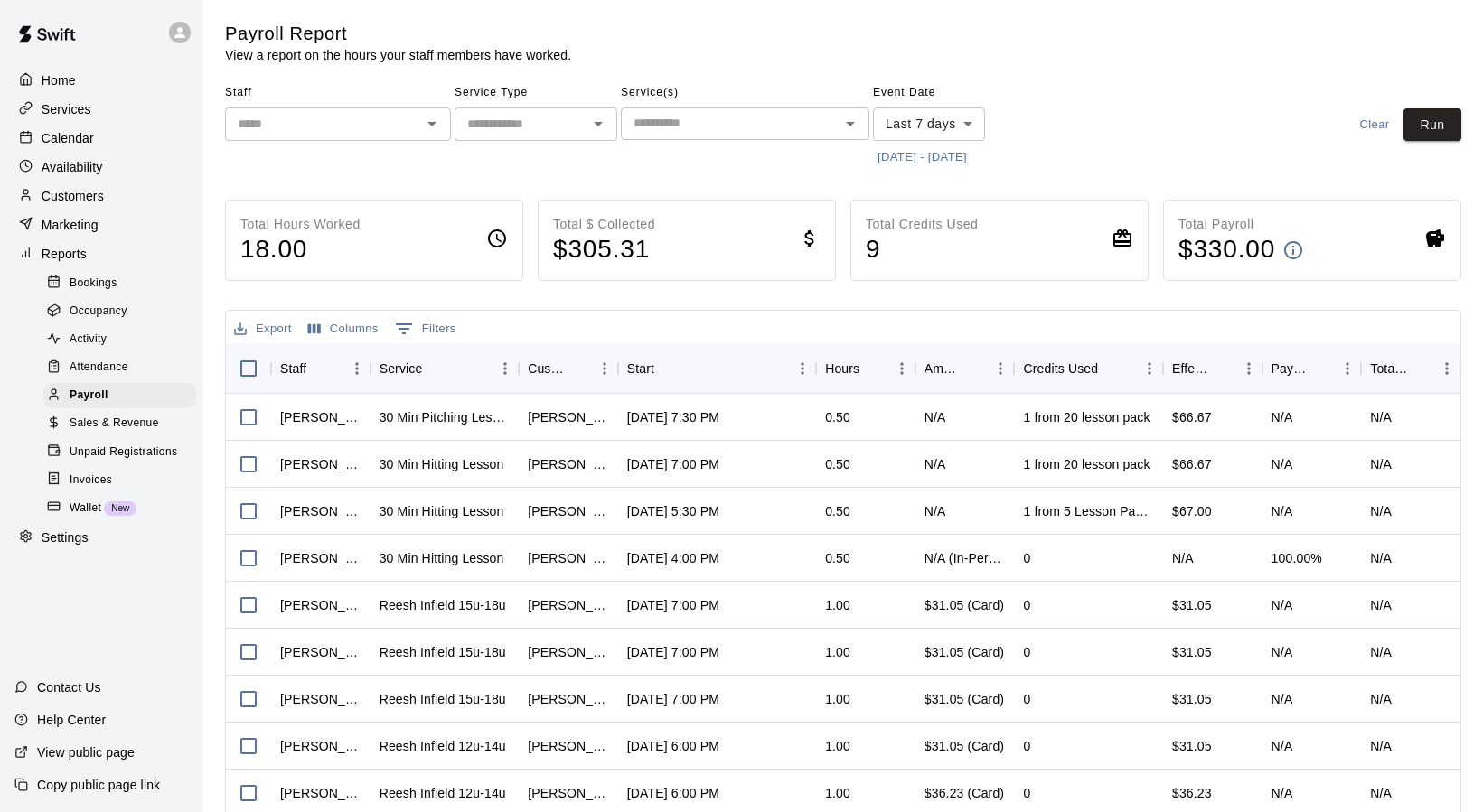
click at [430, 125] on icon "Open" at bounding box center [431, 123] width 21 height 21
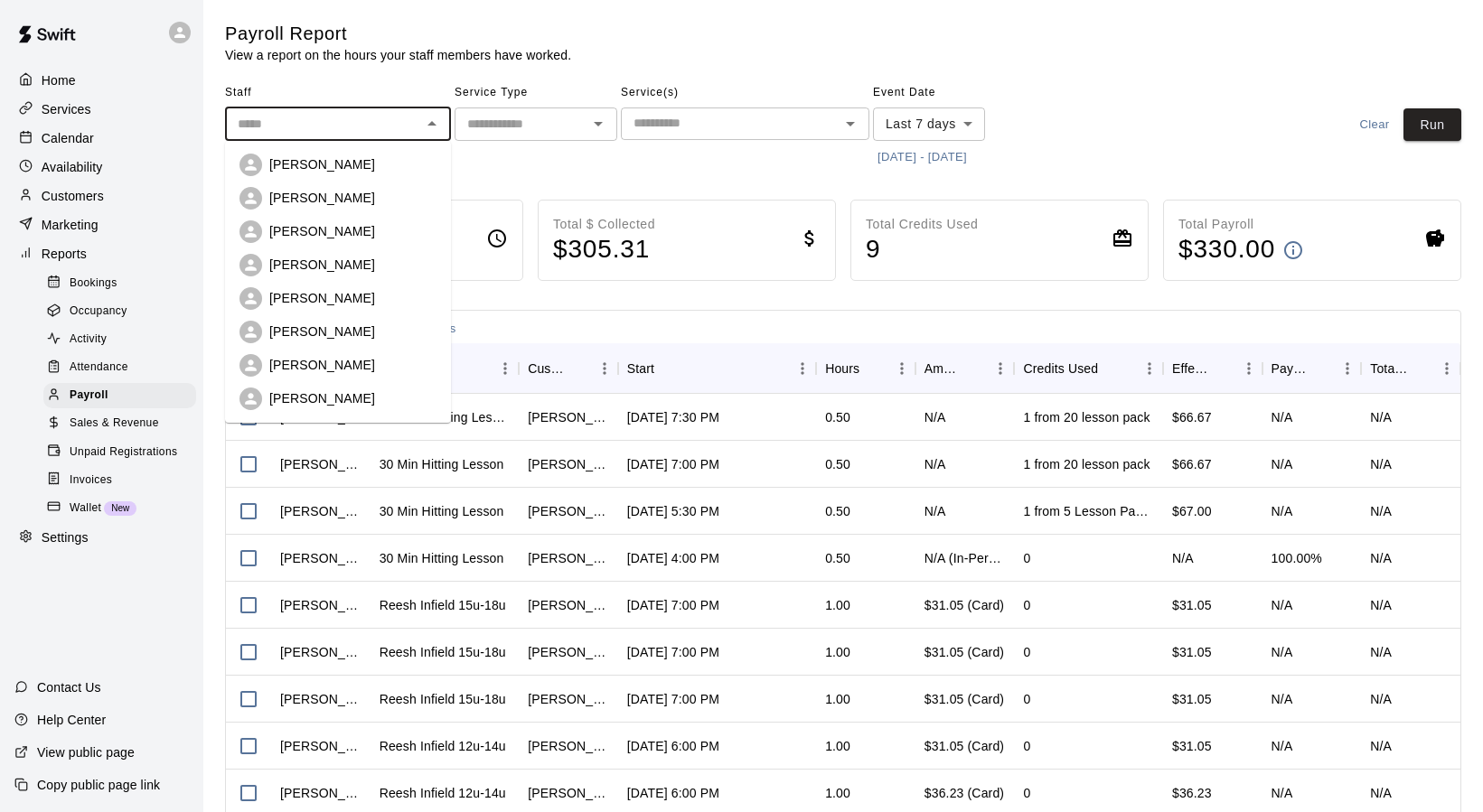
click at [287, 263] on p "[PERSON_NAME]" at bounding box center [321, 264] width 106 height 18
type input "**********"
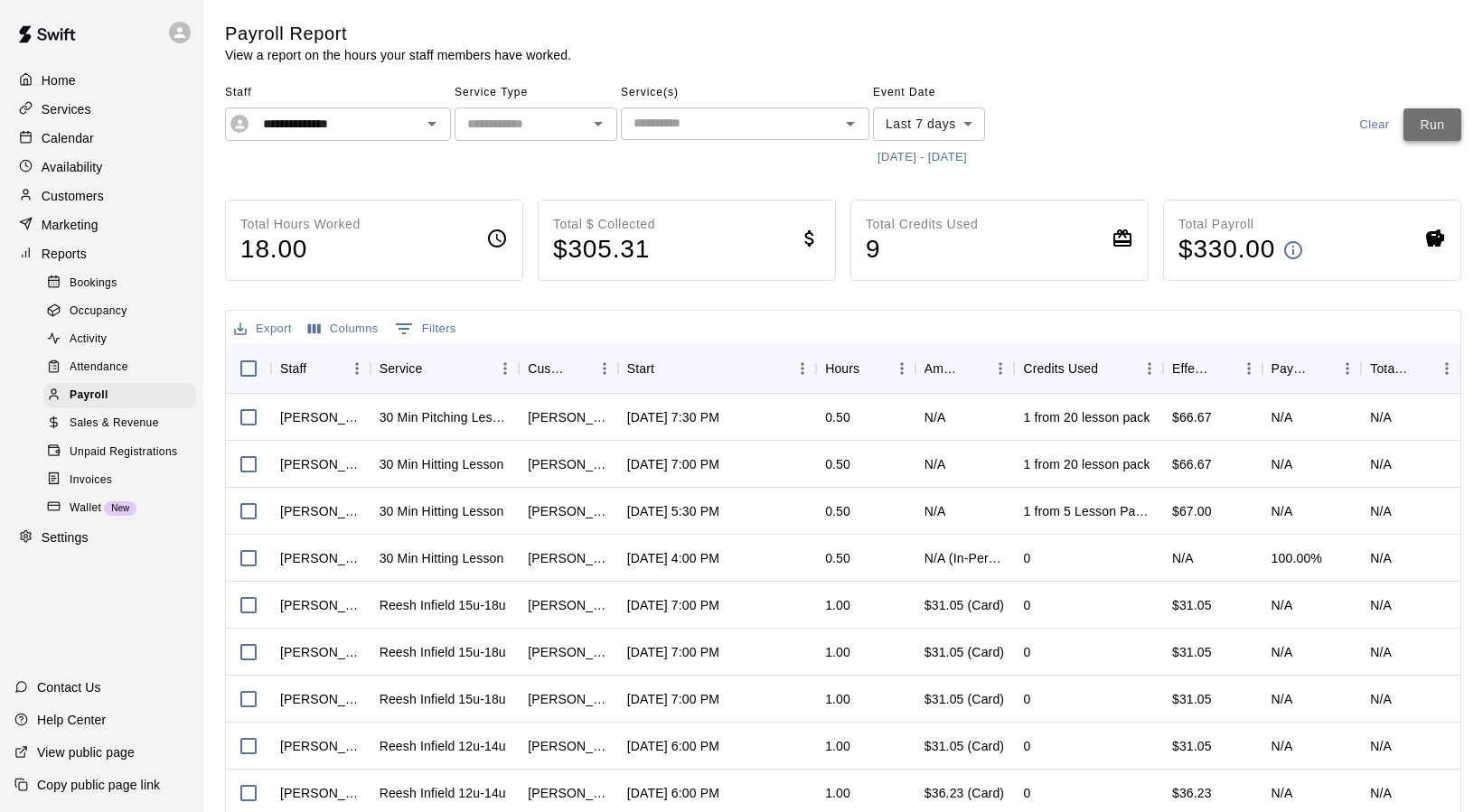
click at [1419, 124] on button "Run" at bounding box center [1433, 125] width 58 height 34
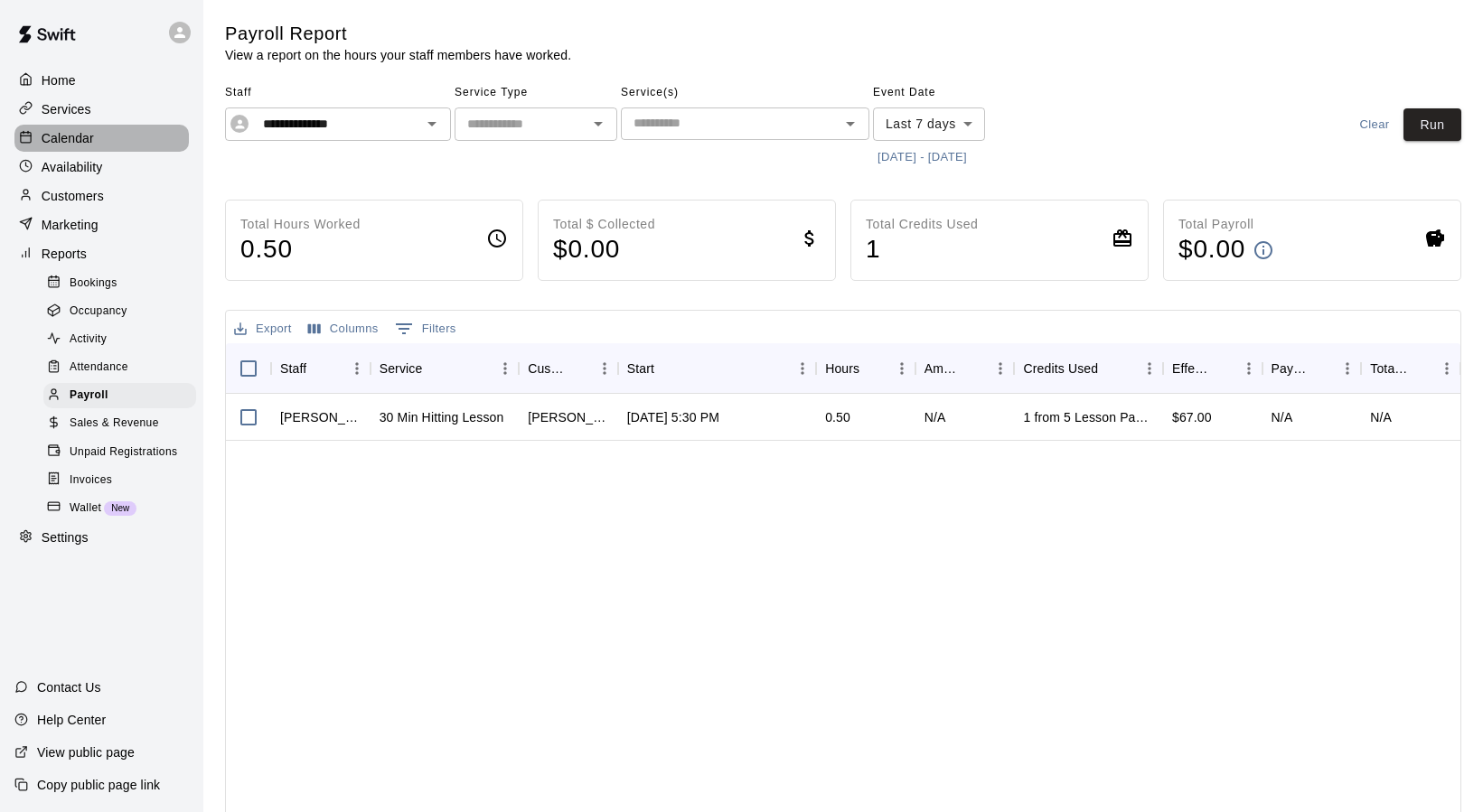
click at [63, 143] on p "Calendar" at bounding box center [68, 137] width 52 height 18
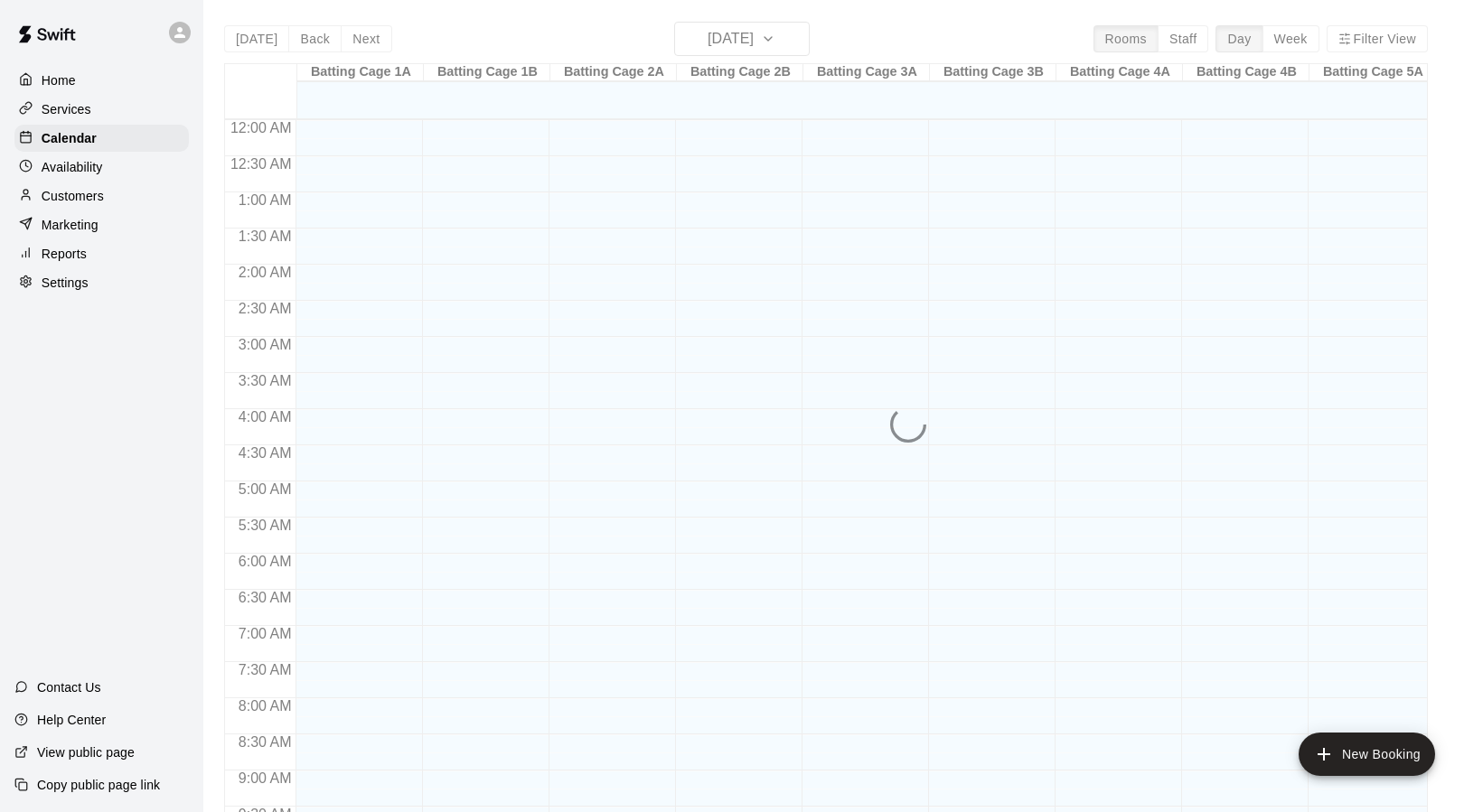
scroll to position [968, 0]
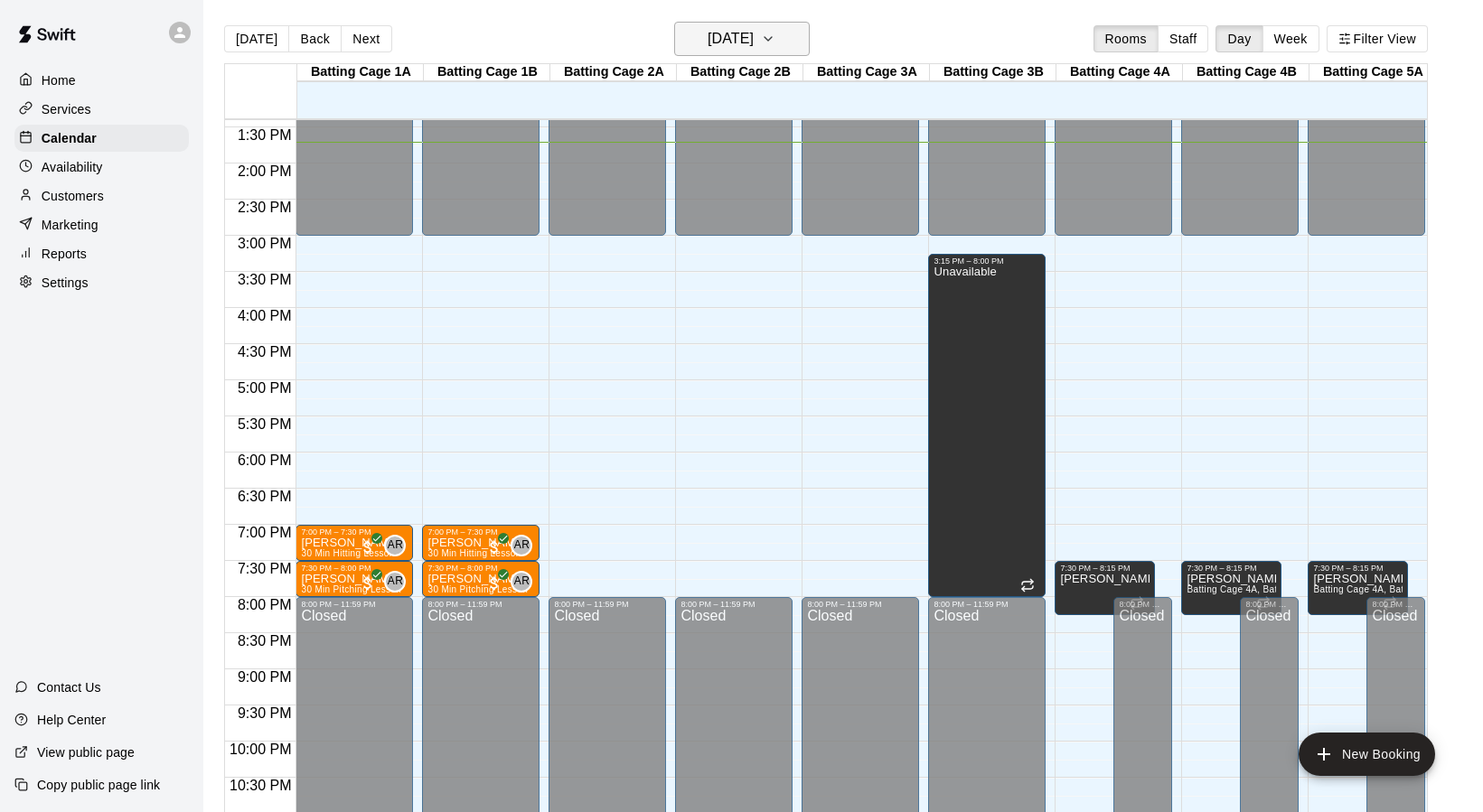
click at [775, 43] on icon "button" at bounding box center [768, 38] width 14 height 21
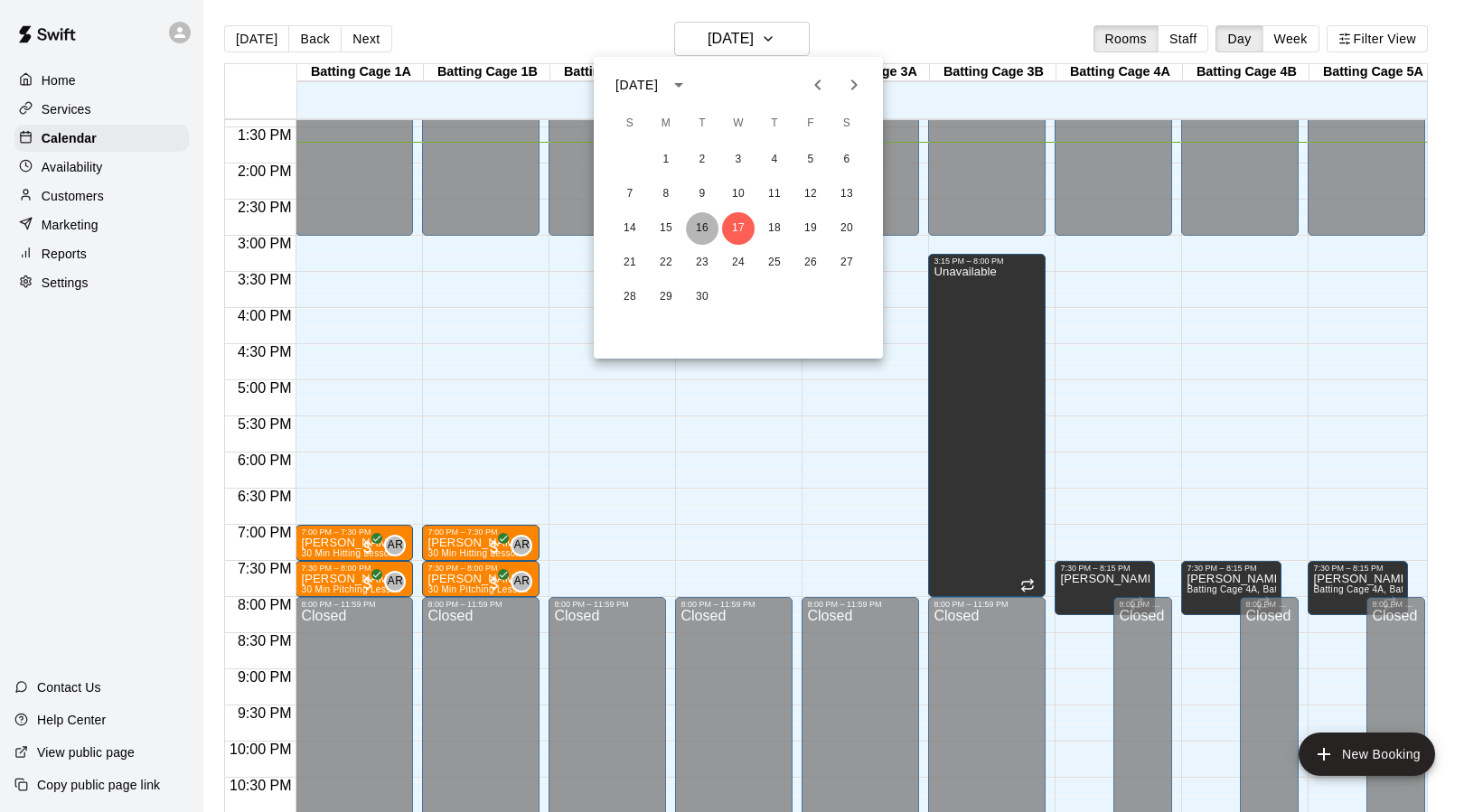
click at [712, 233] on button "16" at bounding box center [701, 228] width 33 height 33
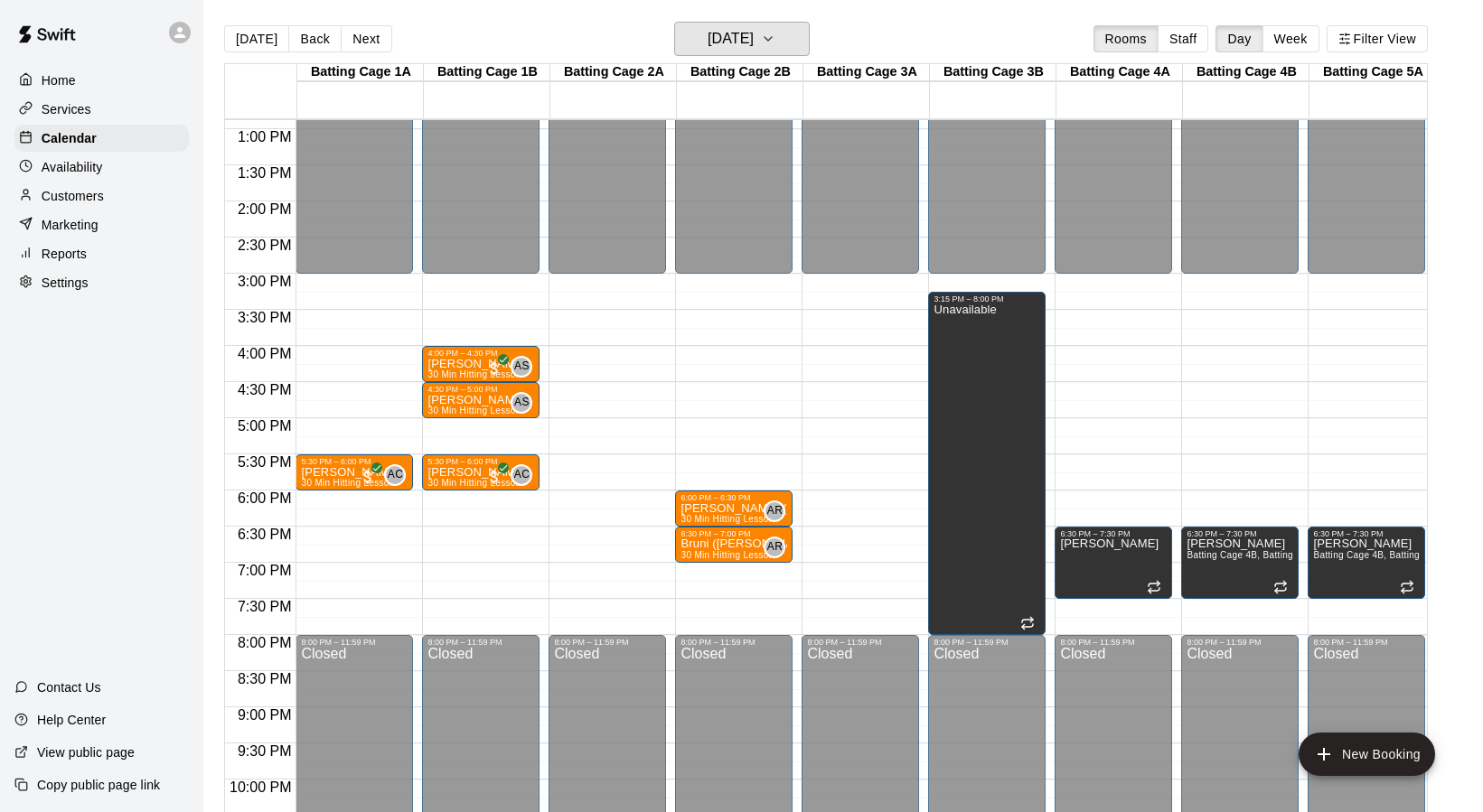
scroll to position [927, 0]
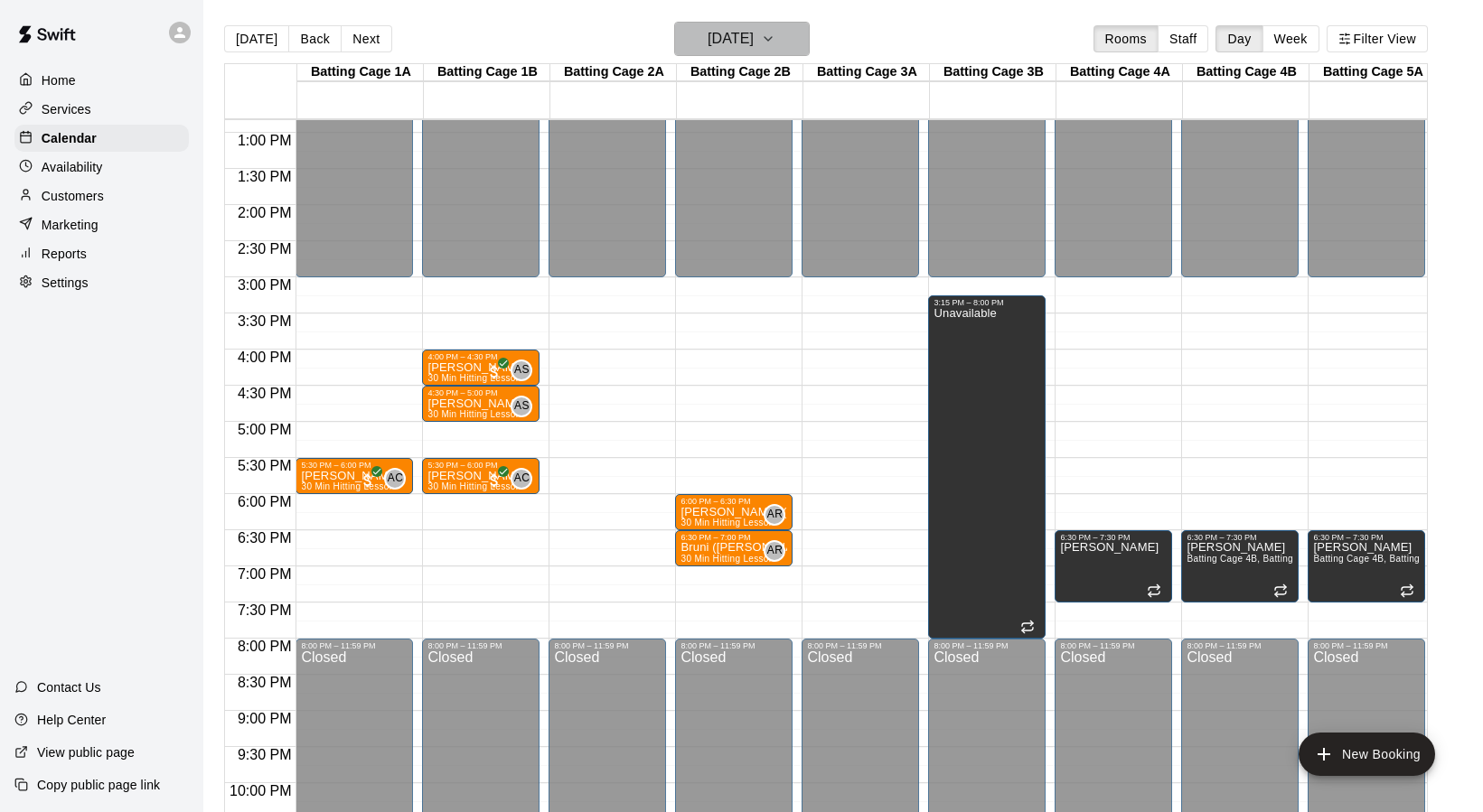
click at [775, 31] on icon "button" at bounding box center [768, 38] width 14 height 21
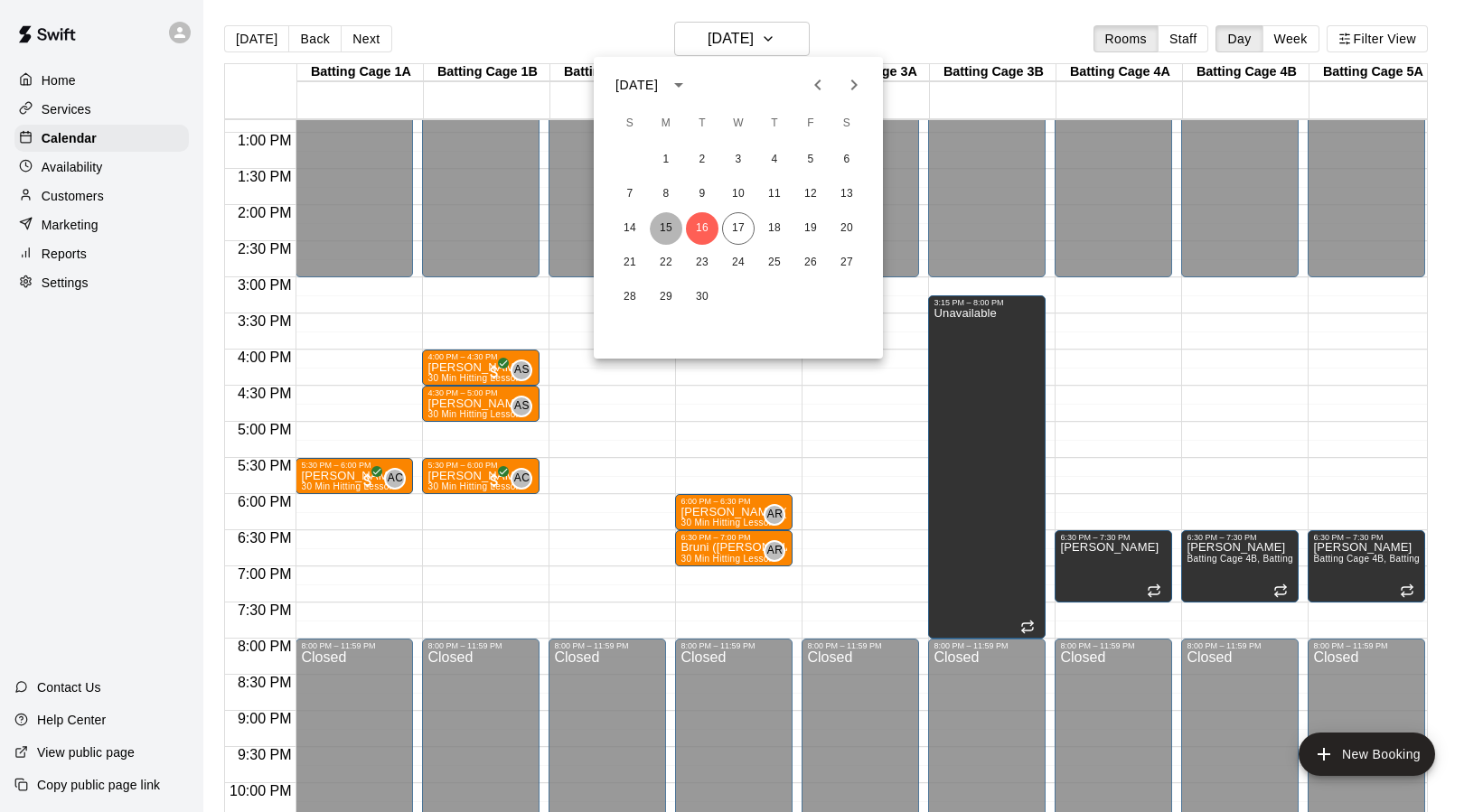
click at [662, 225] on button "15" at bounding box center [666, 228] width 33 height 33
